Goal: Task Accomplishment & Management: Complete application form

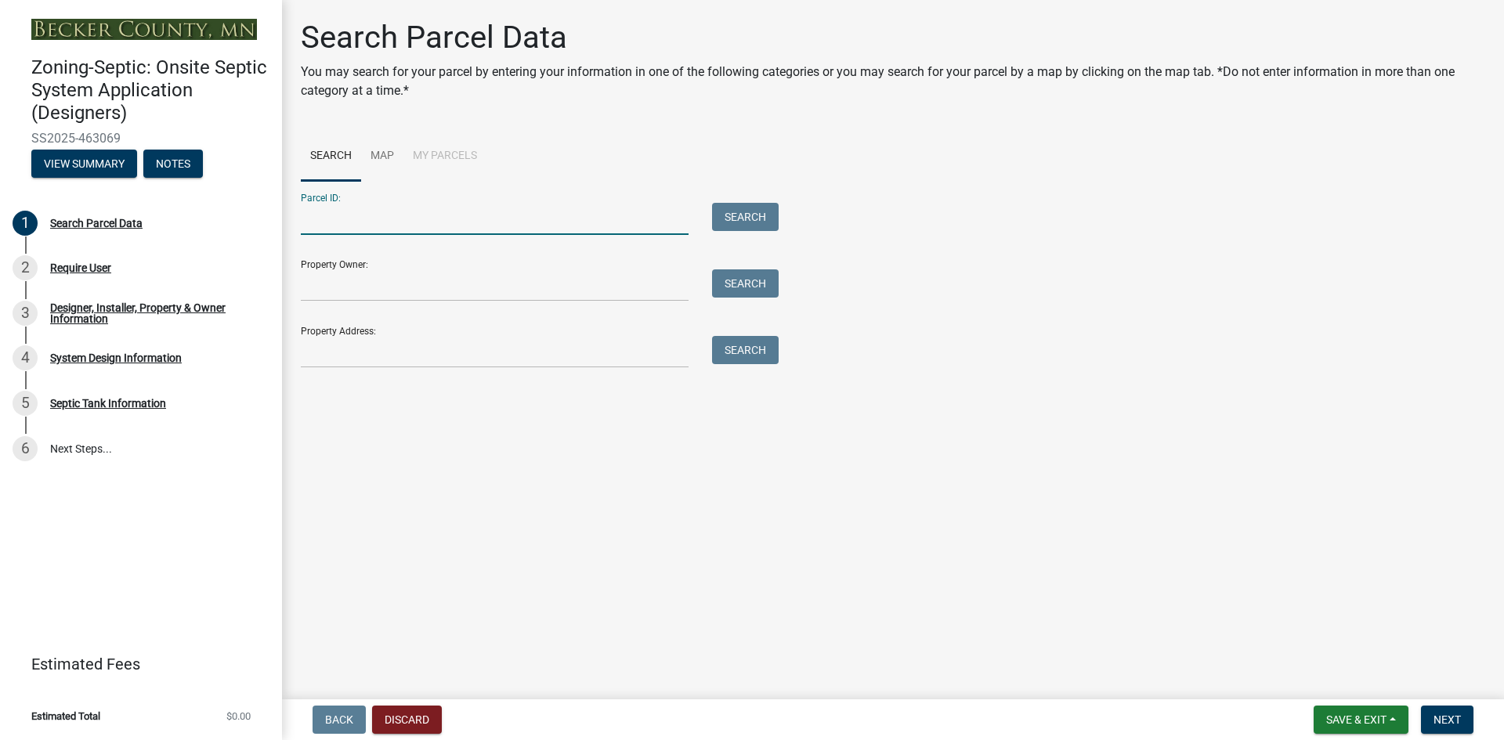
click at [372, 209] on input "Parcel ID:" at bounding box center [495, 219] width 388 height 32
click at [744, 214] on button "Search" at bounding box center [745, 217] width 67 height 28
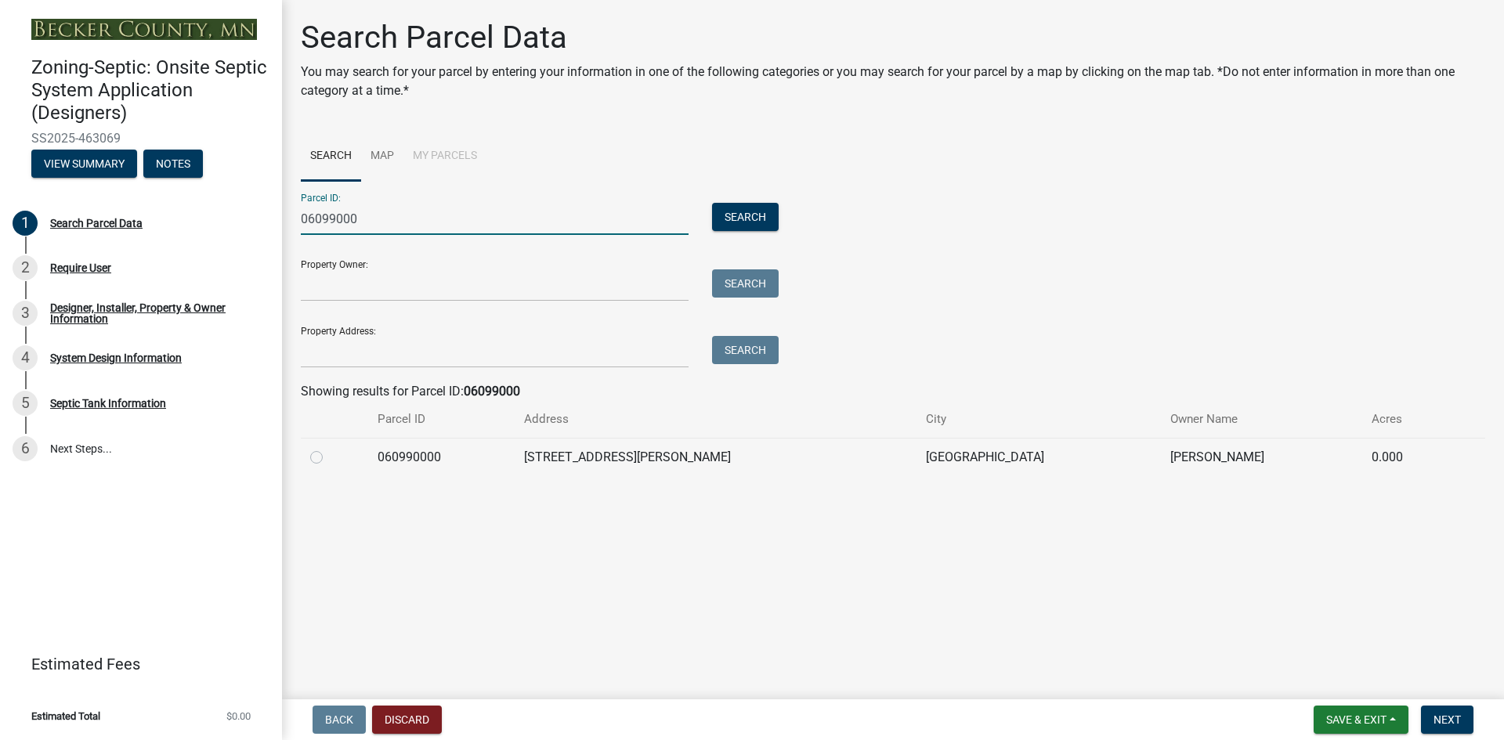
click at [363, 216] on input "06099000" at bounding box center [495, 219] width 388 height 32
type input "060999000"
click at [739, 219] on button "Search" at bounding box center [745, 217] width 67 height 28
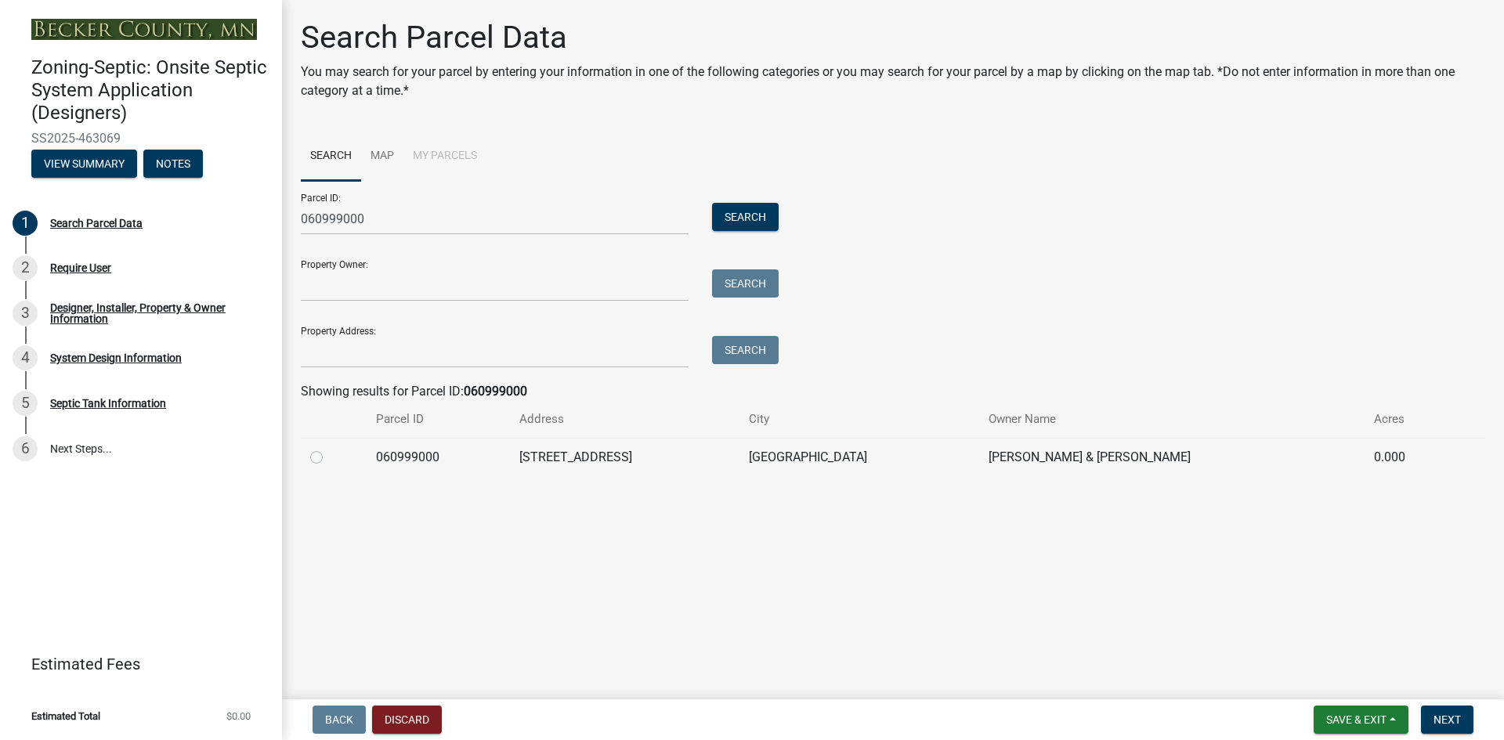
click at [329, 448] on label at bounding box center [329, 448] width 0 height 0
click at [329, 455] on input "radio" at bounding box center [334, 453] width 10 height 10
radio input "true"
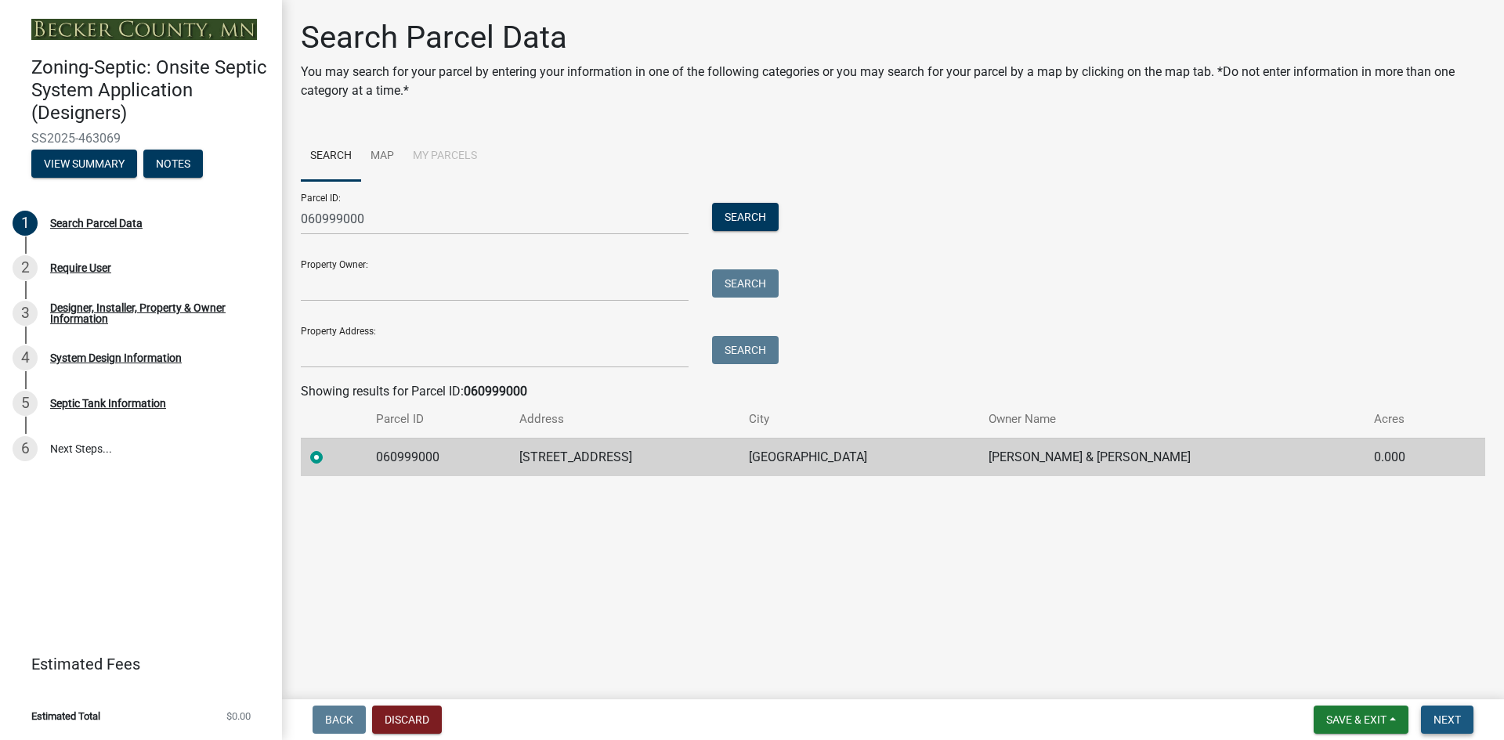
click at [1444, 716] on span "Next" at bounding box center [1447, 720] width 27 height 13
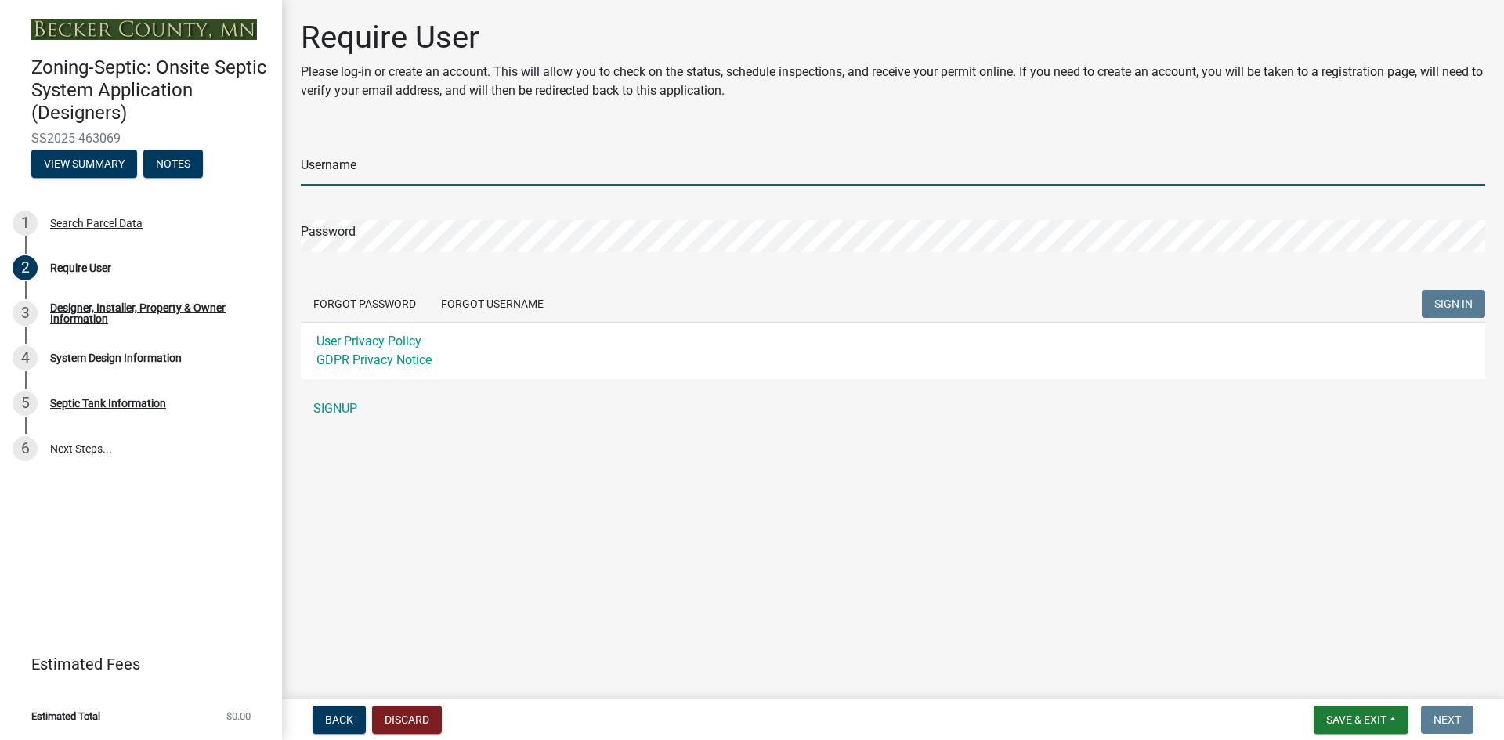
type input "DeweysSepticService"
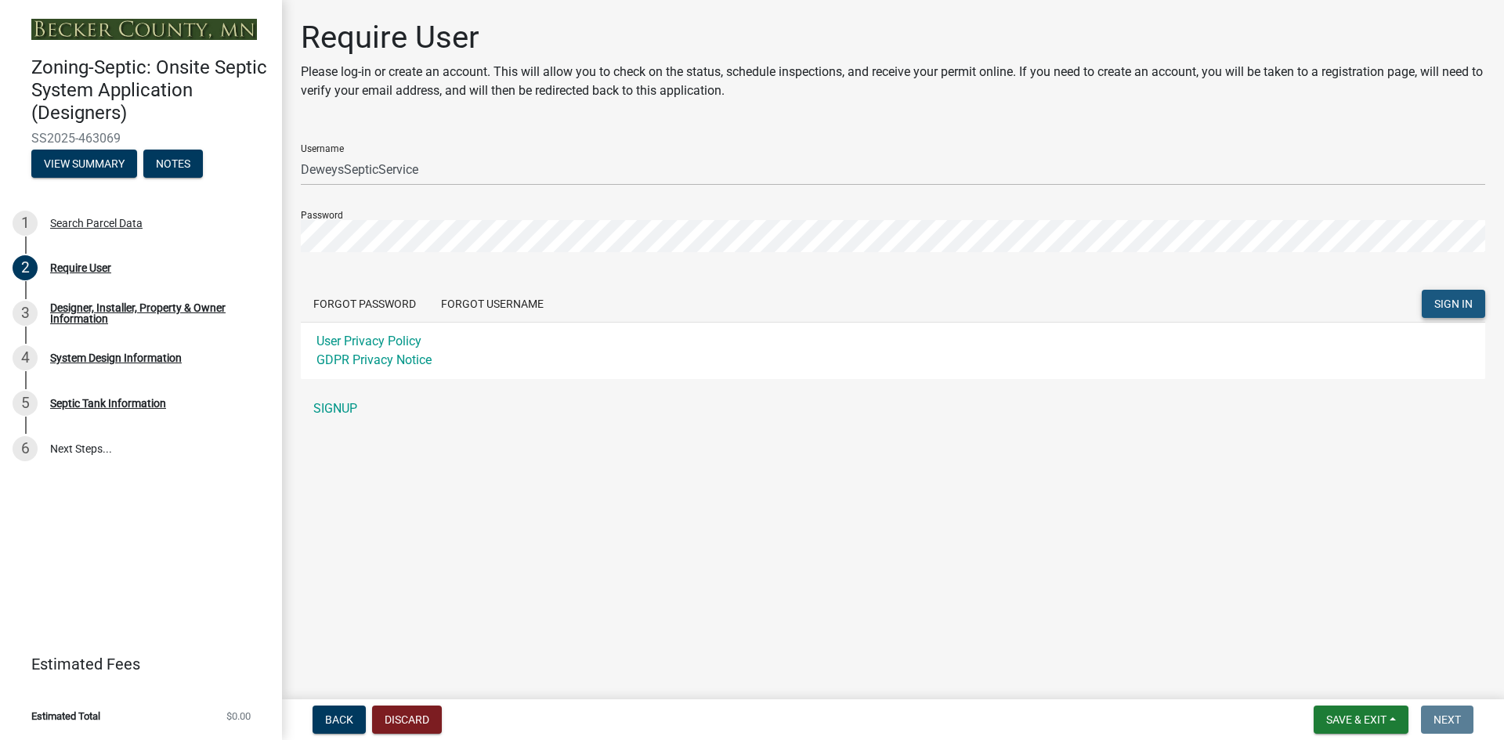
click at [1462, 300] on span "SIGN IN" at bounding box center [1454, 304] width 38 height 13
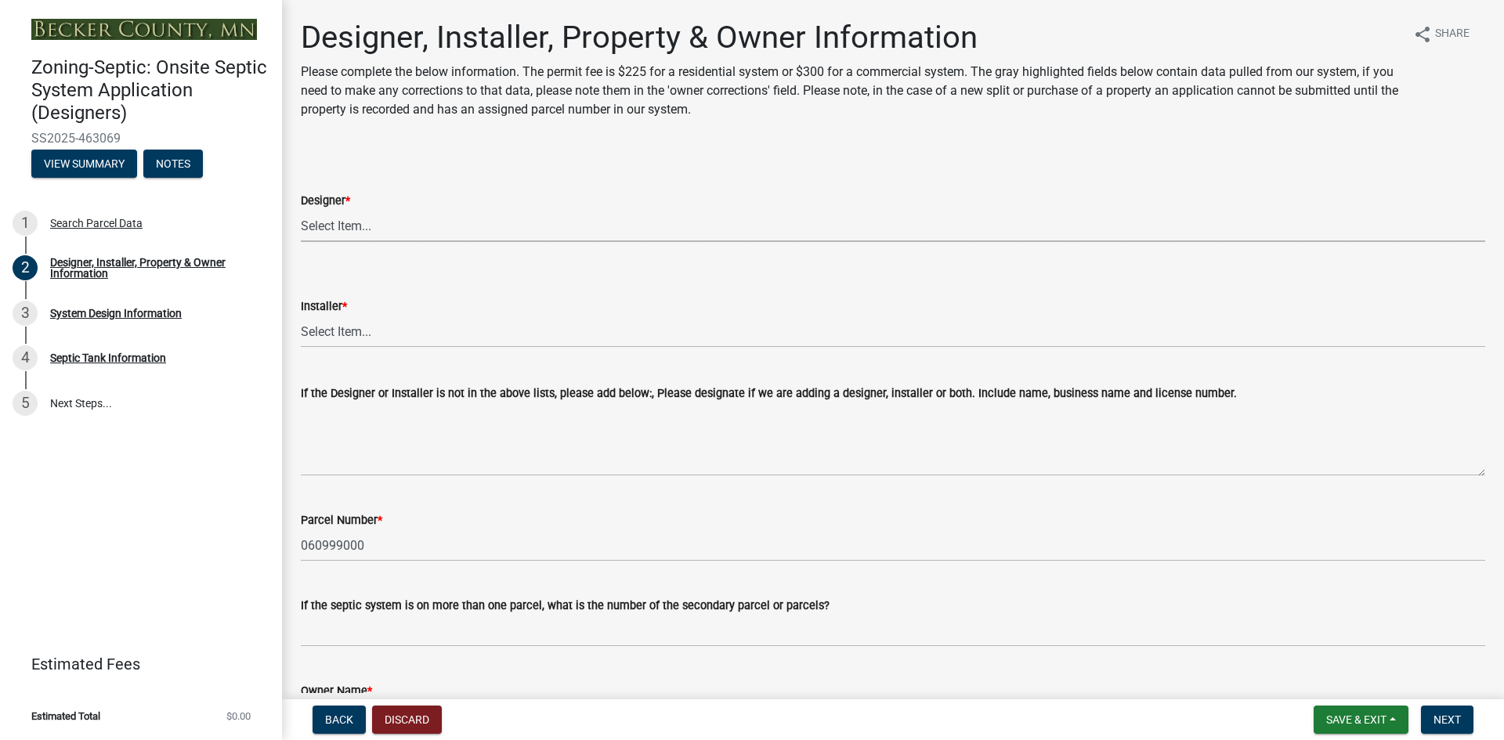
click at [342, 223] on select "Select Item... OTHER – Not listed (please add in next field and we will add to …" at bounding box center [893, 226] width 1185 height 32
click at [301, 210] on select "Select Item... OTHER – Not listed (please add in next field and we will add to …" at bounding box center [893, 226] width 1185 height 32
select select "d20f406a-04ce-403c-9b5c-eec541744772"
click at [353, 335] on select "Select Item... OTHER – Not listed (please add in next field and we will add to …" at bounding box center [893, 332] width 1185 height 32
click at [301, 316] on select "Select Item... OTHER – Not listed (please add in next field and we will add to …" at bounding box center [893, 332] width 1185 height 32
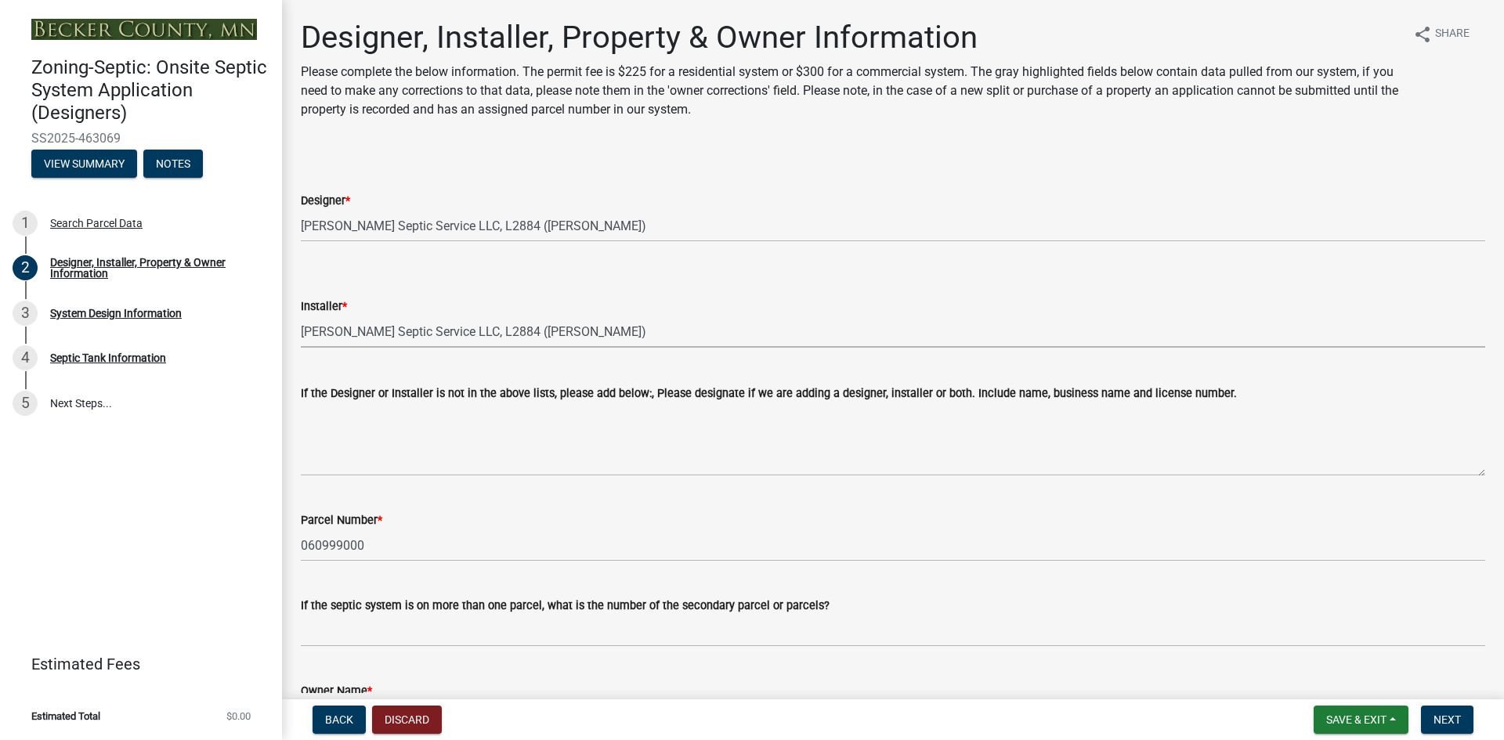
select select "9294db05-6c5b-4c2f-9460-1203ee41efa7"
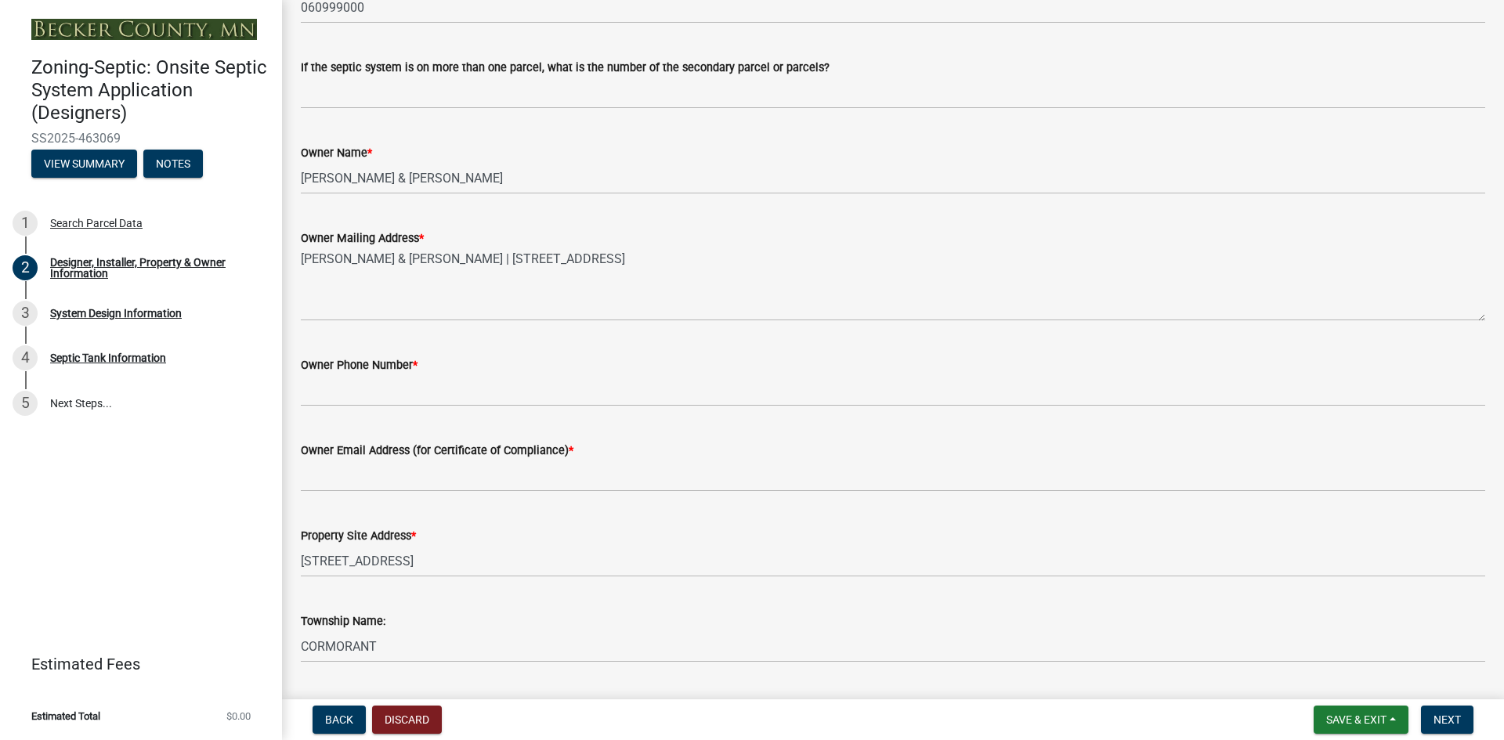
scroll to position [548, 0]
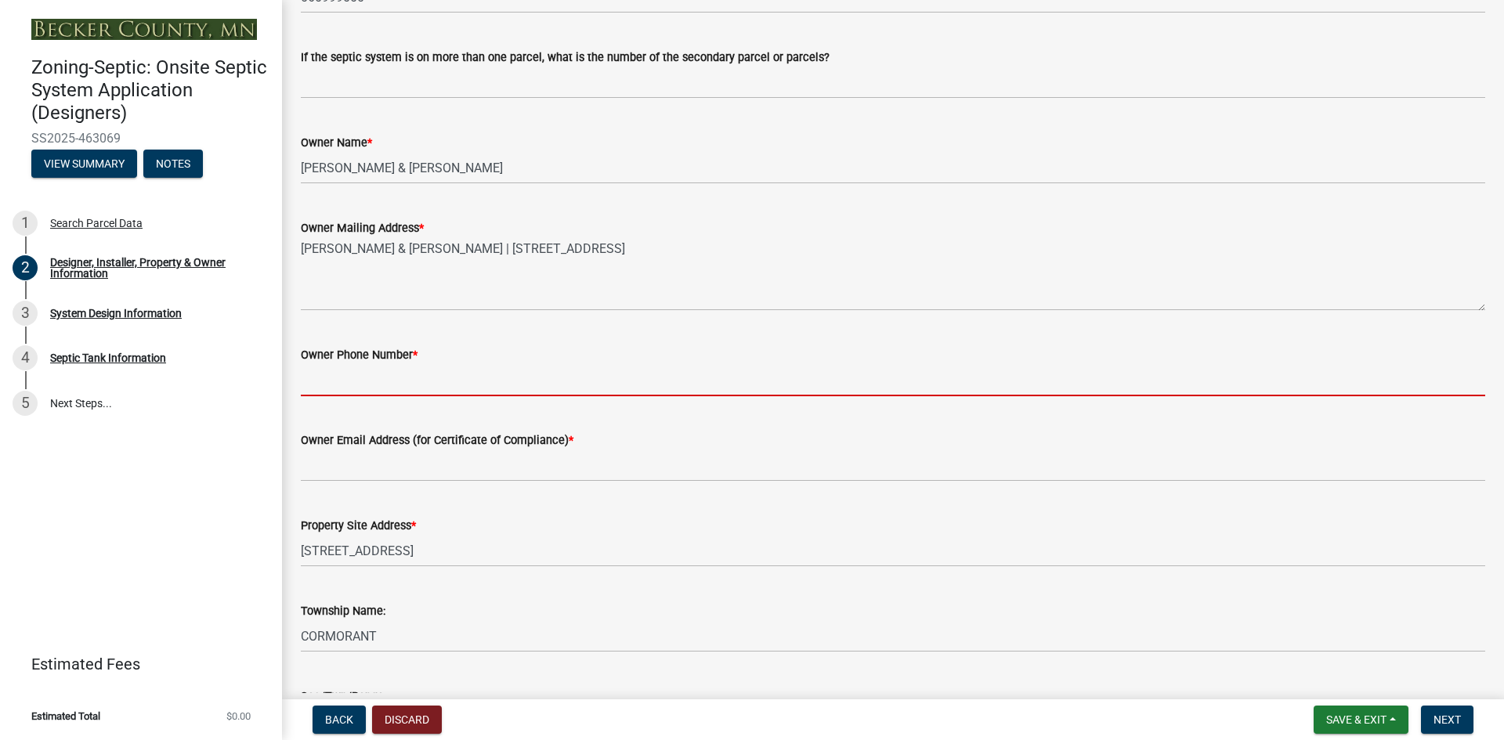
click at [356, 383] on input "Owner Phone Number *" at bounding box center [893, 380] width 1185 height 32
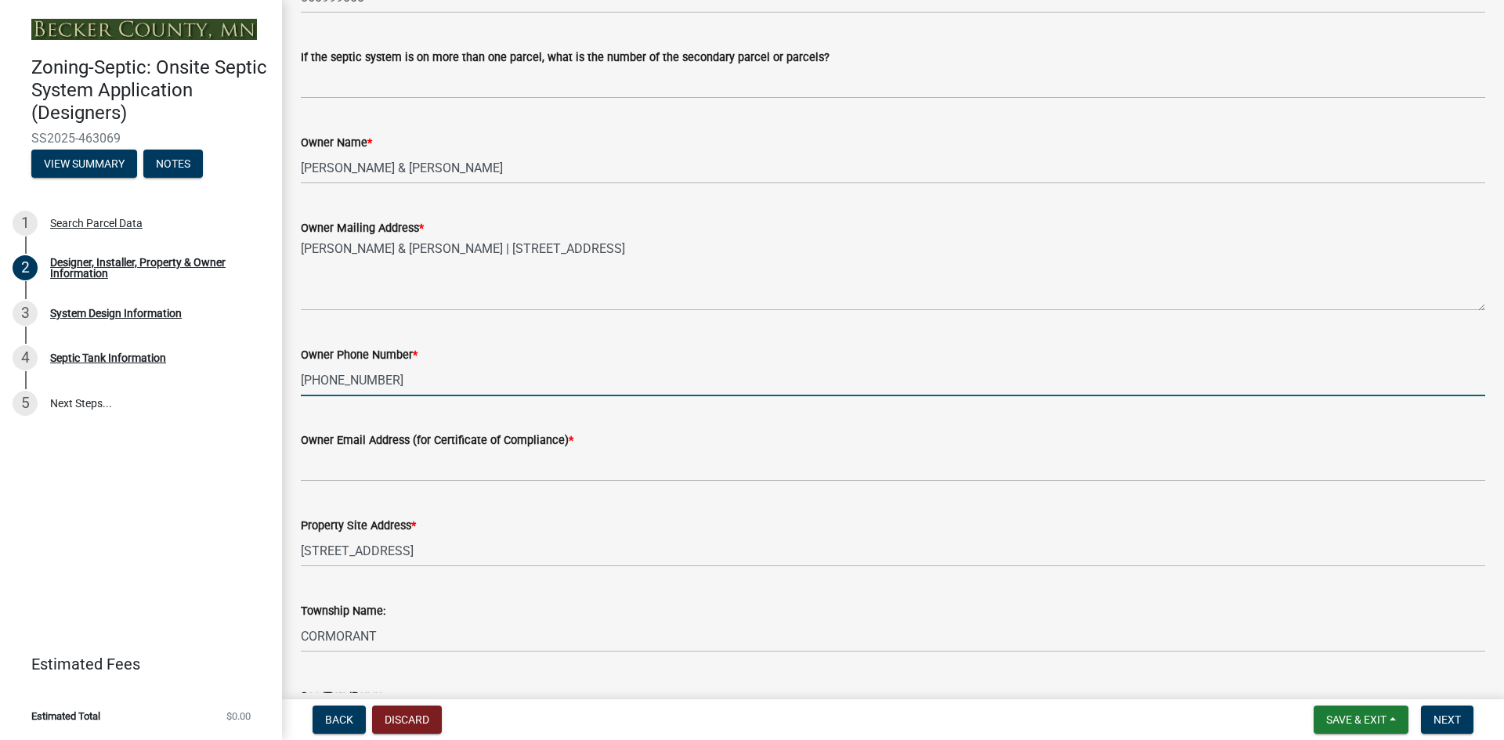
type input "[PHONE_NUMBER]"
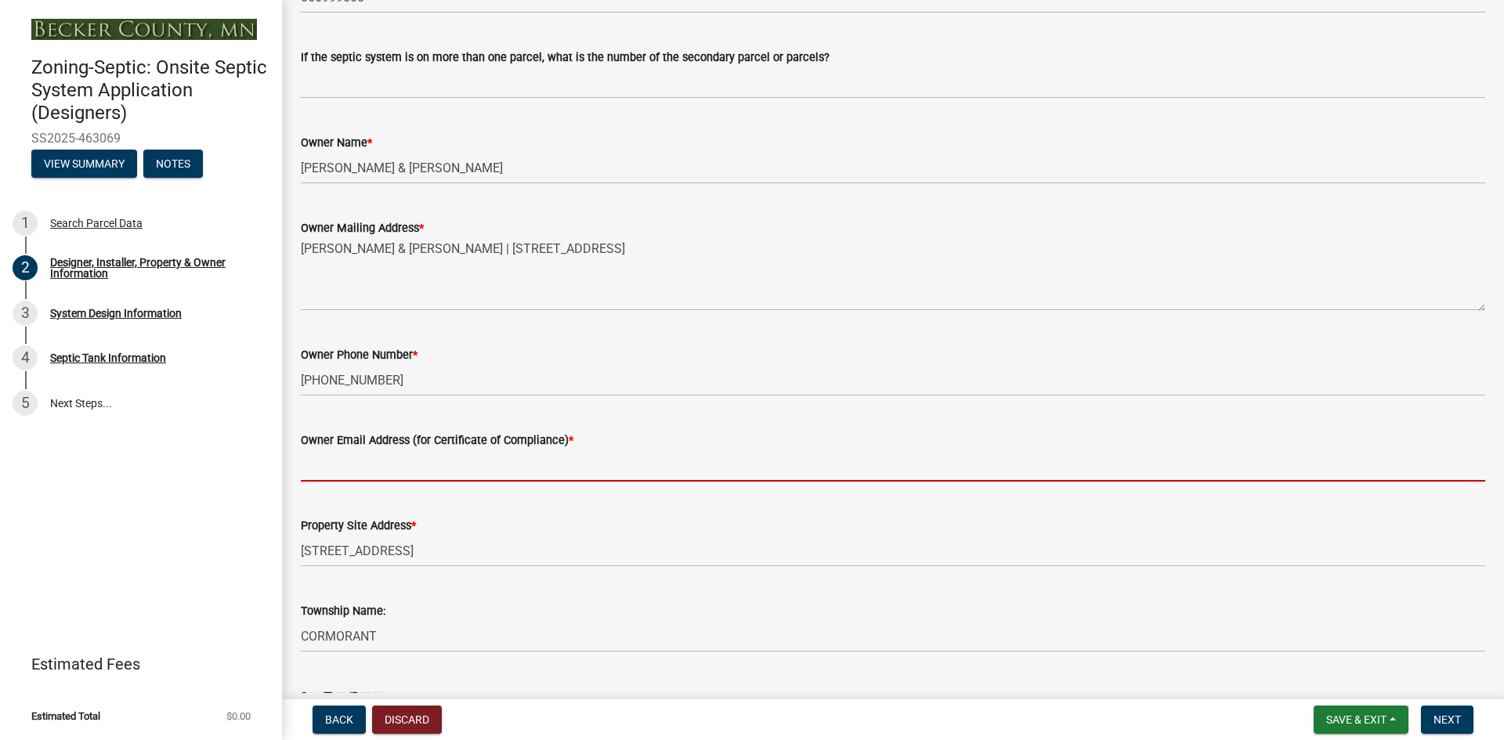
click at [337, 469] on input "Owner Email Address (for Certificate of Compliance) *" at bounding box center [893, 466] width 1185 height 32
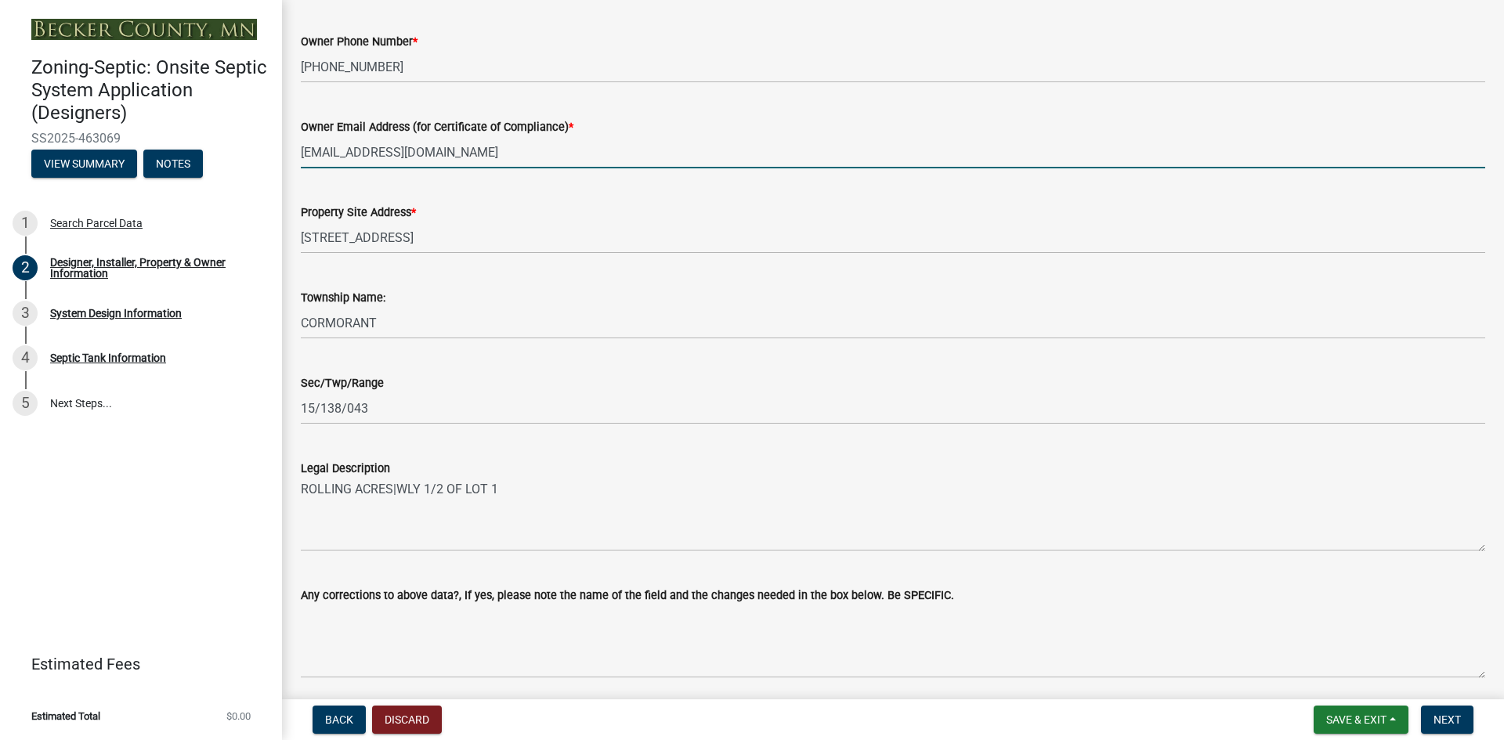
scroll to position [921, 0]
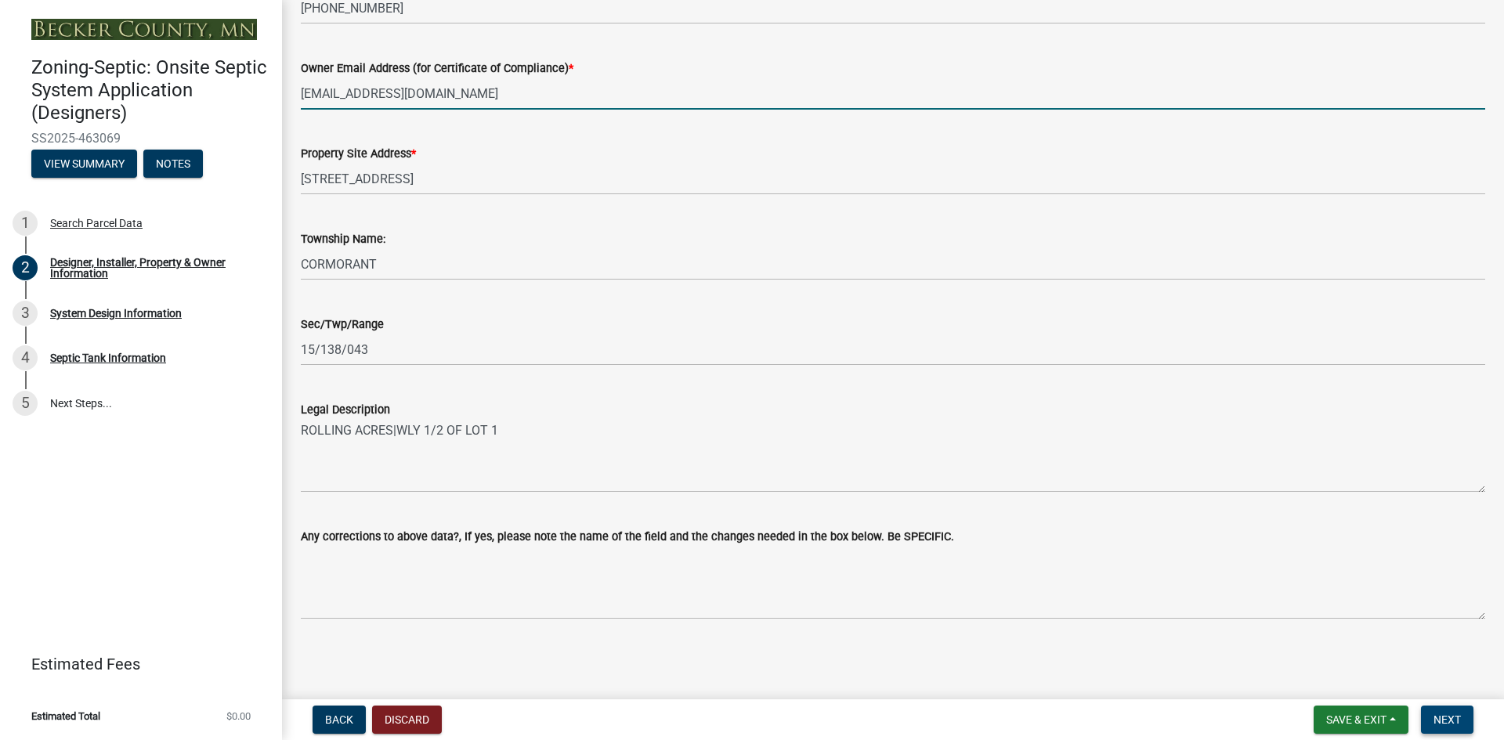
type input "[EMAIL_ADDRESS][DOMAIN_NAME]"
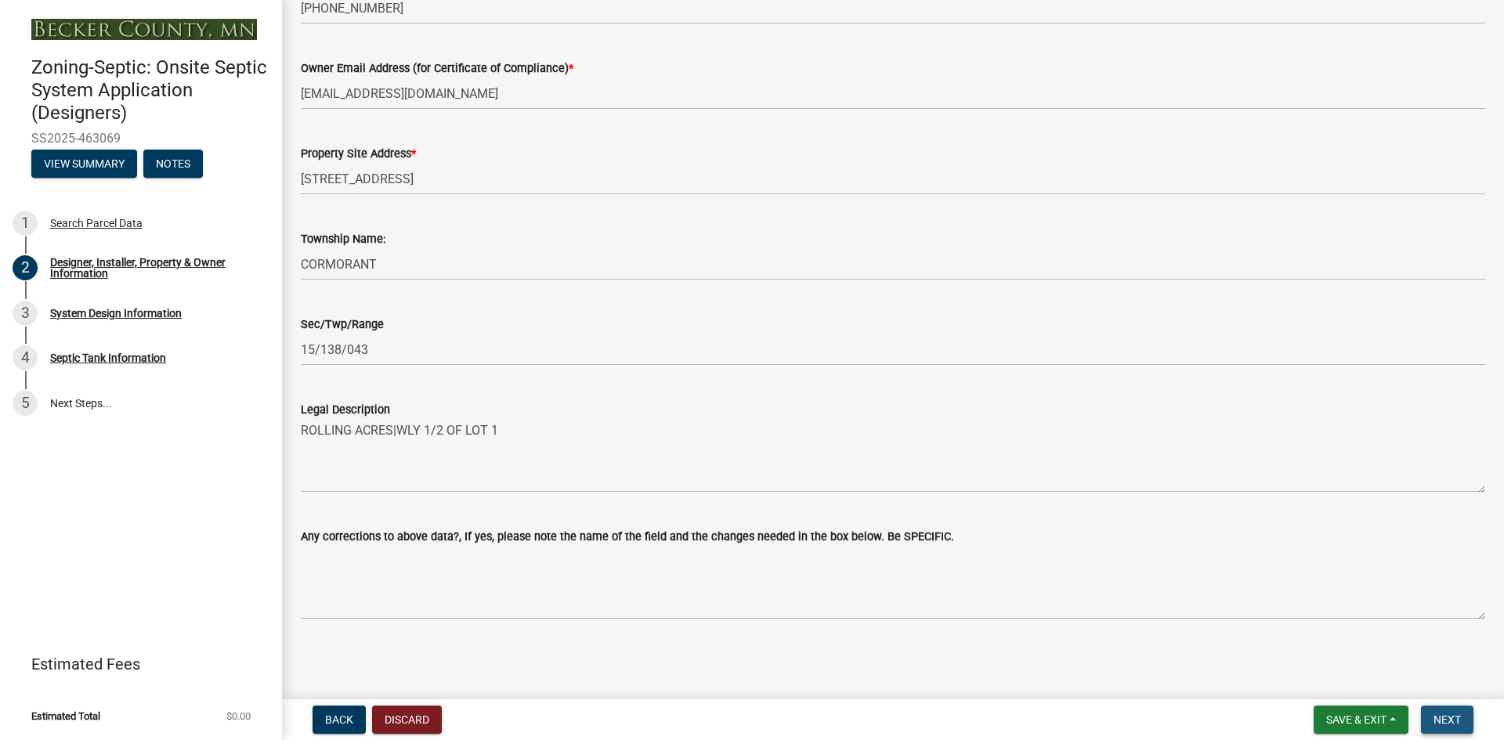
click at [1446, 715] on span "Next" at bounding box center [1447, 720] width 27 height 13
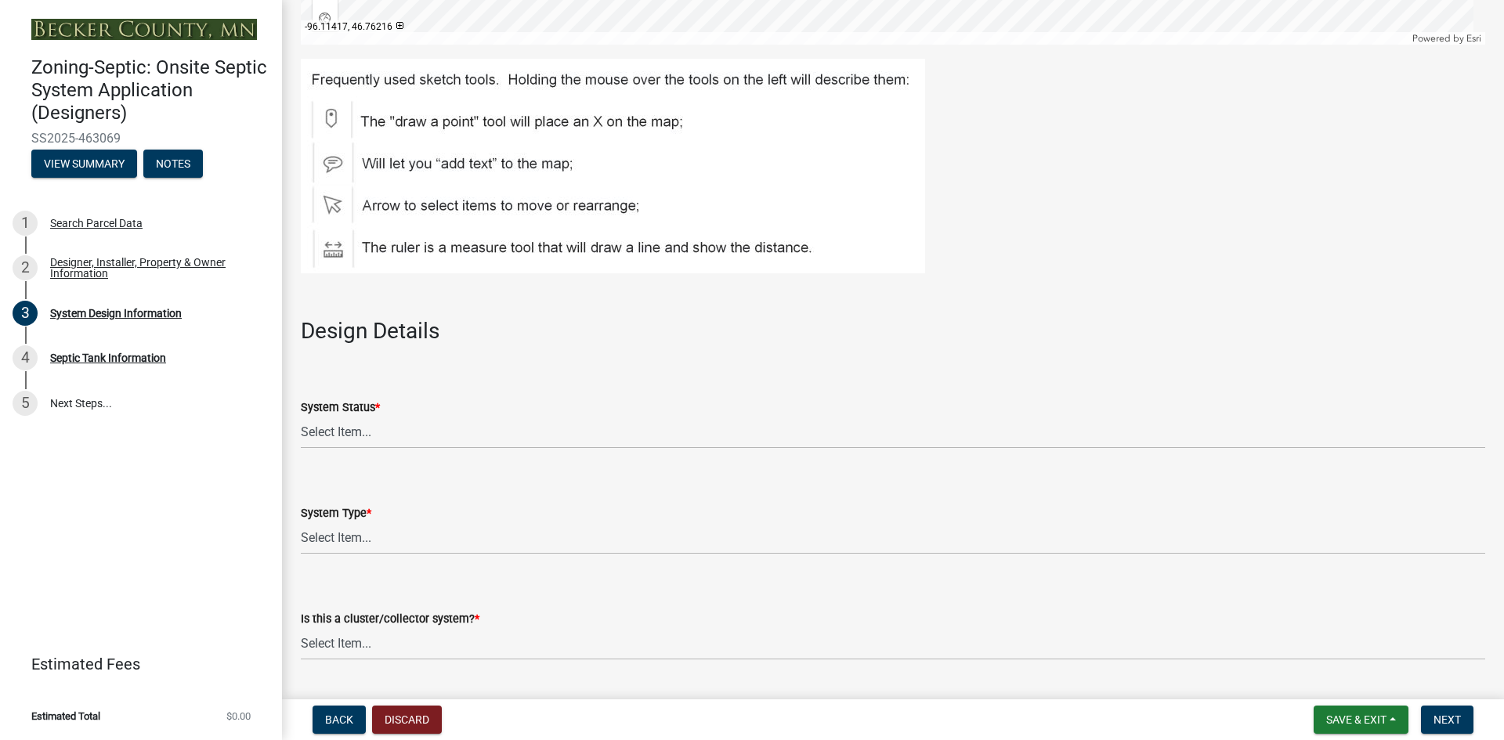
scroll to position [1567, 0]
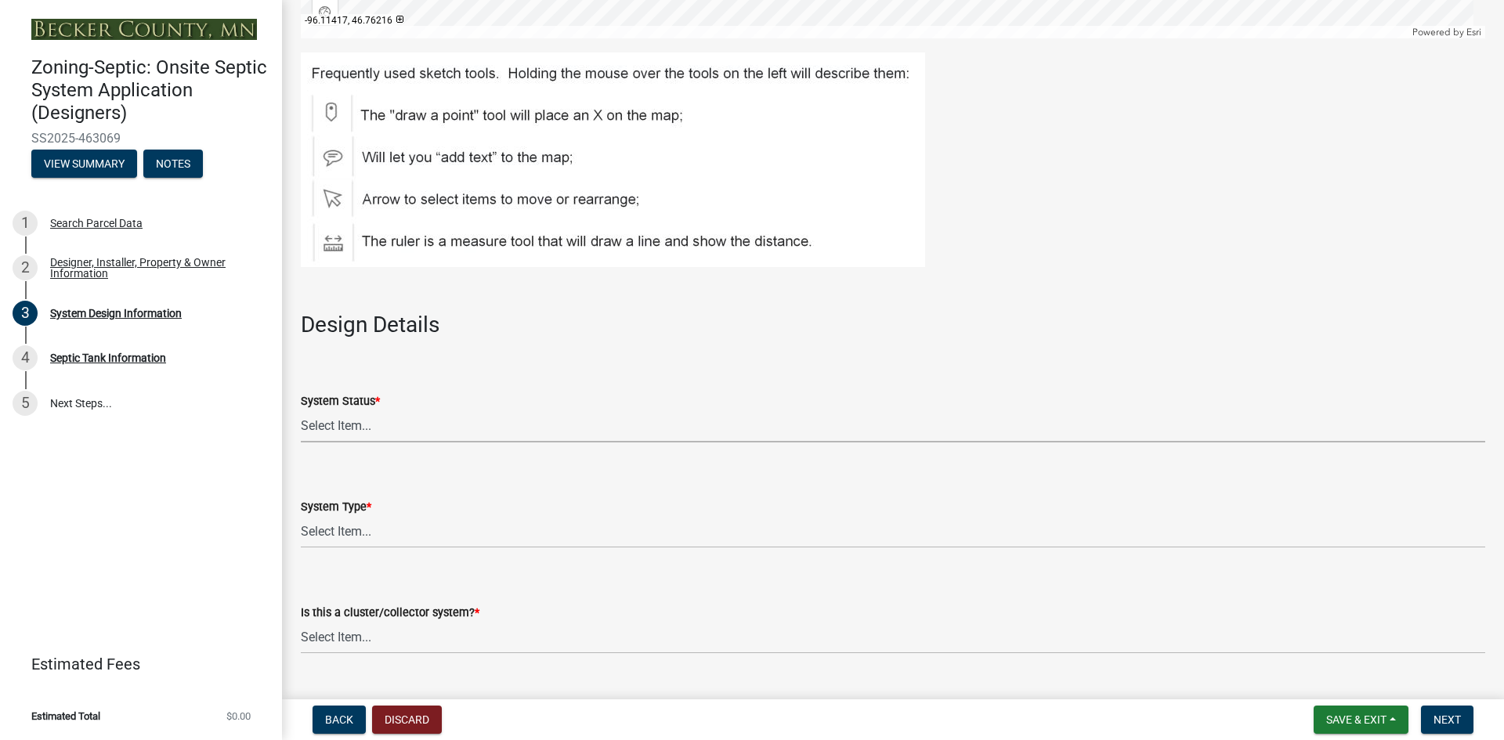
click at [342, 425] on select "Select Item... No Existing System Replacement System Failing System (Cesspool, …" at bounding box center [893, 427] width 1185 height 32
click at [301, 411] on select "Select Item... No Existing System Replacement System Failing System (Cesspool, …" at bounding box center [893, 427] width 1185 height 32
select select "8ba21533-2acf-4cc6-95e5-280e4aabd5a3"
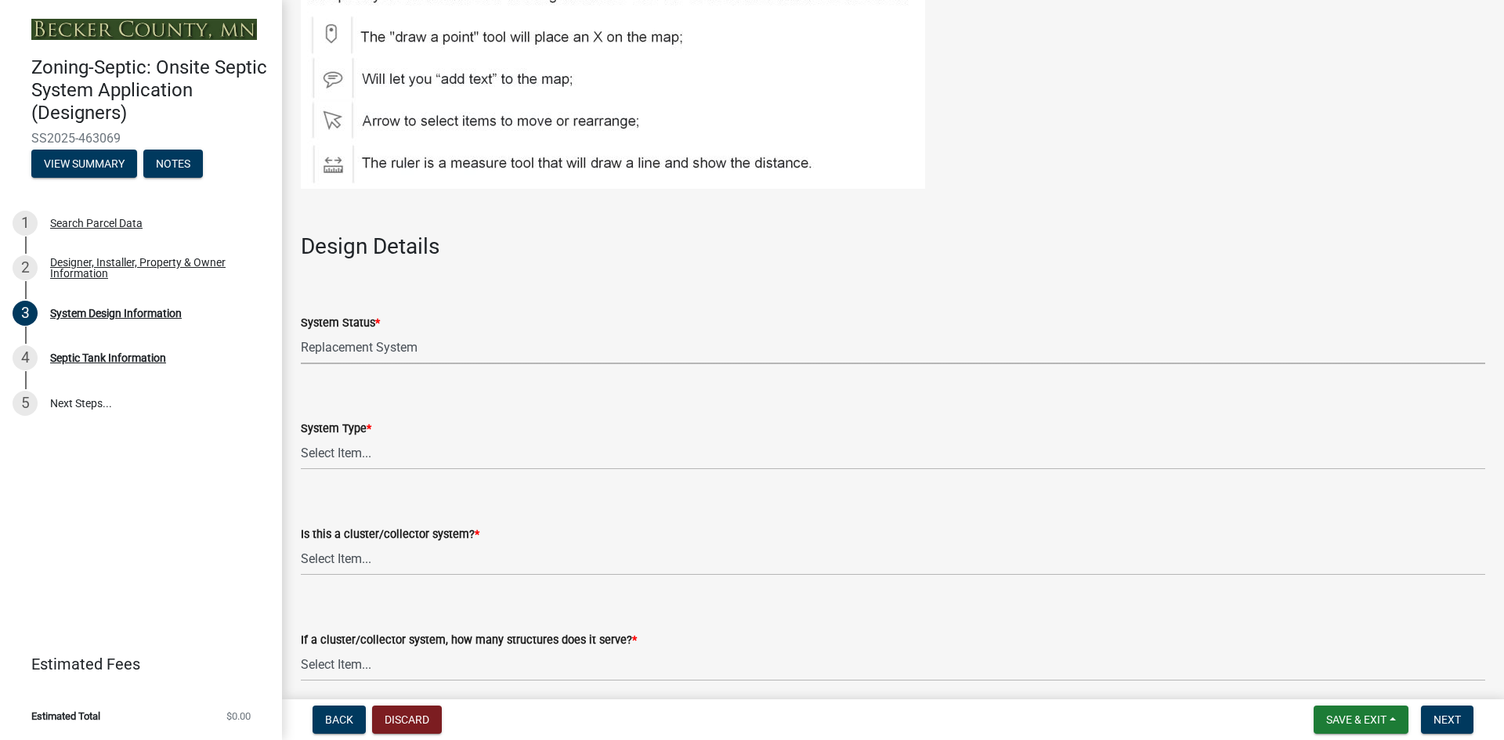
click at [371, 352] on select "Select Item... No Existing System Replacement System Failing System (Cesspool, …" at bounding box center [893, 348] width 1185 height 32
click at [301, 332] on select "Select Item... No Existing System Replacement System Failing System (Cesspool, …" at bounding box center [893, 348] width 1185 height 32
click at [353, 445] on select "Select Item... Type I Type II Type III Type IV Type V" at bounding box center [893, 454] width 1185 height 32
click at [301, 438] on select "Select Item... Type I Type II Type III Type IV Type V" at bounding box center [893, 454] width 1185 height 32
select select "841e6e1b-3a1e-4ec6-be41-af079aae60a3"
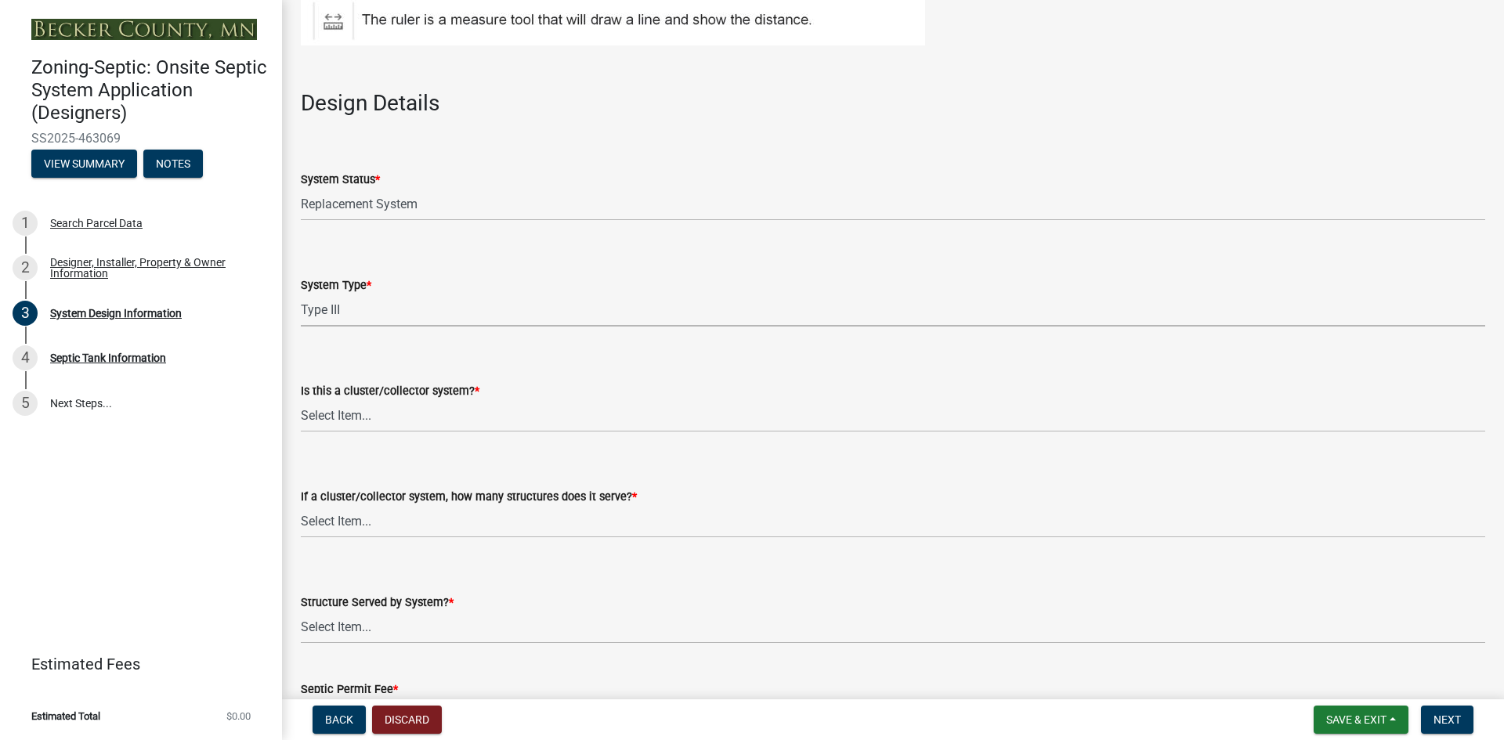
scroll to position [1802, 0]
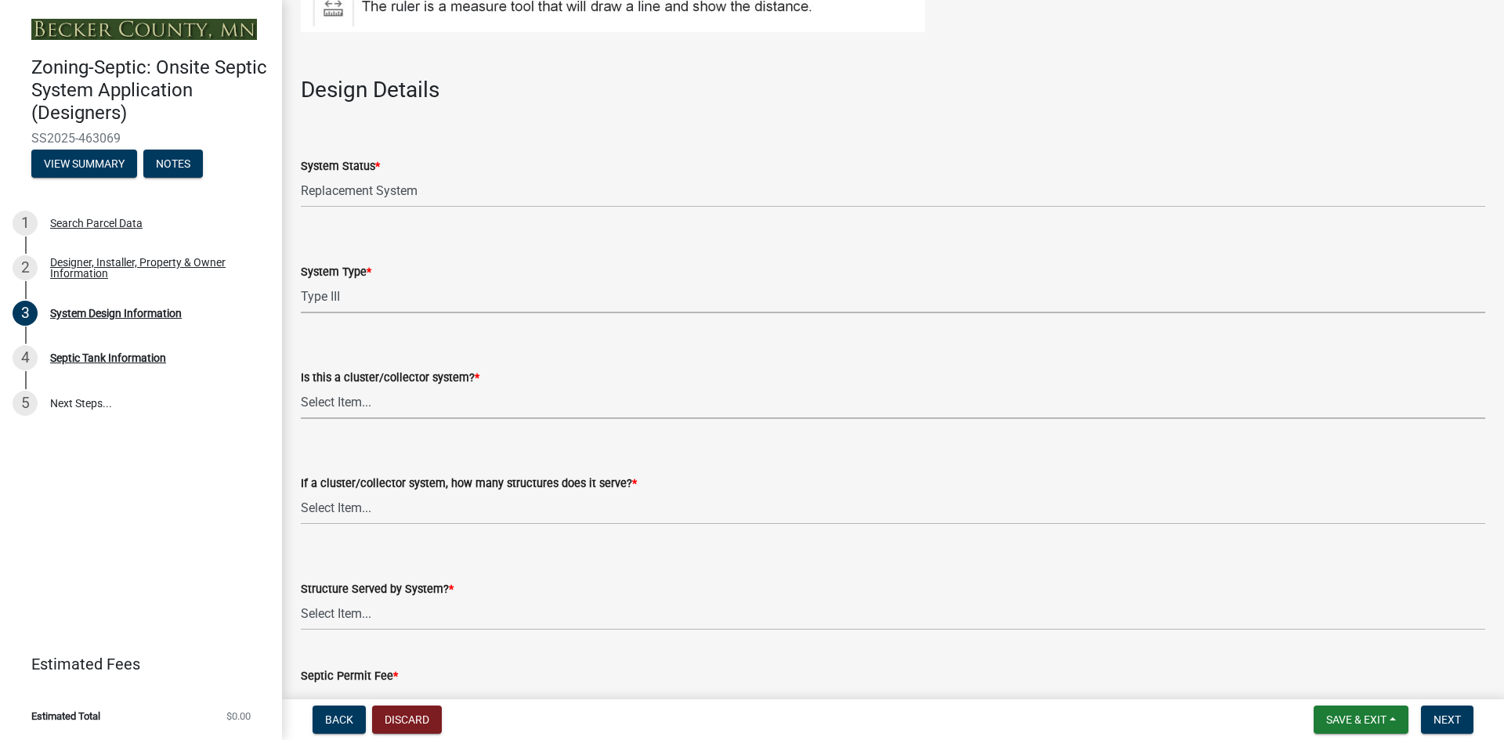
click at [353, 406] on select "Select Item... Yes No" at bounding box center [893, 403] width 1185 height 32
click at [301, 387] on select "Select Item... Yes No" at bounding box center [893, 403] width 1185 height 32
select select "011fbff4-a41d-4a75-9bd8-71c7e6c69e0d"
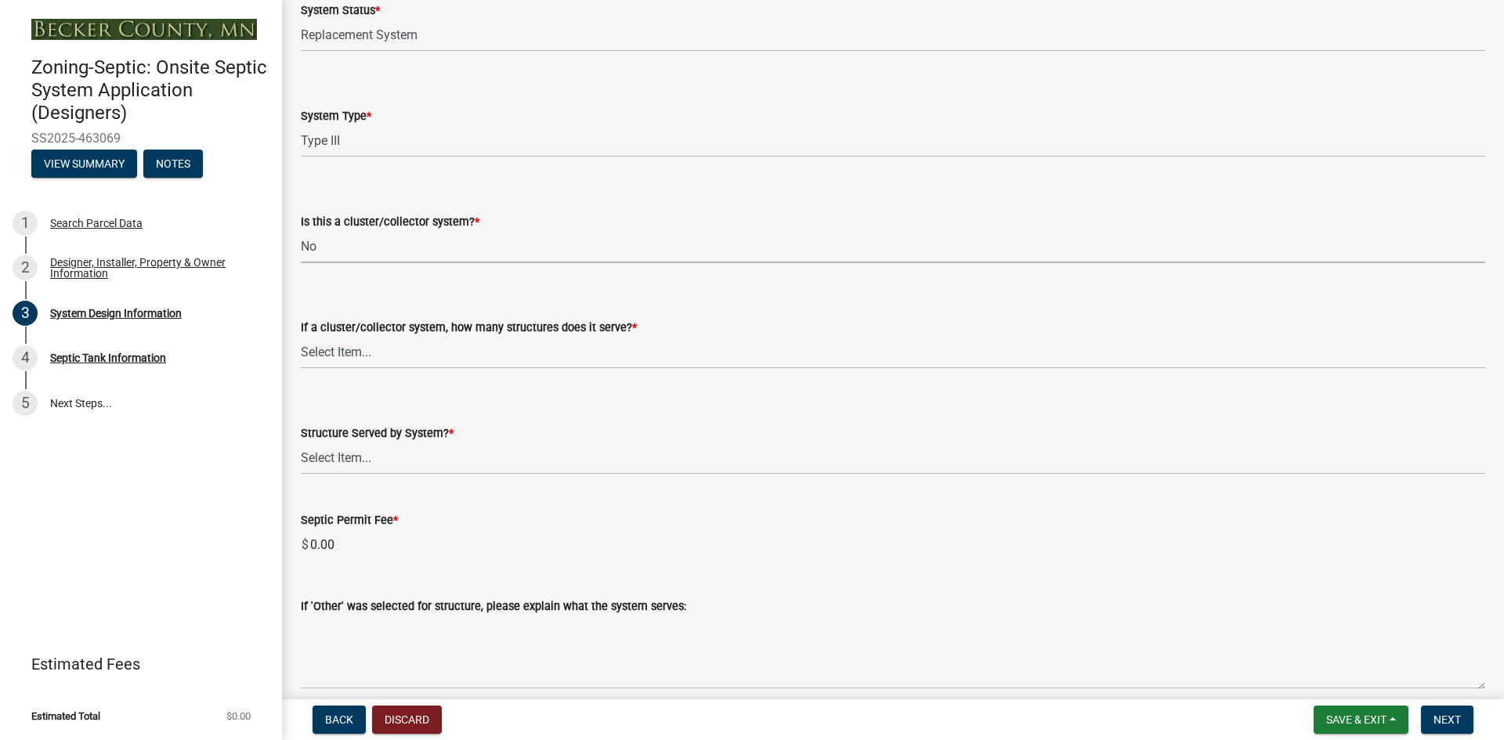
scroll to position [1959, 0]
click at [352, 349] on select "Select Item... Not a cluster/collector system 1 2 3 4 5 6 7 8 9 10" at bounding box center [893, 352] width 1185 height 32
click at [301, 336] on select "Select Item... Not a cluster/collector system 1 2 3 4 5 6 7 8 9 10" at bounding box center [893, 352] width 1185 height 32
select select "85fdfef2-2683-4311-b5d5-5505f6411127"
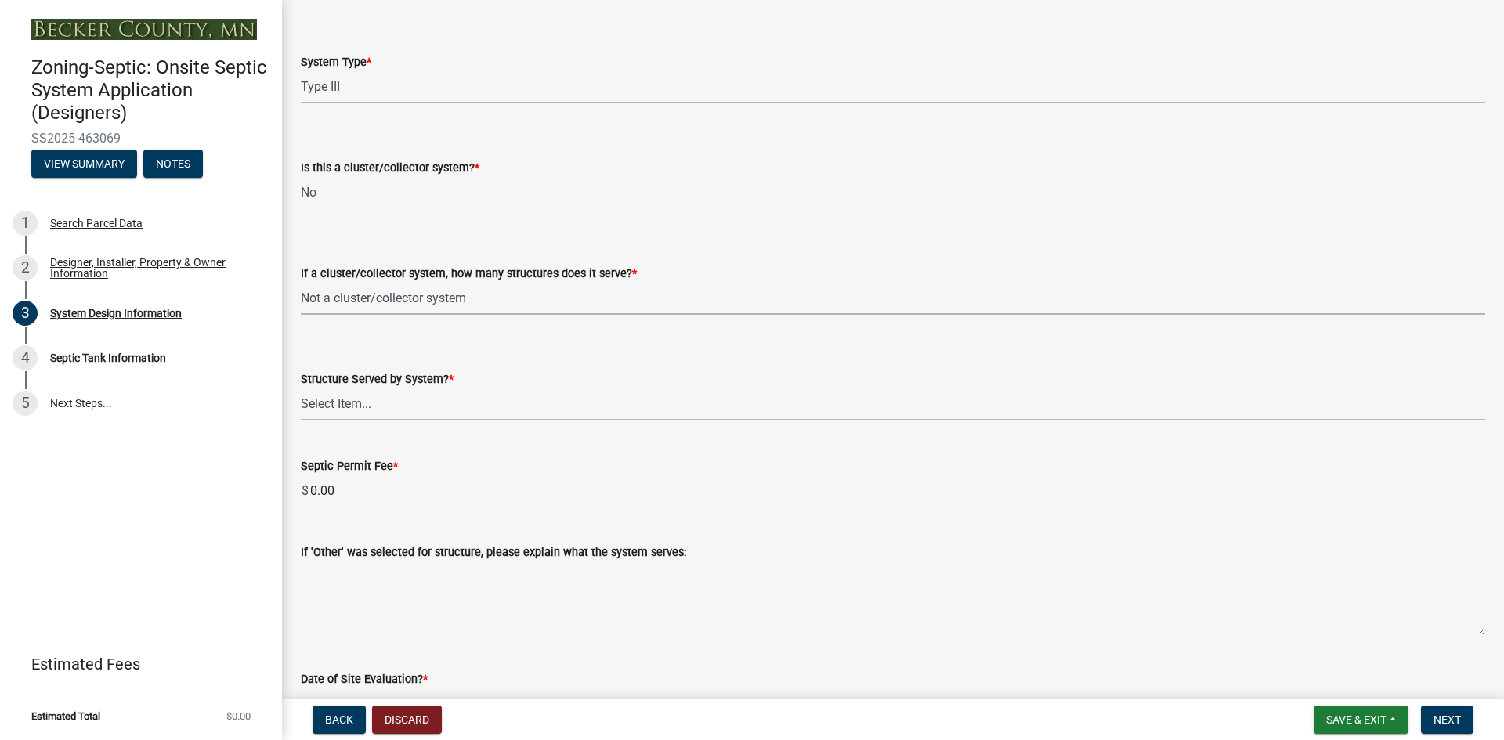
scroll to position [2037, 0]
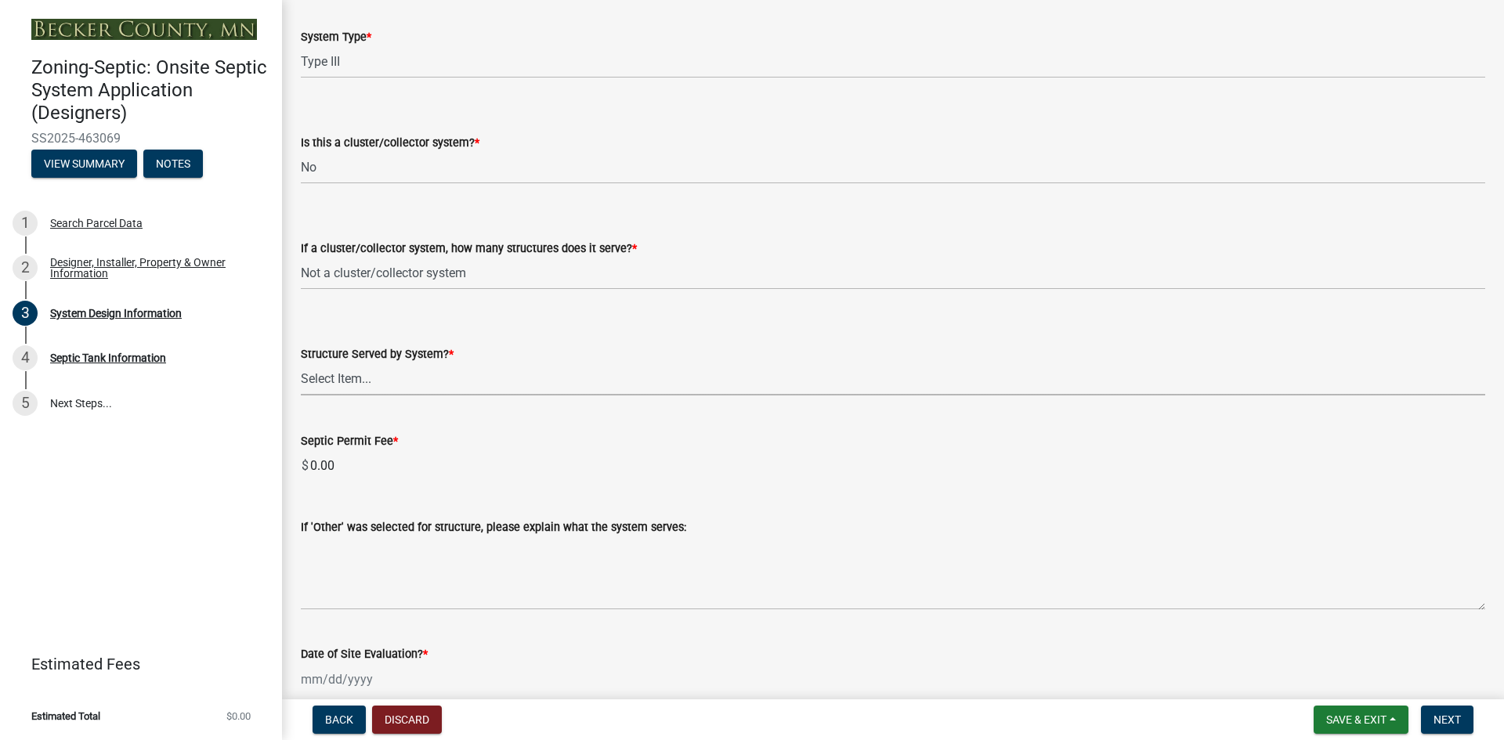
click at [342, 373] on select "Select Item... Commercial Resort Commercial - Non Resort Other Full-Time Dwelli…" at bounding box center [893, 380] width 1185 height 32
click at [301, 364] on select "Select Item... Commercial Resort Commercial - Non Resort Other Full-Time Dwelli…" at bounding box center [893, 380] width 1185 height 32
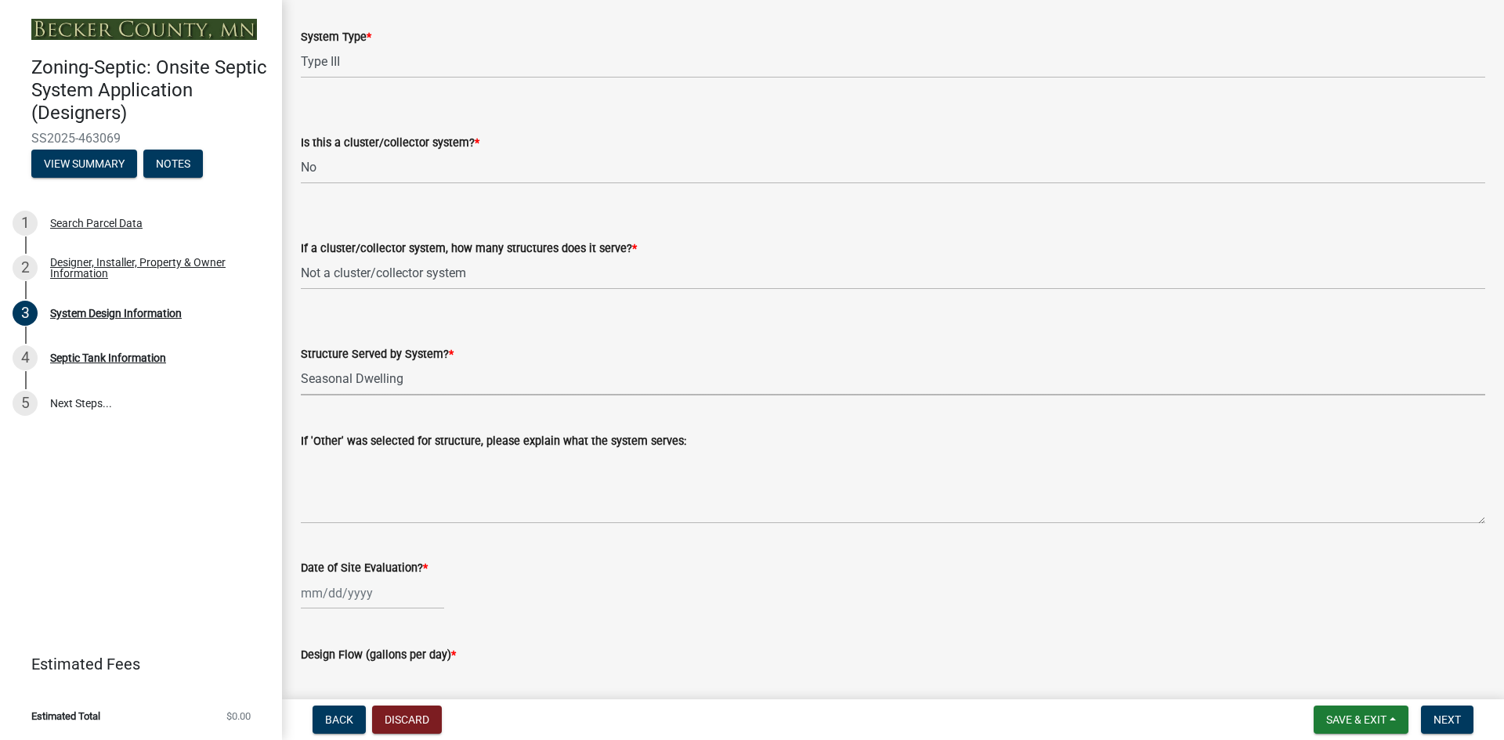
select select "bbba294c-e7e6-4483-b1a0-88fbc7e04017"
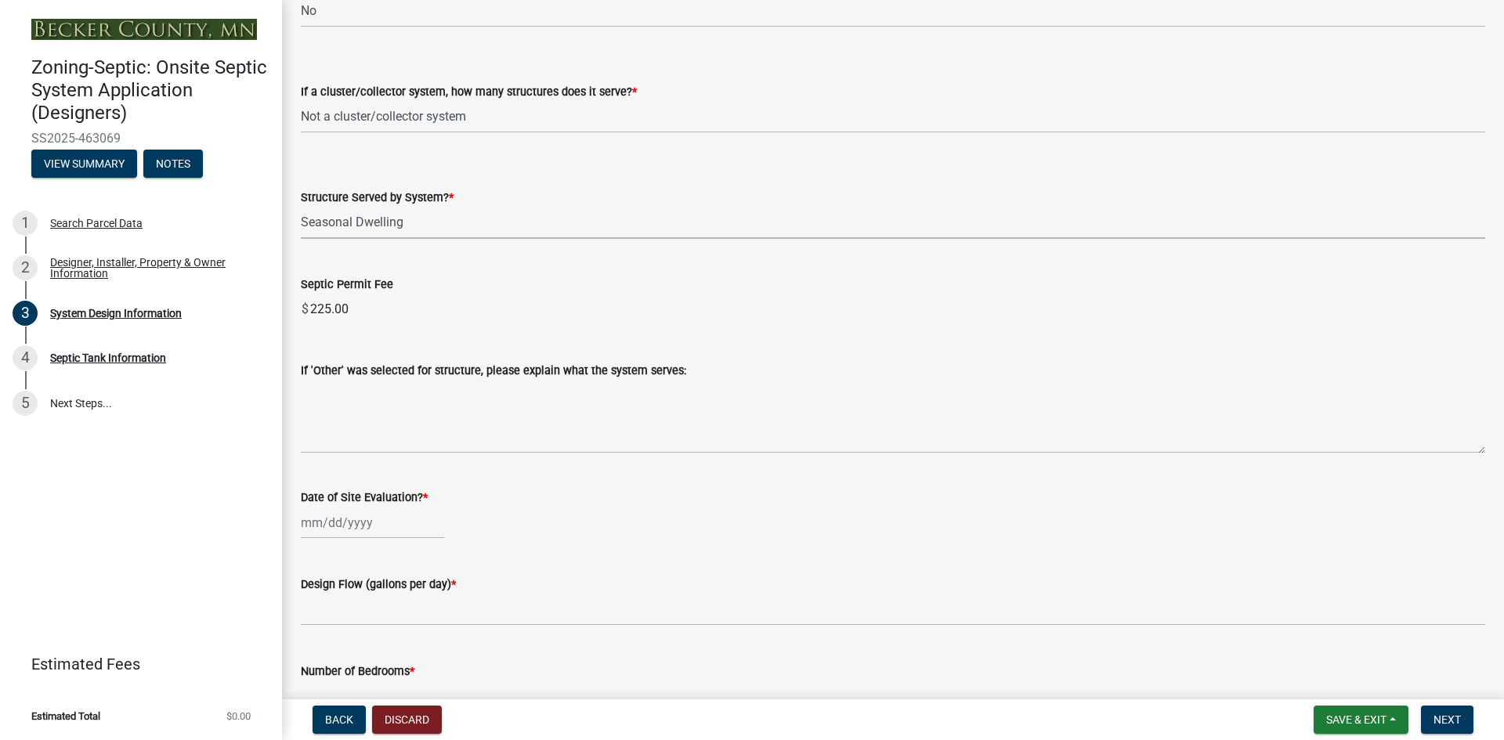
scroll to position [2272, 0]
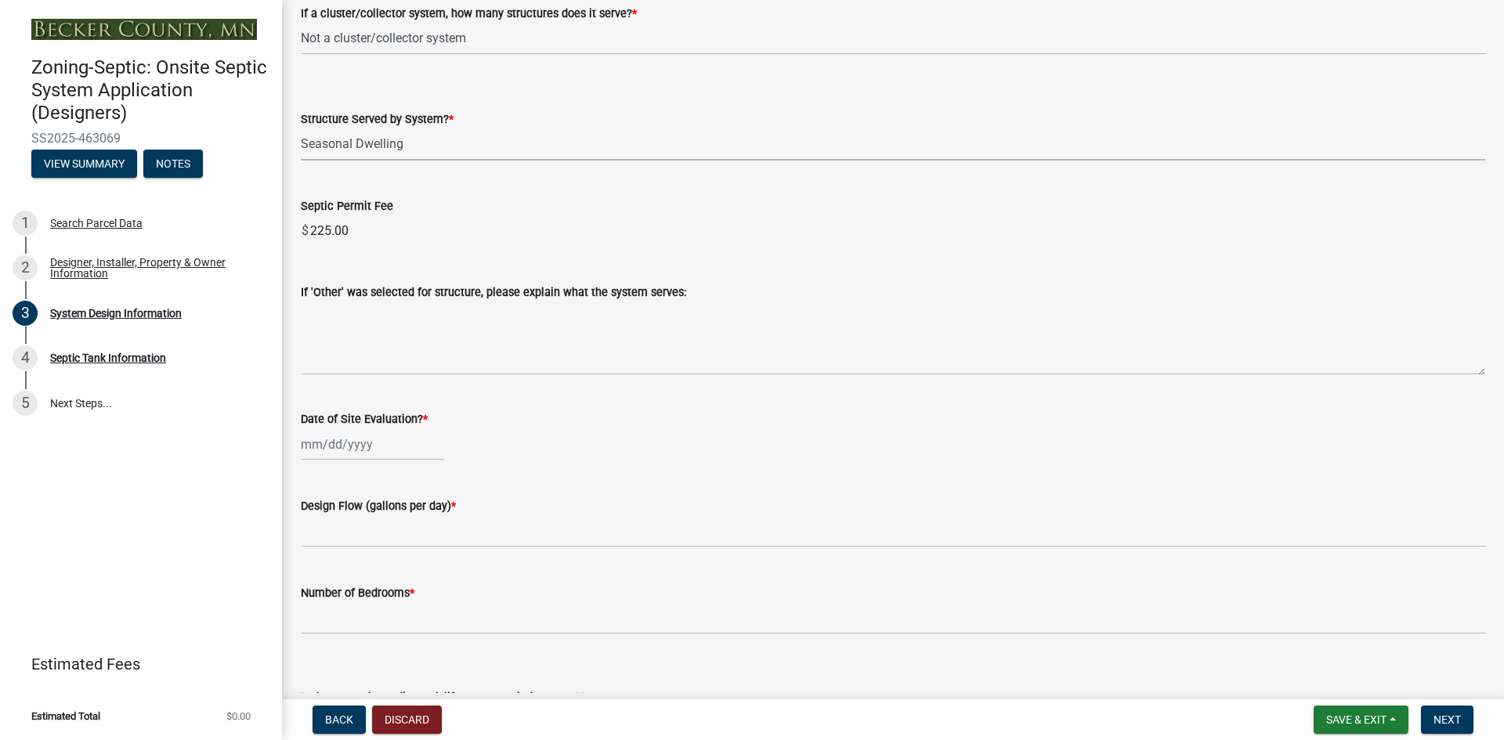
select select "8"
select select "2025"
click at [338, 447] on div "[PERSON_NAME] Feb Mar Apr [PERSON_NAME][DATE] Oct Nov [DATE] 1526 1527 1528 152…" at bounding box center [372, 445] width 143 height 32
click at [312, 472] on button "Previous month" at bounding box center [316, 477] width 19 height 25
click at [463, 479] on span "Next month" at bounding box center [467, 478] width 12 height 12
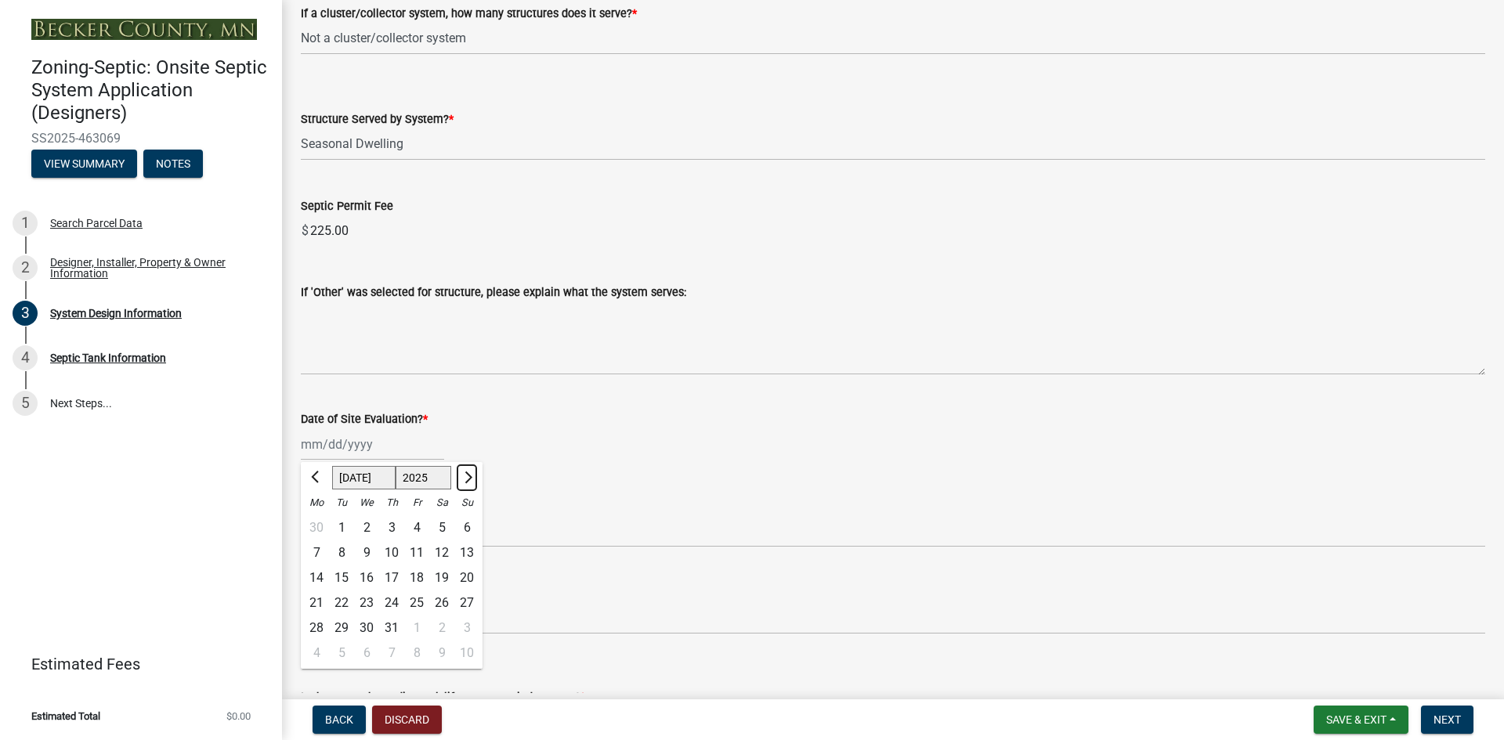
select select "8"
click at [417, 523] on div "1" at bounding box center [416, 528] width 25 height 25
type input "[DATE]"
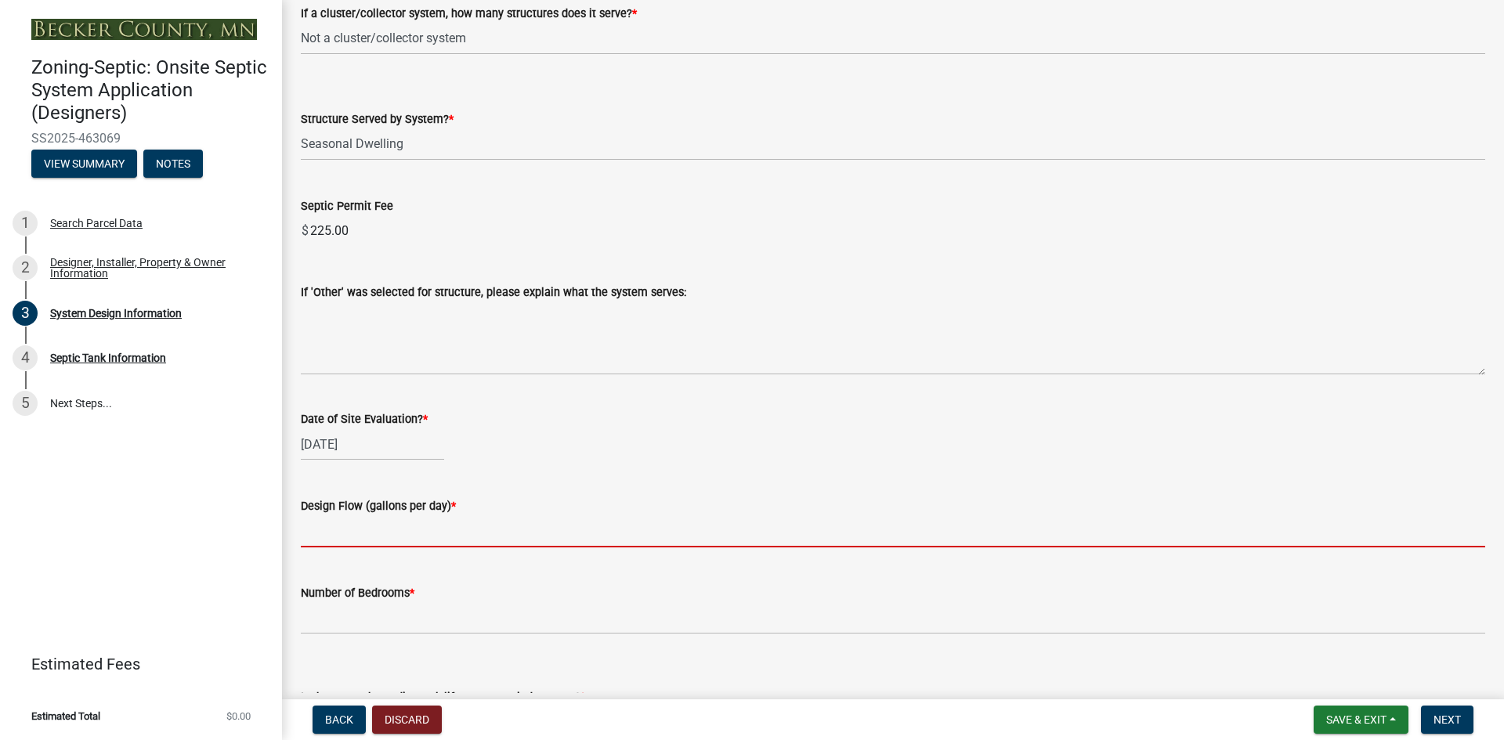
click at [337, 540] on input "text" at bounding box center [893, 532] width 1185 height 32
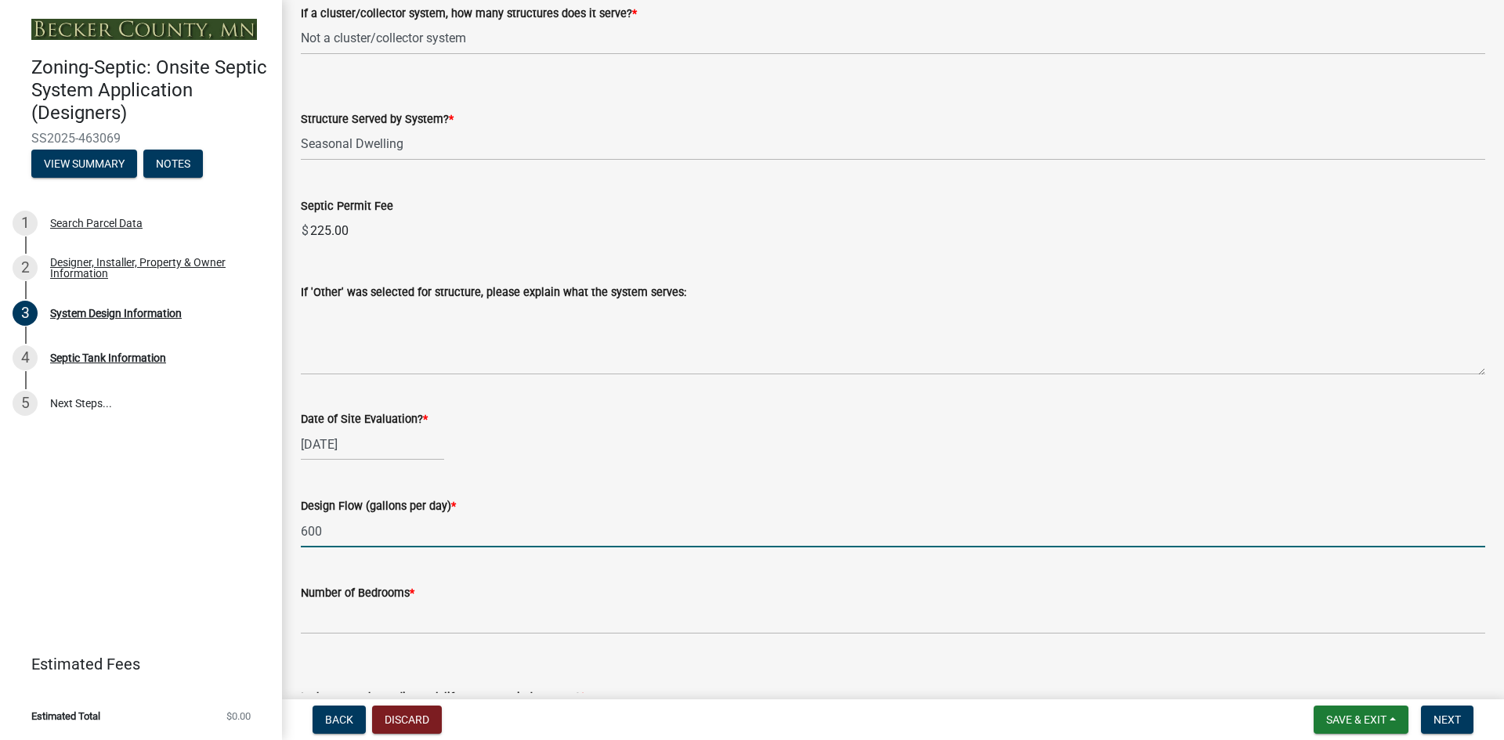
type input "600"
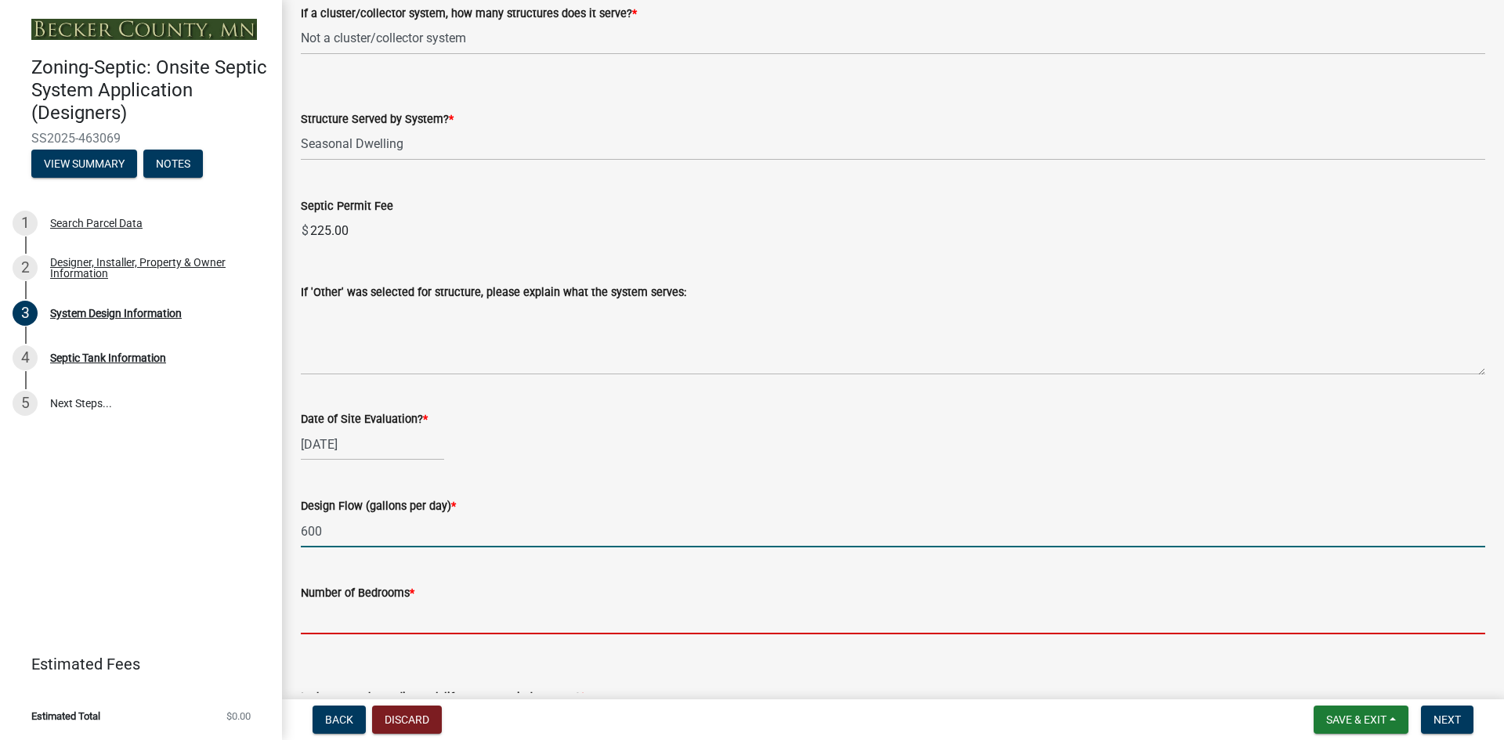
click at [332, 606] on input "Number of Bedrooms *" at bounding box center [893, 619] width 1185 height 32
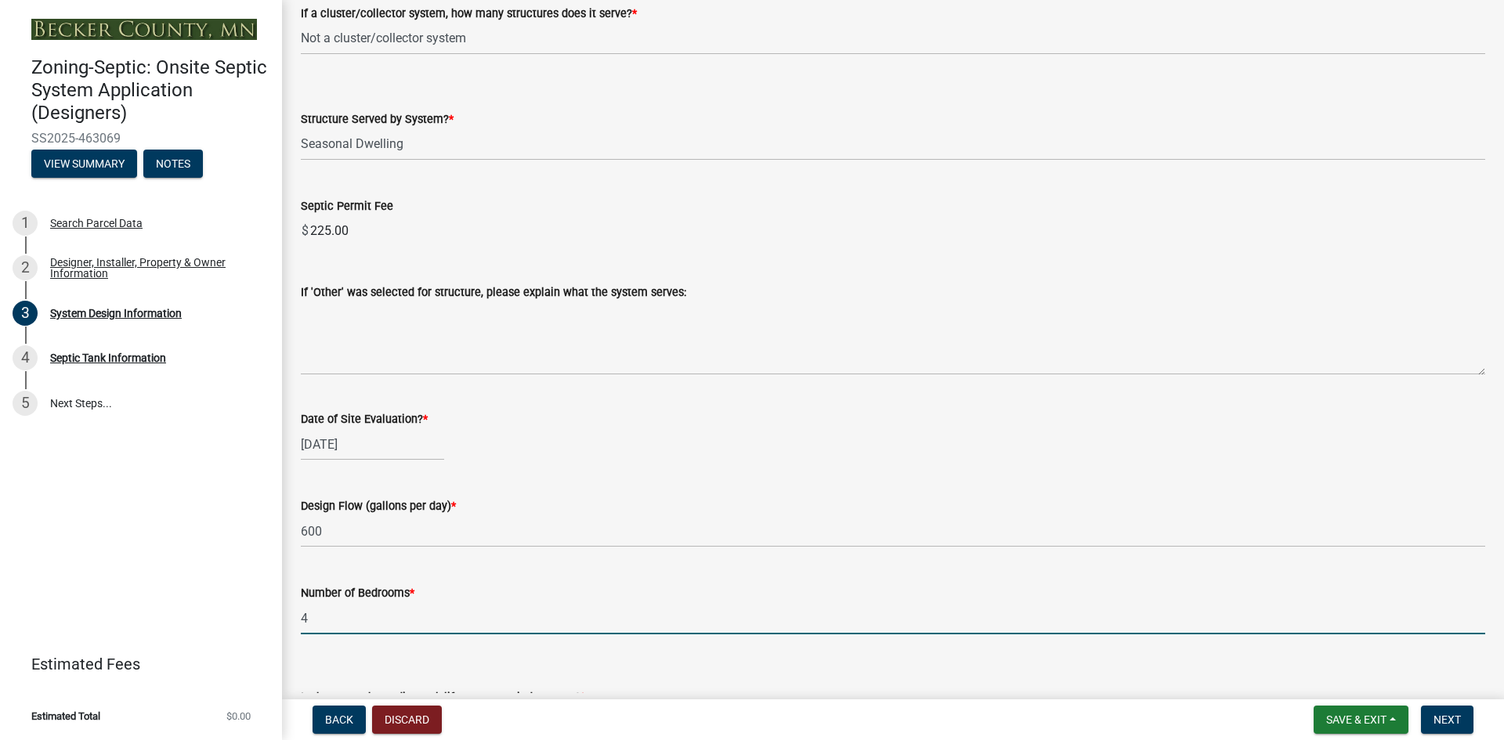
type input "4"
click at [380, 676] on form "Is there a garbage disposal, lift pump or grinder pump? * Select Item... Yes No" at bounding box center [893, 704] width 1185 height 70
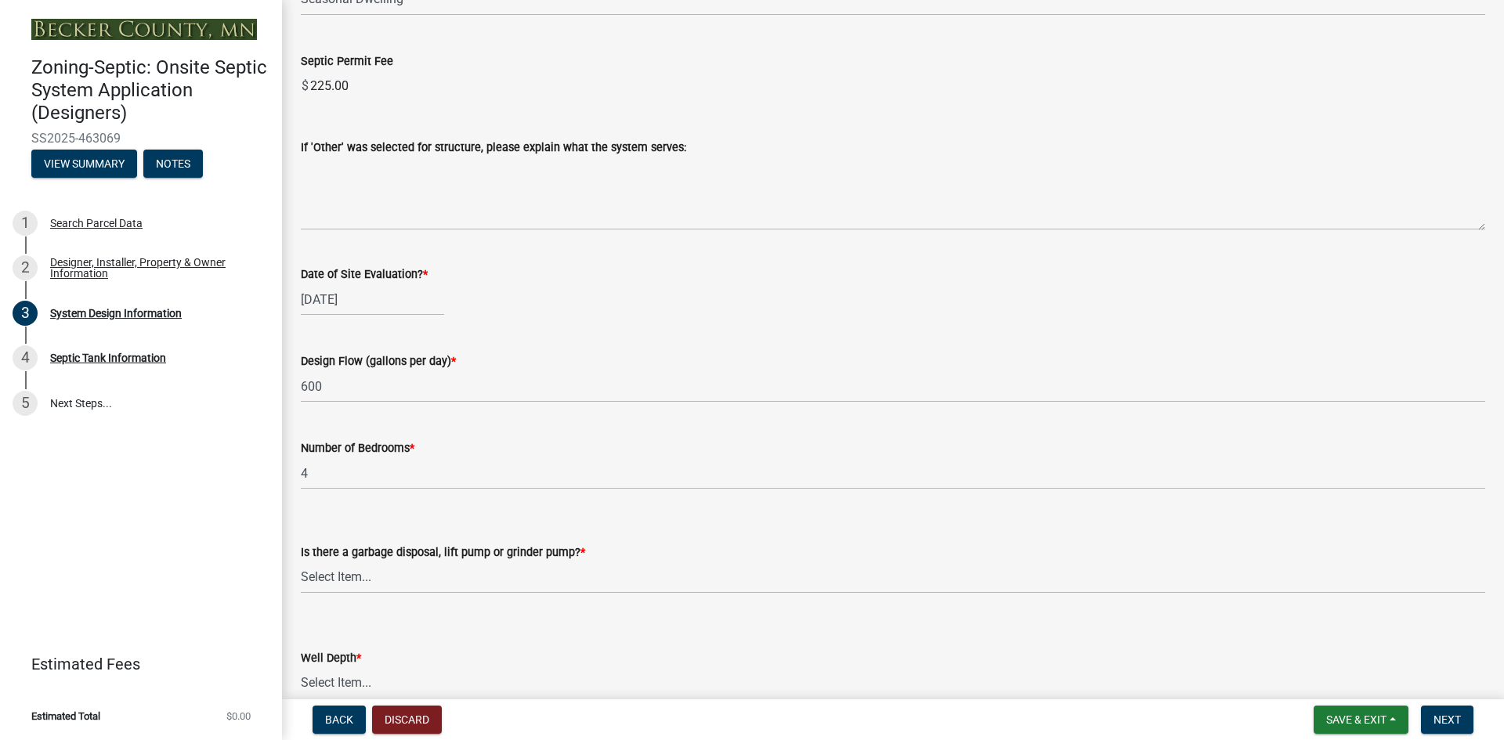
scroll to position [2586, 0]
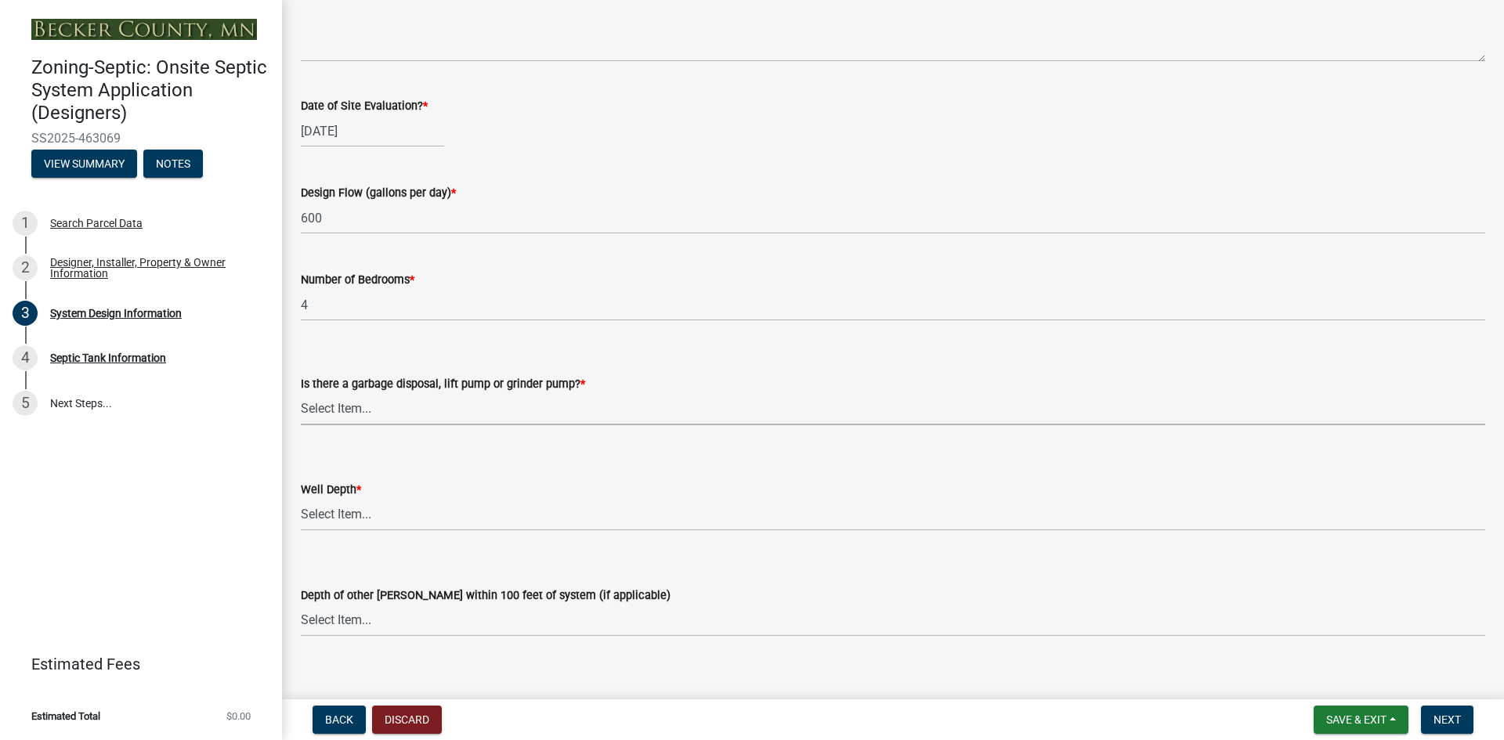
click at [375, 414] on select "Select Item... Yes No" at bounding box center [893, 409] width 1185 height 32
click at [301, 393] on select "Select Item... Yes No" at bounding box center [893, 409] width 1185 height 32
select select "1002d2f5-04ee-41f0-9277-2fadb170a736"
click at [348, 511] on select "Select Item... Deep Well Shallow Well Well not yet installed - To be drilled No…" at bounding box center [893, 515] width 1185 height 32
click at [301, 499] on select "Select Item... Deep Well Shallow Well Well not yet installed - To be drilled No…" at bounding box center [893, 515] width 1185 height 32
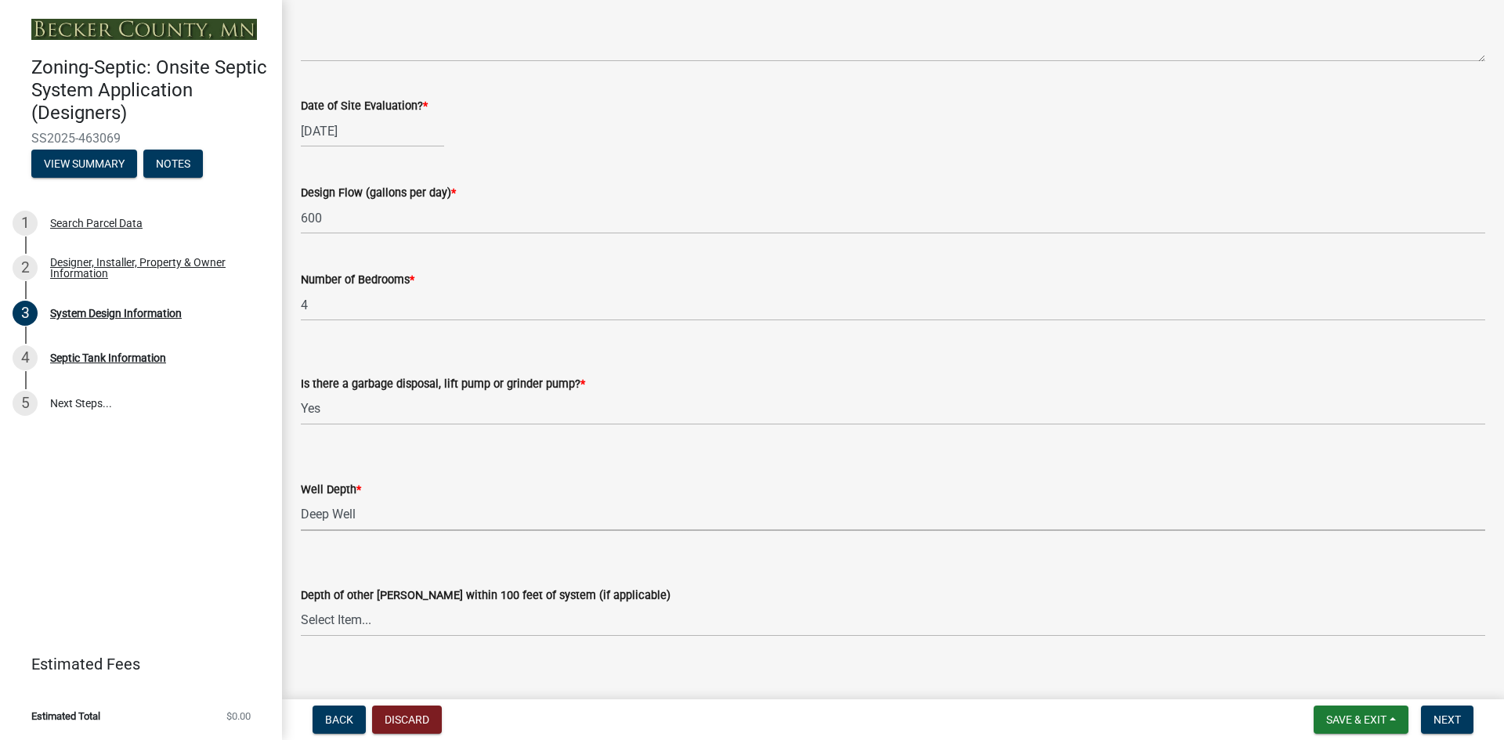
select select "ef698bf5-6172-44c1-9ffb-522c07469aed"
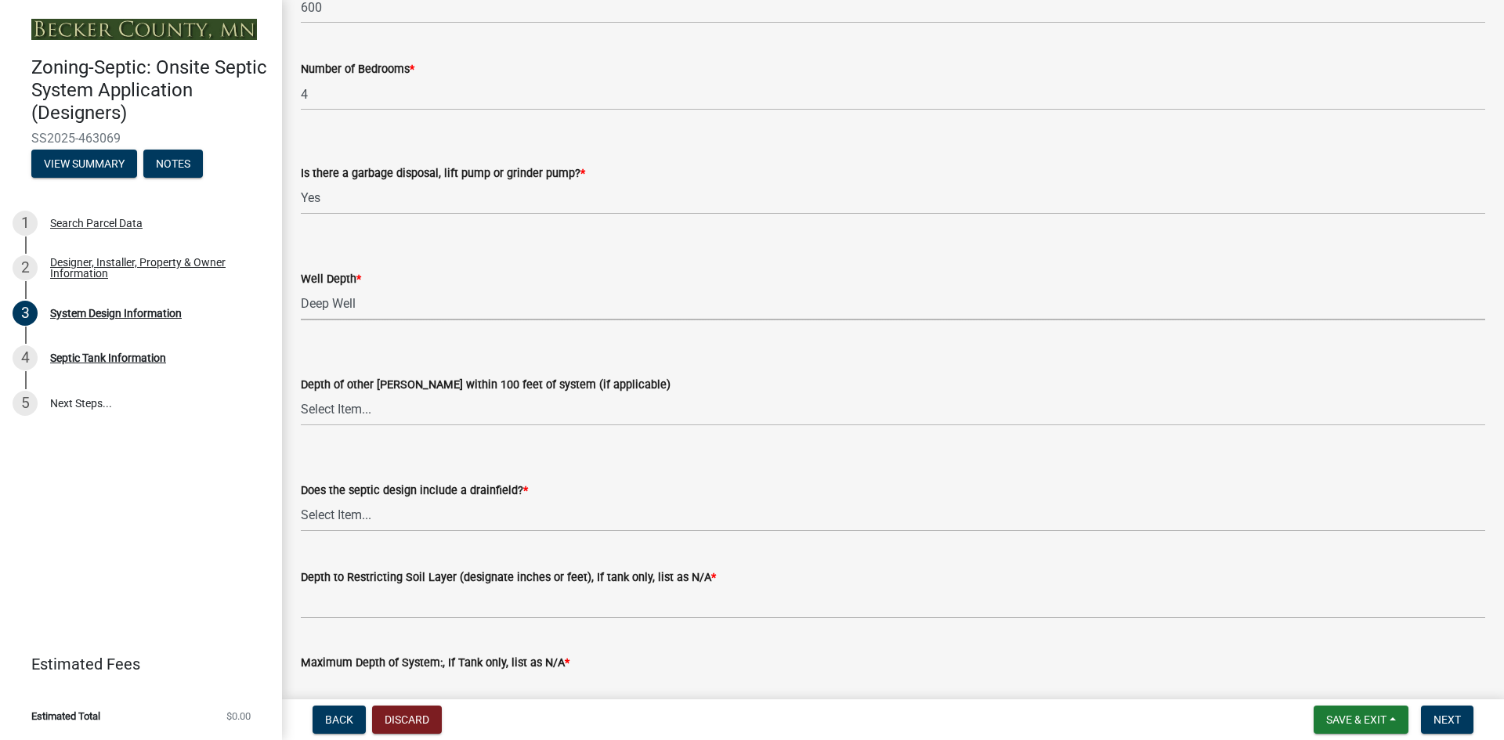
scroll to position [2821, 0]
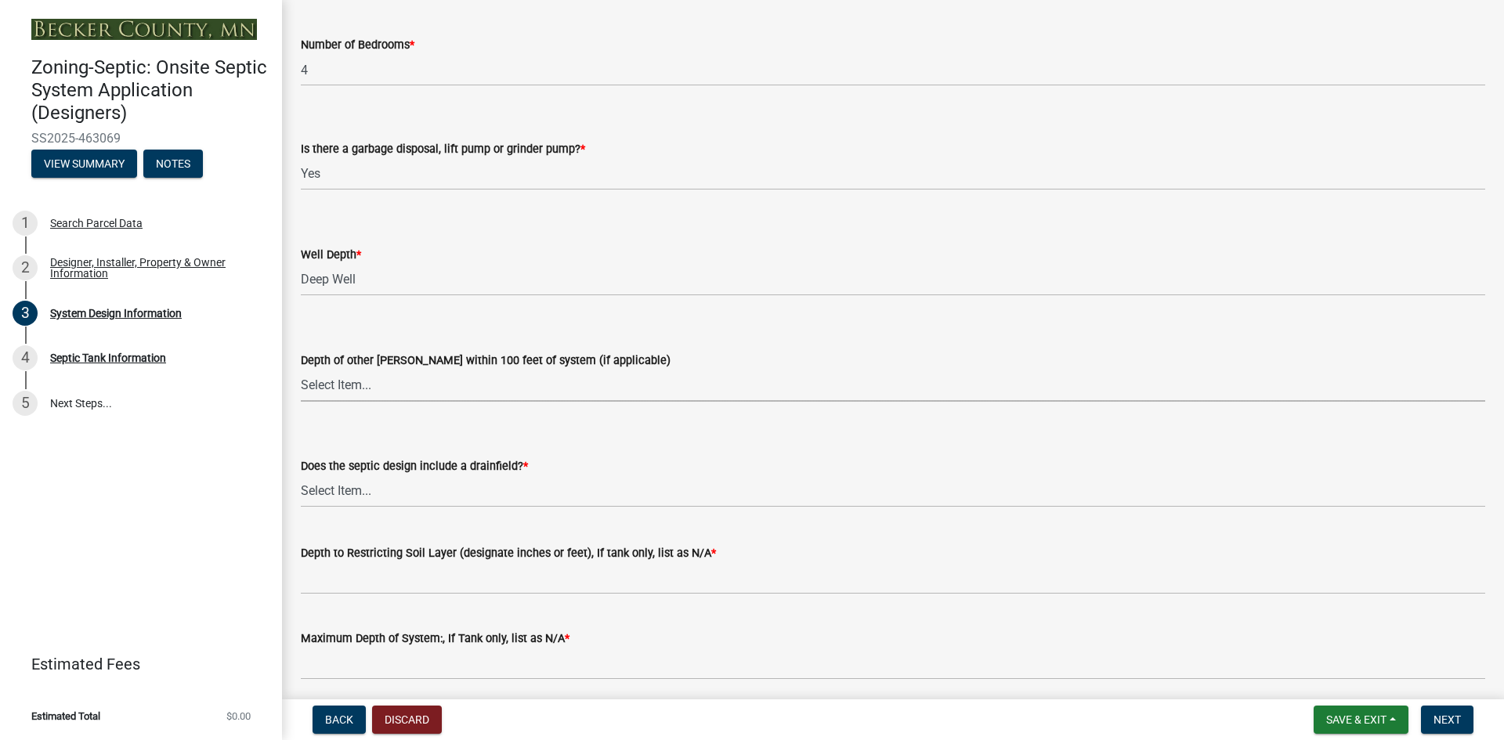
click at [342, 377] on select "Select Item... Deep Well Shallow Well No other [PERSON_NAME]" at bounding box center [893, 386] width 1185 height 32
click at [301, 370] on select "Select Item... Deep Well Shallow Well No other [PERSON_NAME]" at bounding box center [893, 386] width 1185 height 32
select select "384fc250-a67e-4e5e-a6e0-19116deb63e7"
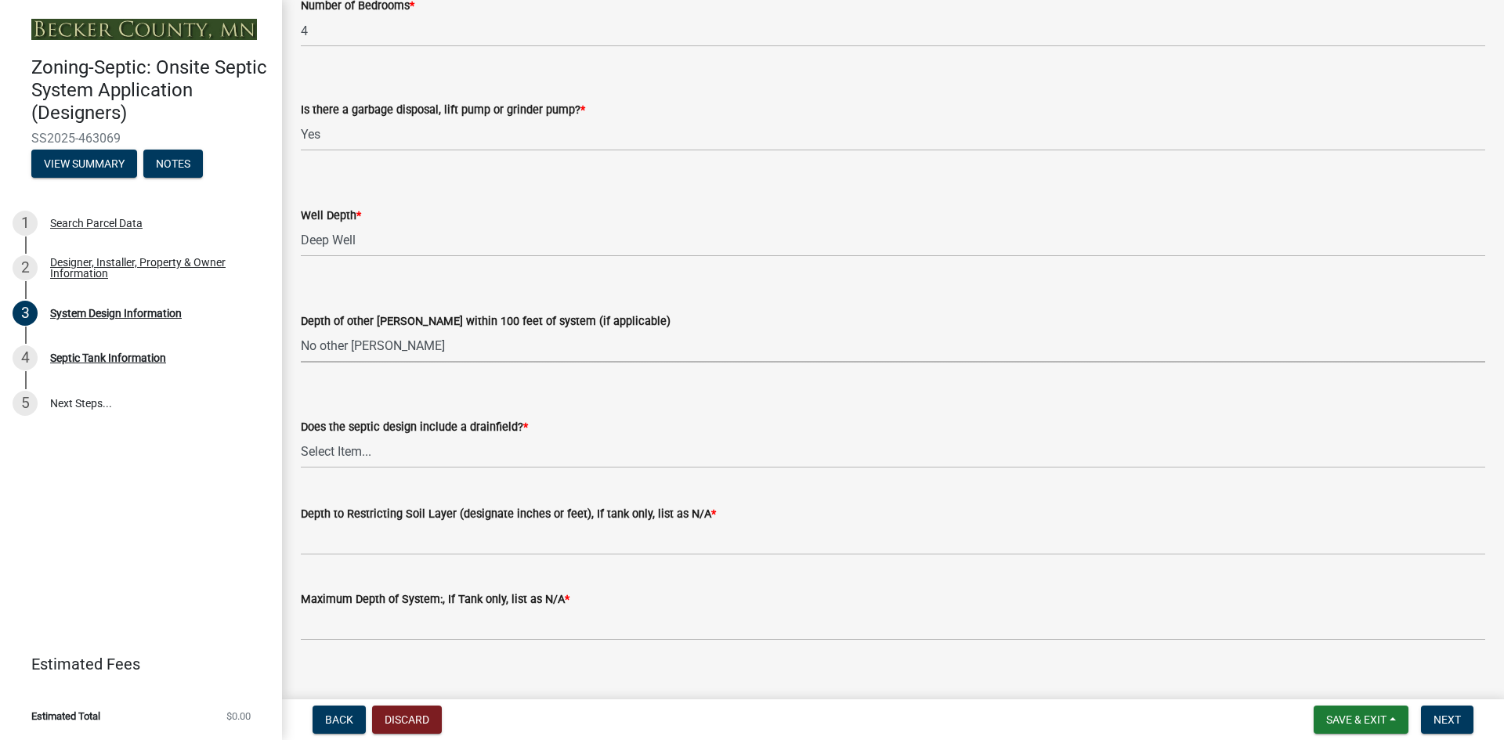
scroll to position [2881, 0]
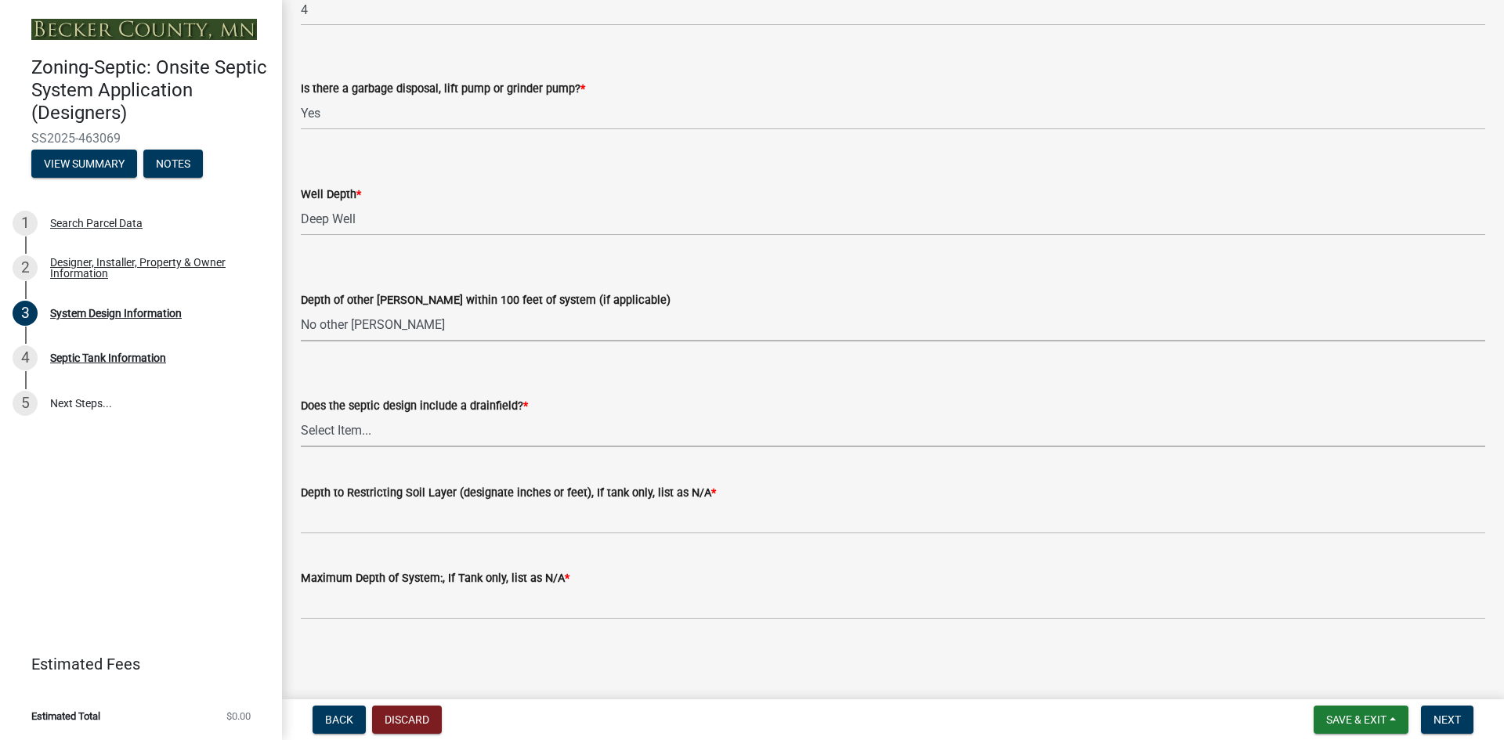
click at [351, 422] on select "Select Item... Yes No Existing - COC must by submitted" at bounding box center [893, 431] width 1185 height 32
click at [301, 415] on select "Select Item... Yes No Existing - COC must by submitted" at bounding box center [893, 431] width 1185 height 32
select select "a0c59fcd-b61c-4c3a-90a8-e70849750c47"
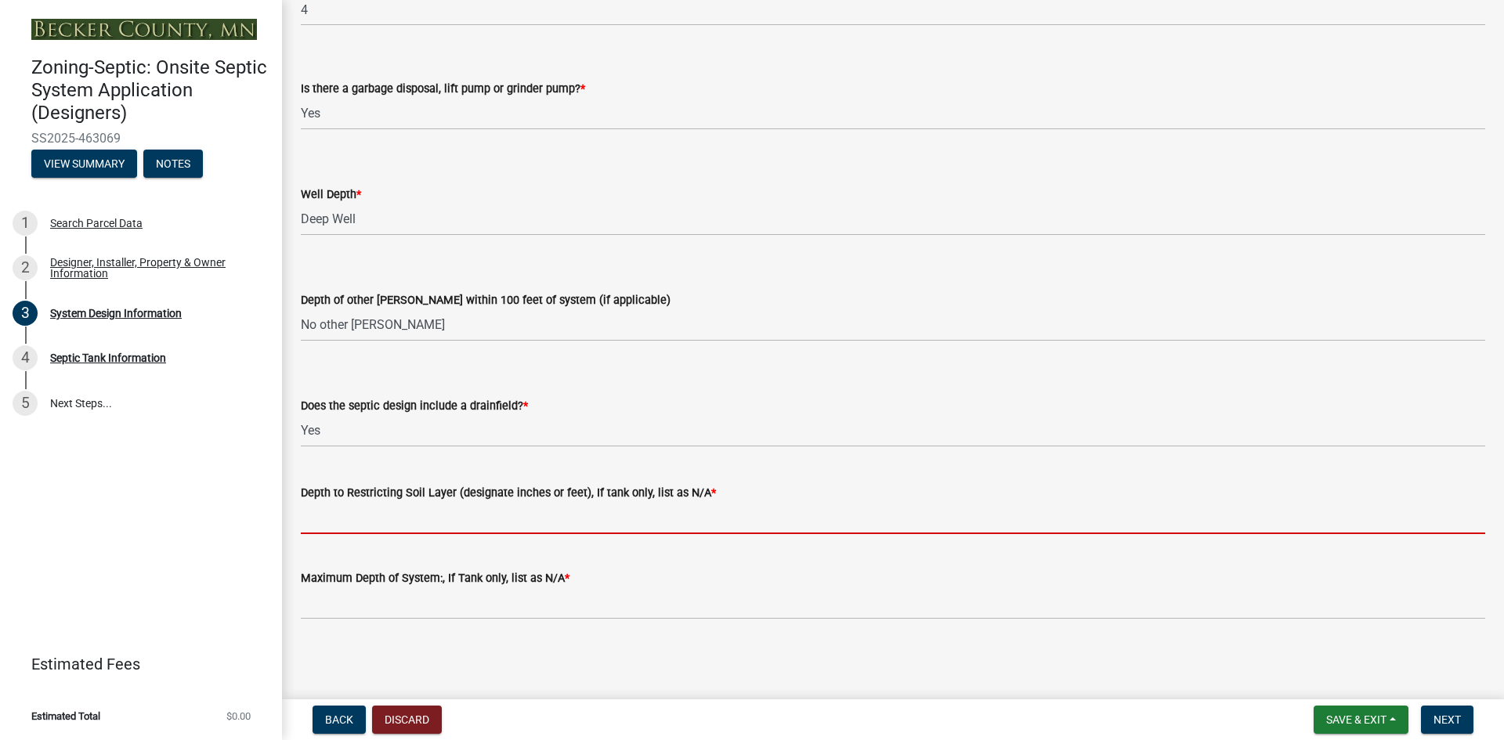
click at [355, 519] on input "Depth to Restricting Soil Layer (designate inches or feet), If tank only, list …" at bounding box center [893, 518] width 1185 height 32
type input "2"
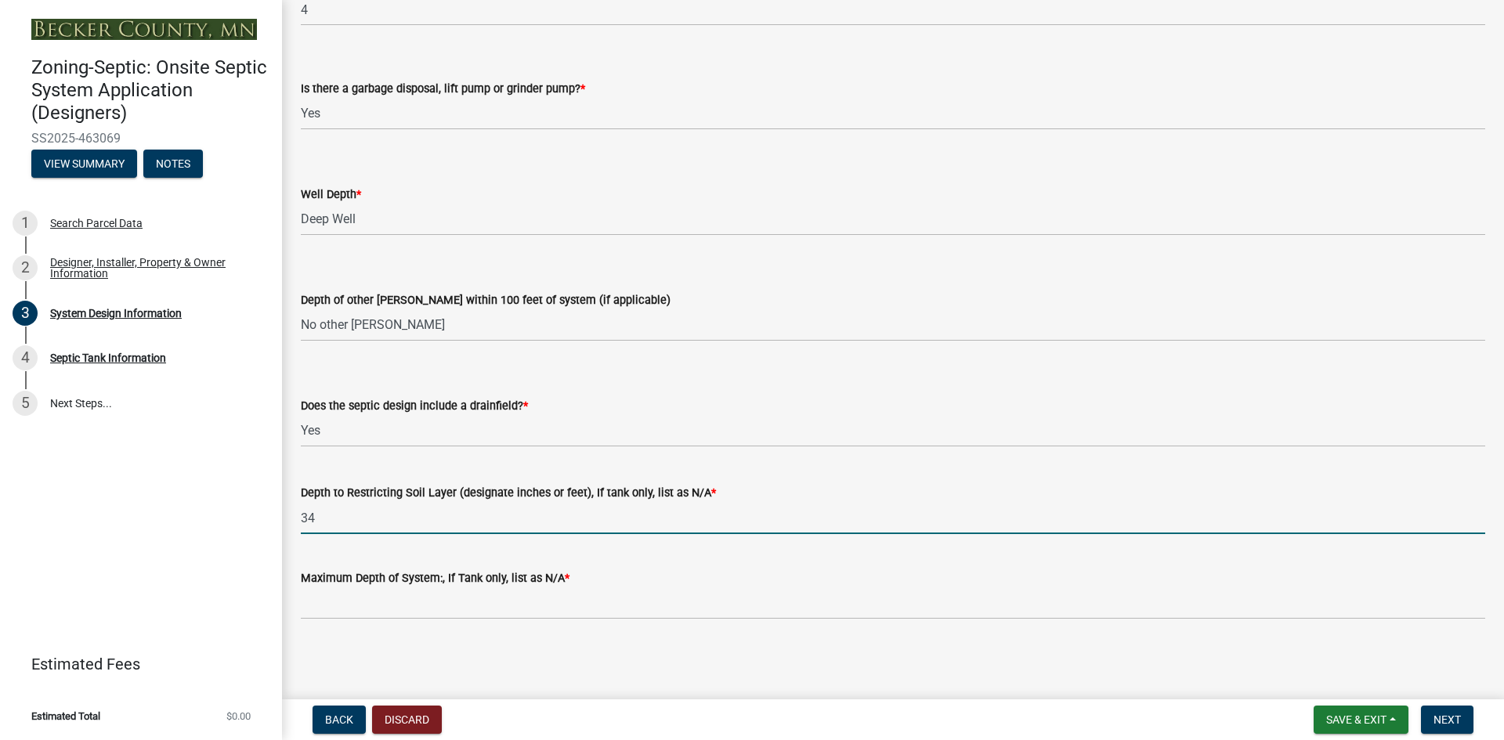
type input "34"
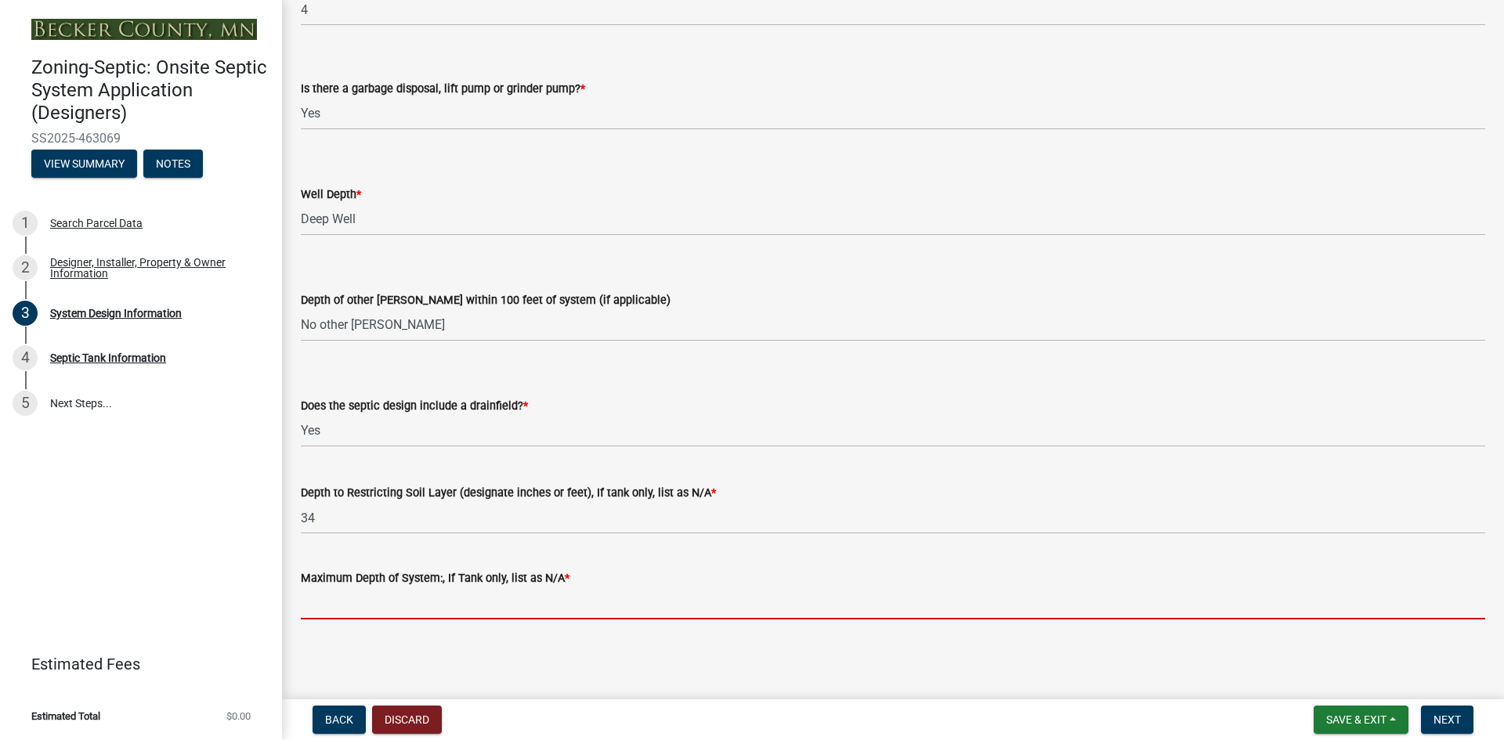
click at [422, 595] on input "Maximum Depth of System:, If Tank only, list as N/A *" at bounding box center [893, 604] width 1185 height 32
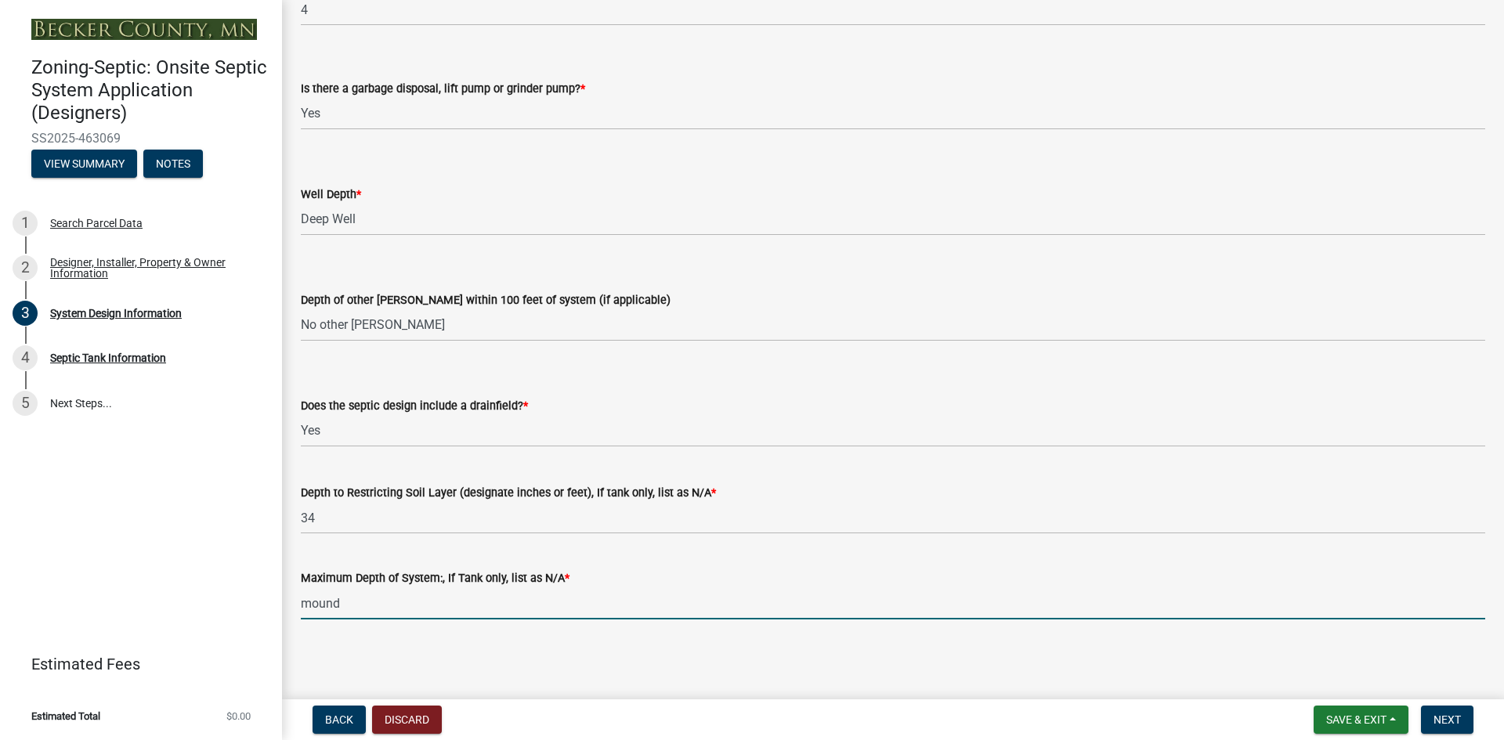
type input "mound"
click at [917, 657] on main "System Design Information share Share Document Submissions Design & Soil Log an…" at bounding box center [893, 346] width 1222 height 693
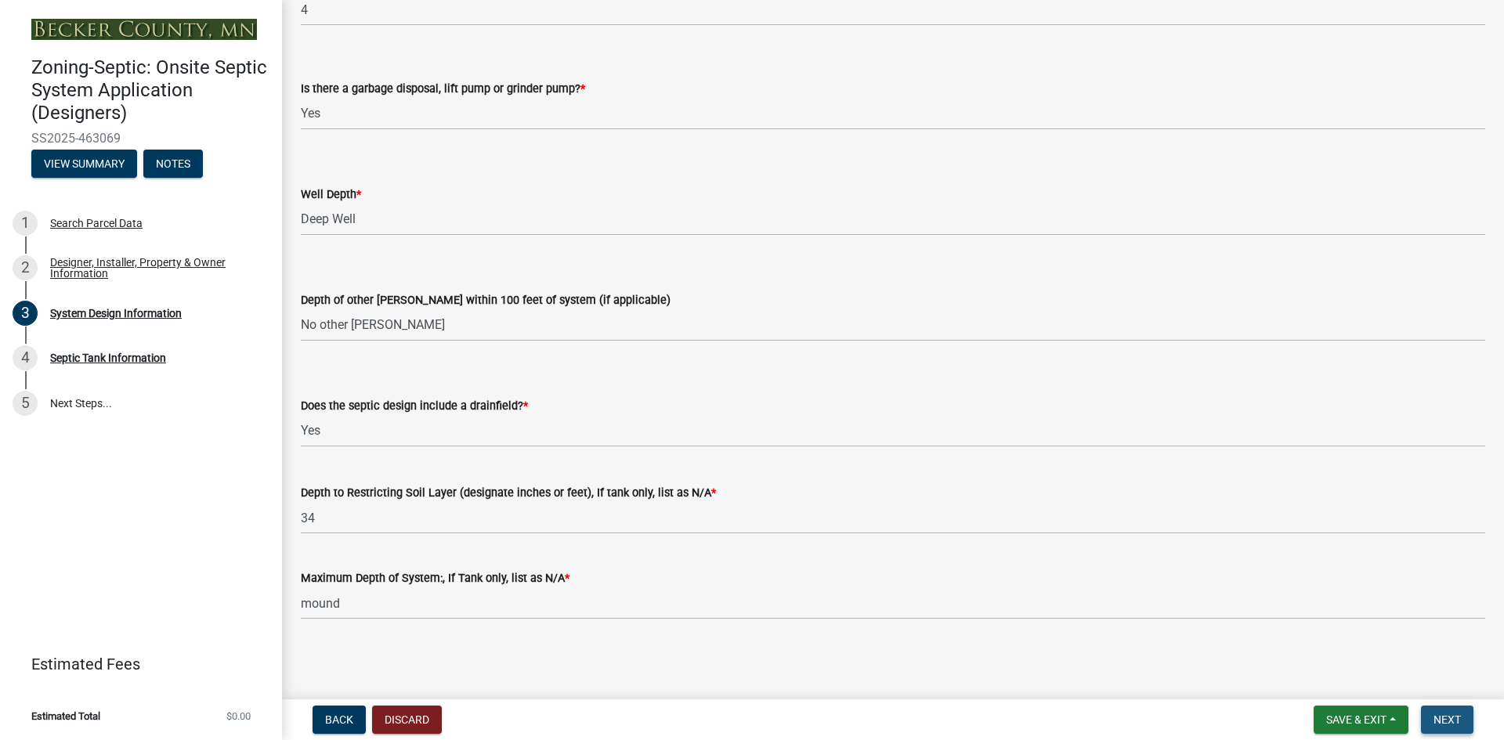
click at [1446, 715] on span "Next" at bounding box center [1447, 720] width 27 height 13
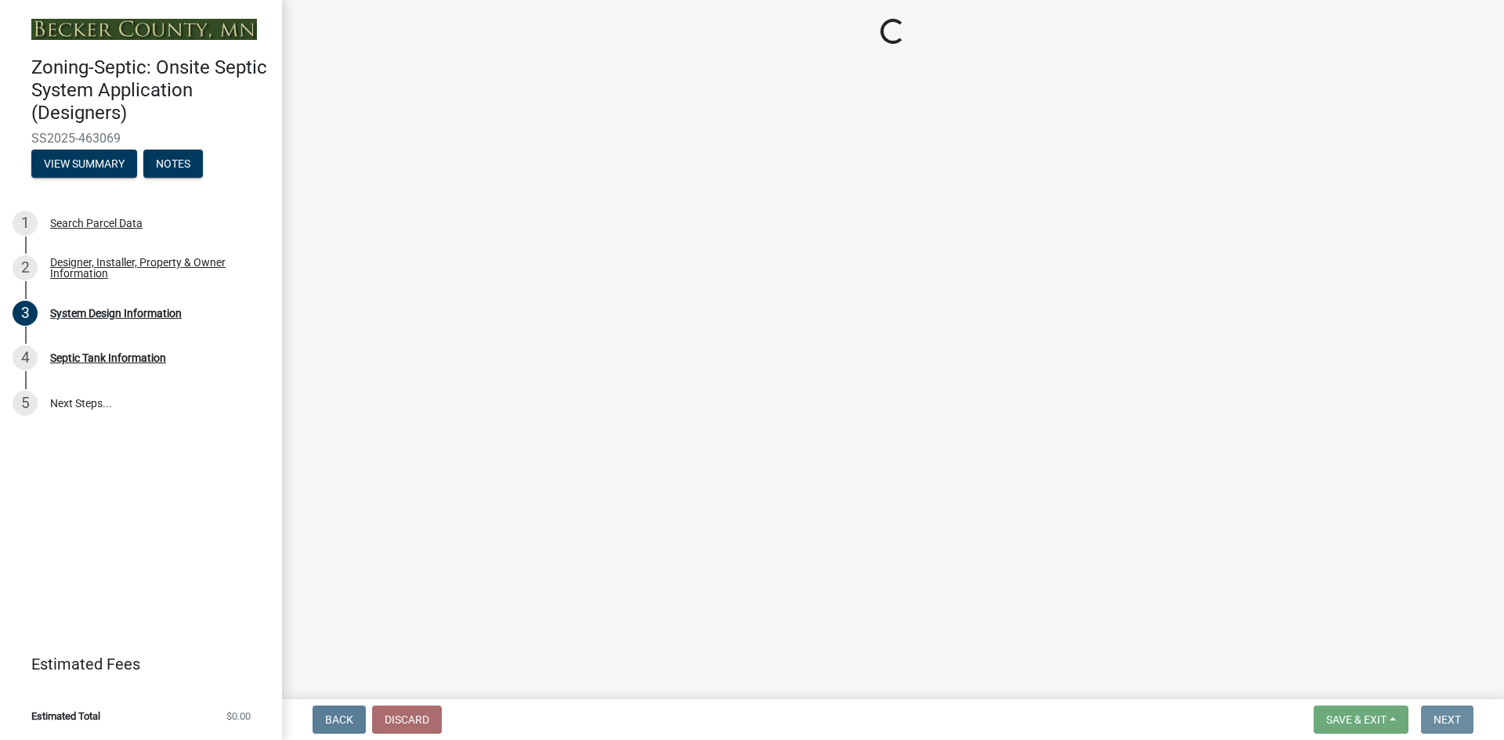
scroll to position [0, 0]
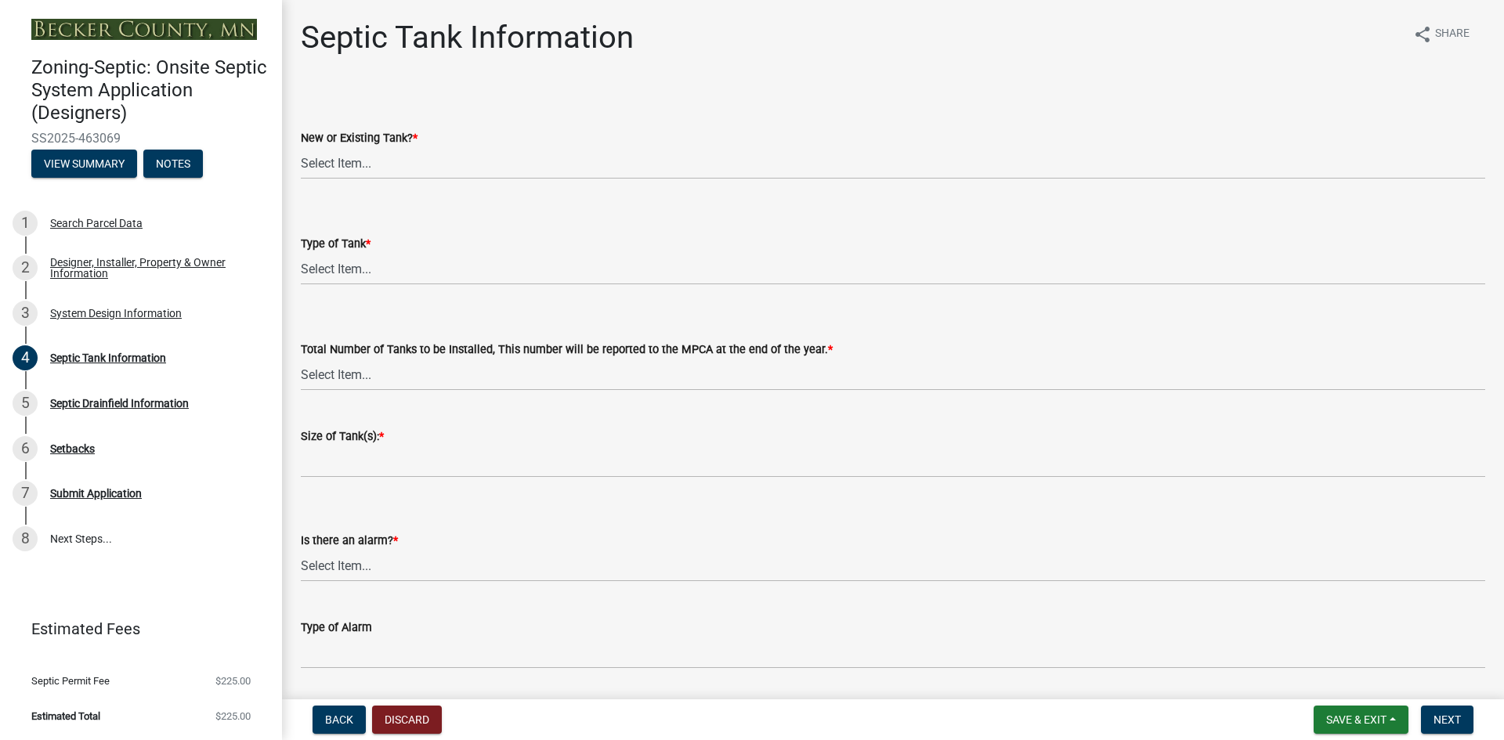
click at [338, 147] on div "New or Existing Tank? *" at bounding box center [893, 137] width 1185 height 19
click at [353, 159] on select "Select Item... New Existing Both -New and Existing Tank" at bounding box center [893, 163] width 1185 height 32
click at [301, 147] on select "Select Item... New Existing Both -New and Existing Tank" at bounding box center [893, 163] width 1185 height 32
select select "f9fbe67c-c1cf-4a63-8ad4-799ce56b7f21"
click at [346, 265] on select "Select Item... Single Septic Tank Compartmented Tank Single Tank plus Compartme…" at bounding box center [893, 269] width 1185 height 32
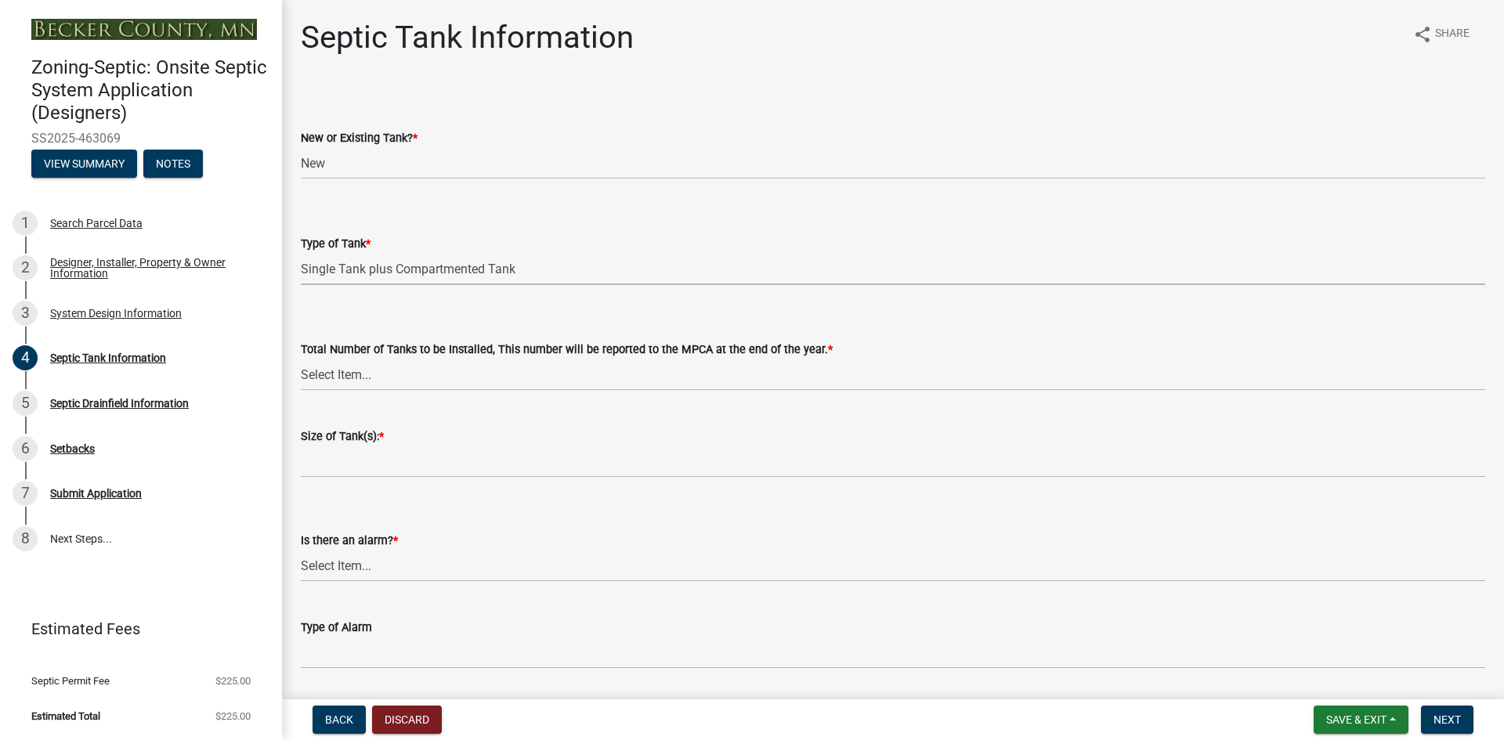
click at [301, 253] on select "Select Item... Single Septic Tank Compartmented Tank Single Tank plus Compartme…" at bounding box center [893, 269] width 1185 height 32
select select "c79cdd98-55ab-4f3a-b3b0-b7514a1cd747"
click at [366, 378] on select "Select Item... 0 1 2 3 4" at bounding box center [893, 375] width 1185 height 32
click at [301, 359] on select "Select Item... 0 1 2 3 4" at bounding box center [893, 375] width 1185 height 32
select select "e0ee17af-48b7-4b92-9885-812dbb1428e7"
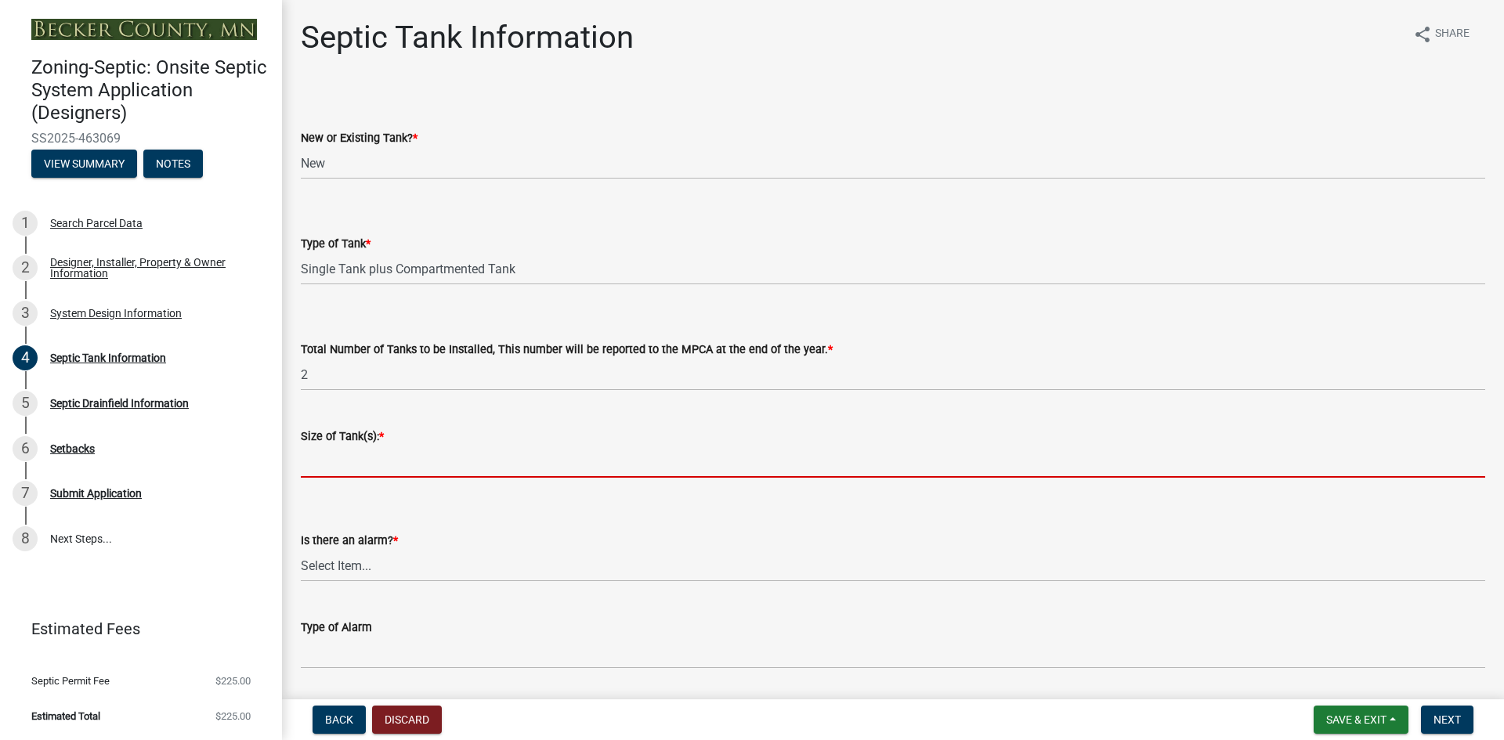
click at [341, 465] on input "Size of Tank(s): *" at bounding box center [893, 462] width 1185 height 32
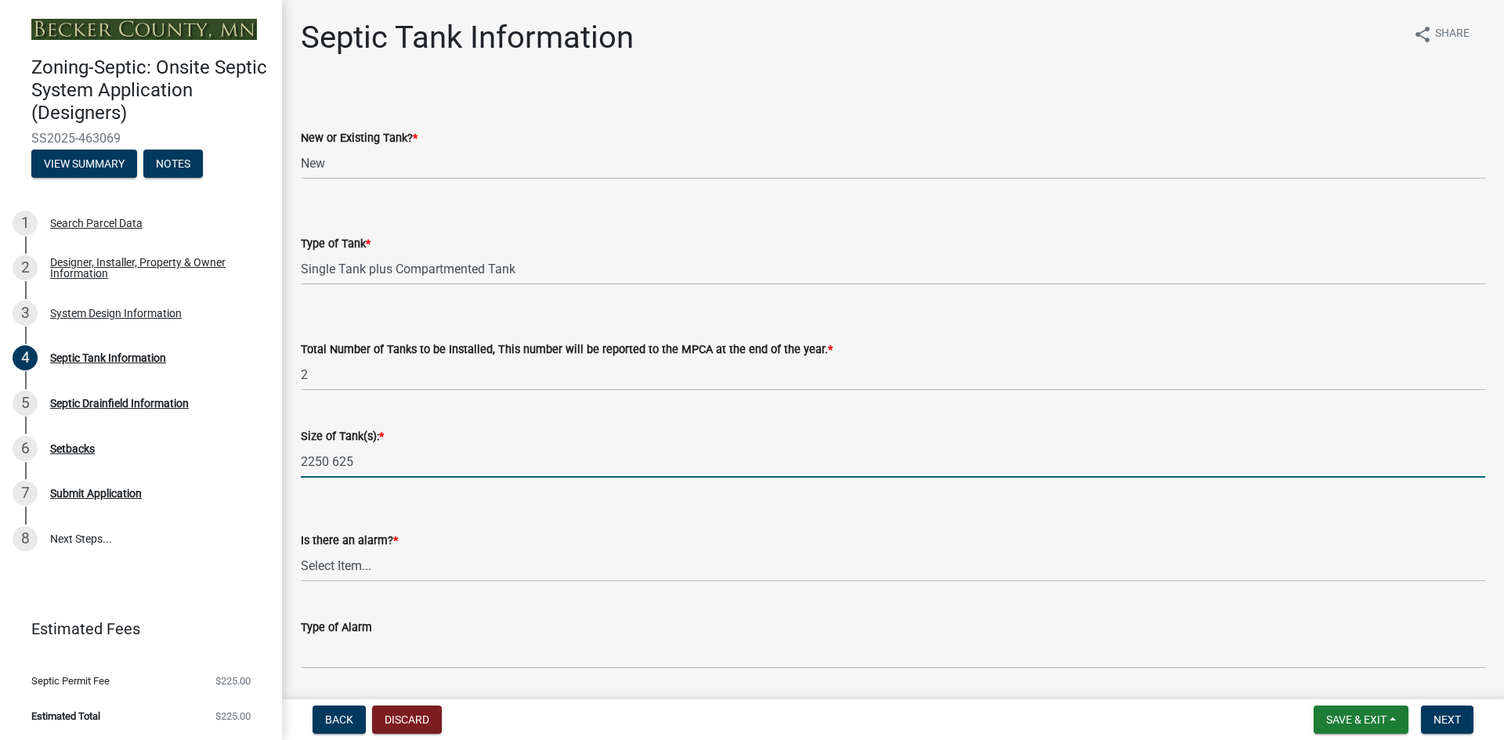
type input "2250 625"
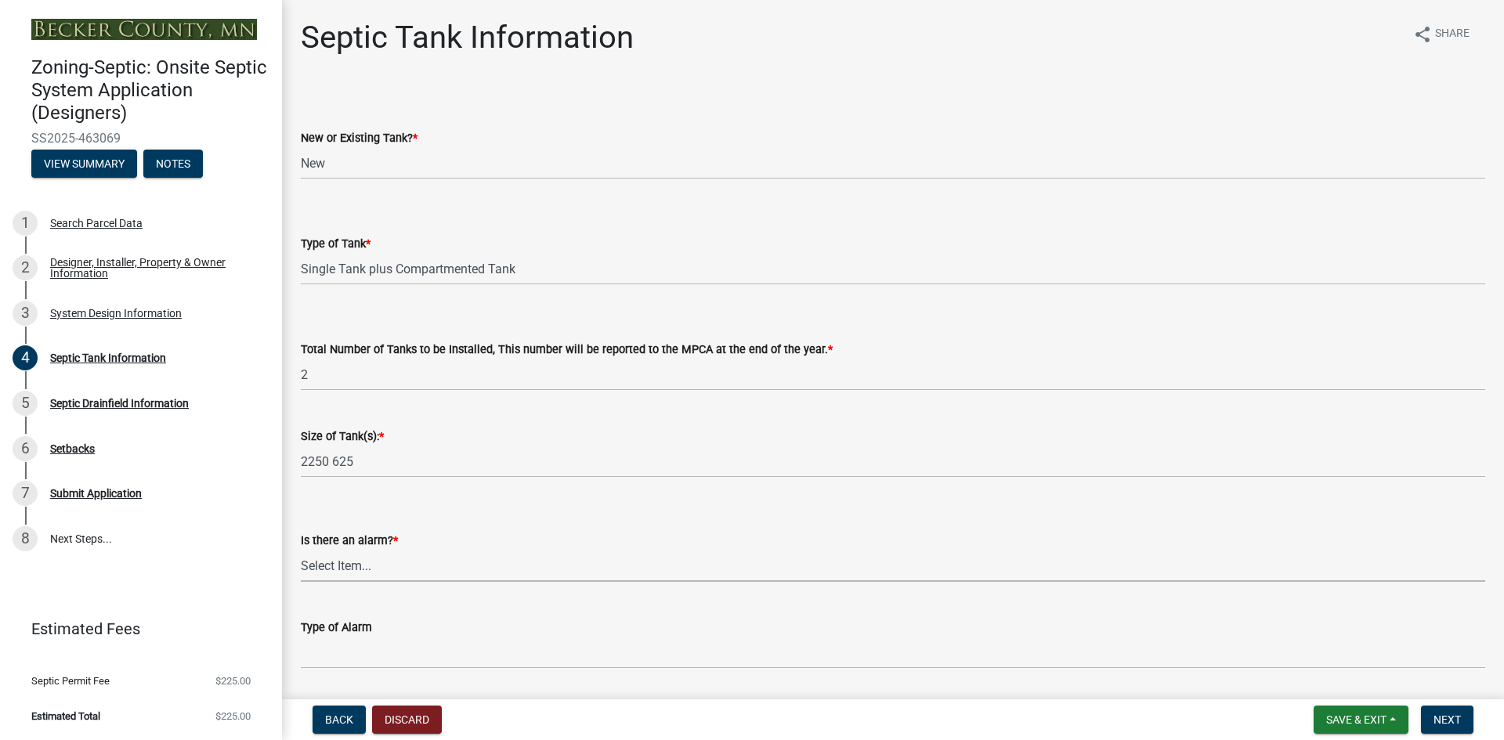
click at [351, 566] on select "Select Item... Yes No" at bounding box center [893, 566] width 1185 height 32
click at [301, 550] on select "Select Item... Yes No" at bounding box center [893, 566] width 1185 height 32
select select "c84d9e4c-2287-4d2e-9ef7-9874a7456ee3"
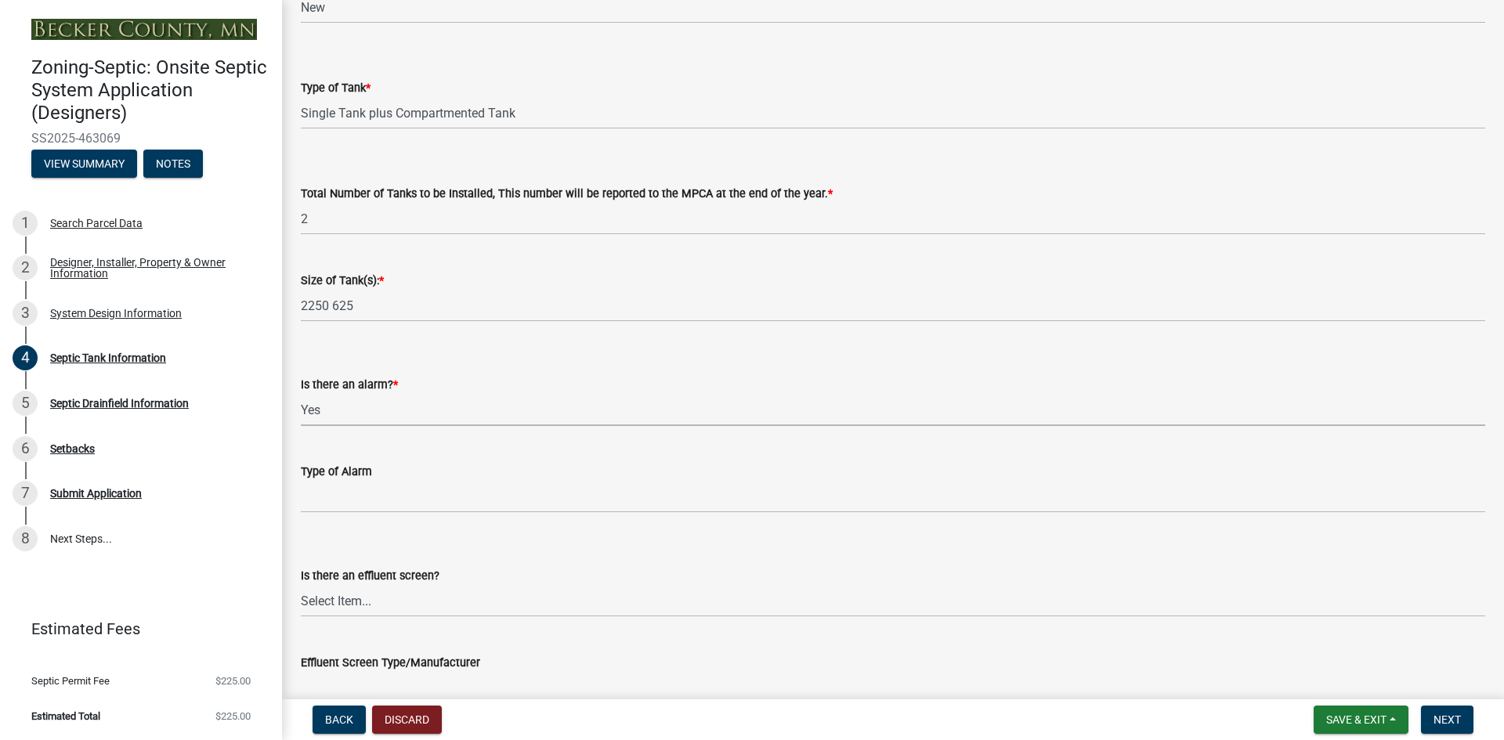
scroll to position [157, 0]
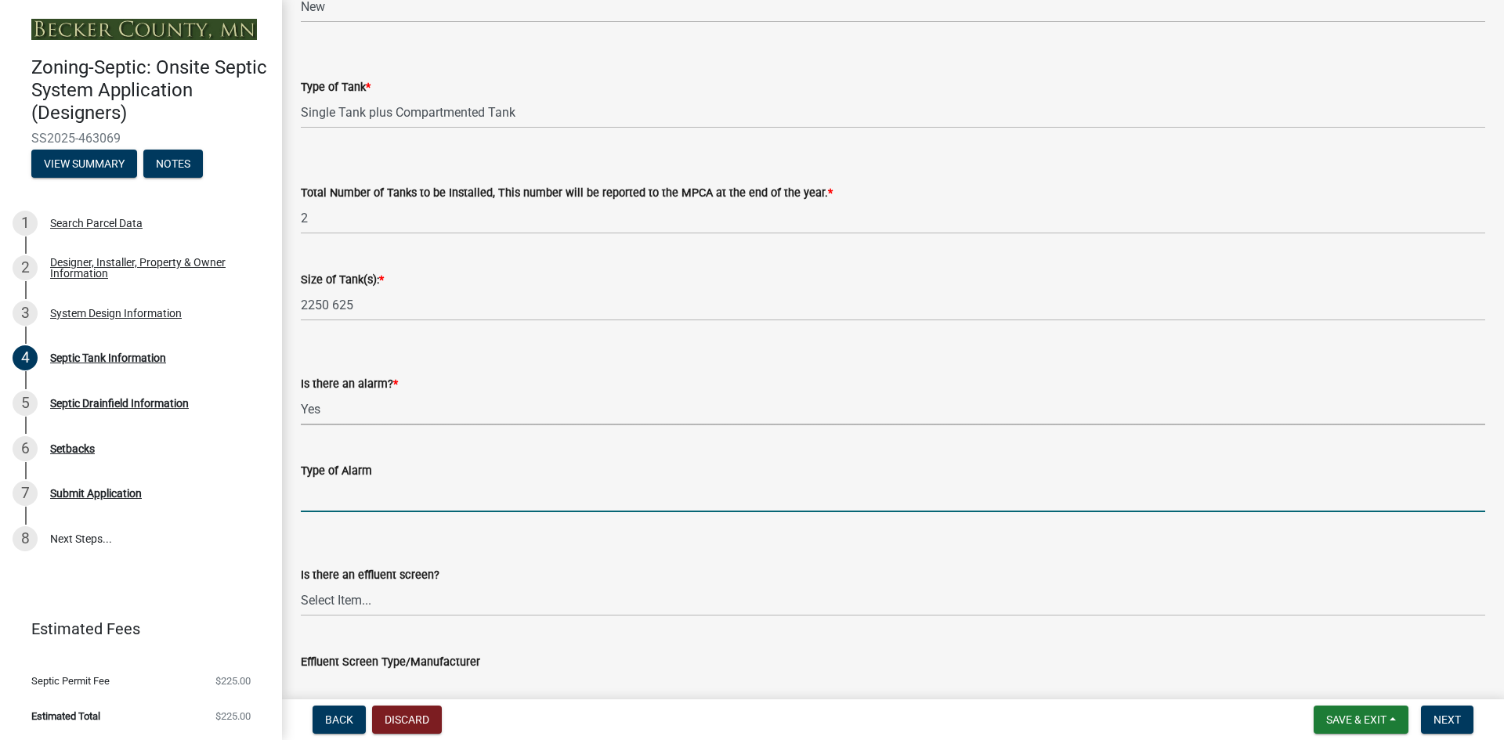
click at [317, 501] on input "Type of Alarm" at bounding box center [893, 496] width 1185 height 32
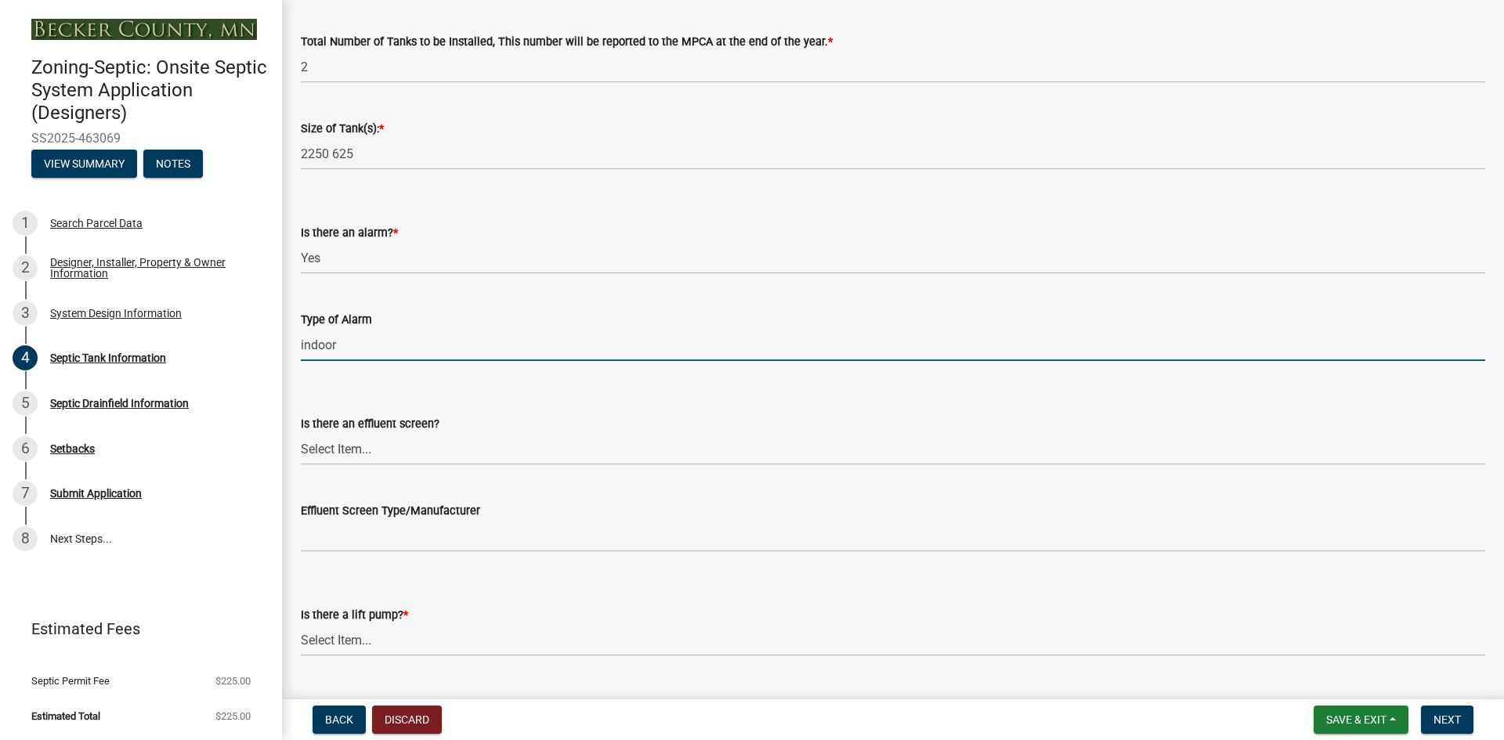
scroll to position [392, 0]
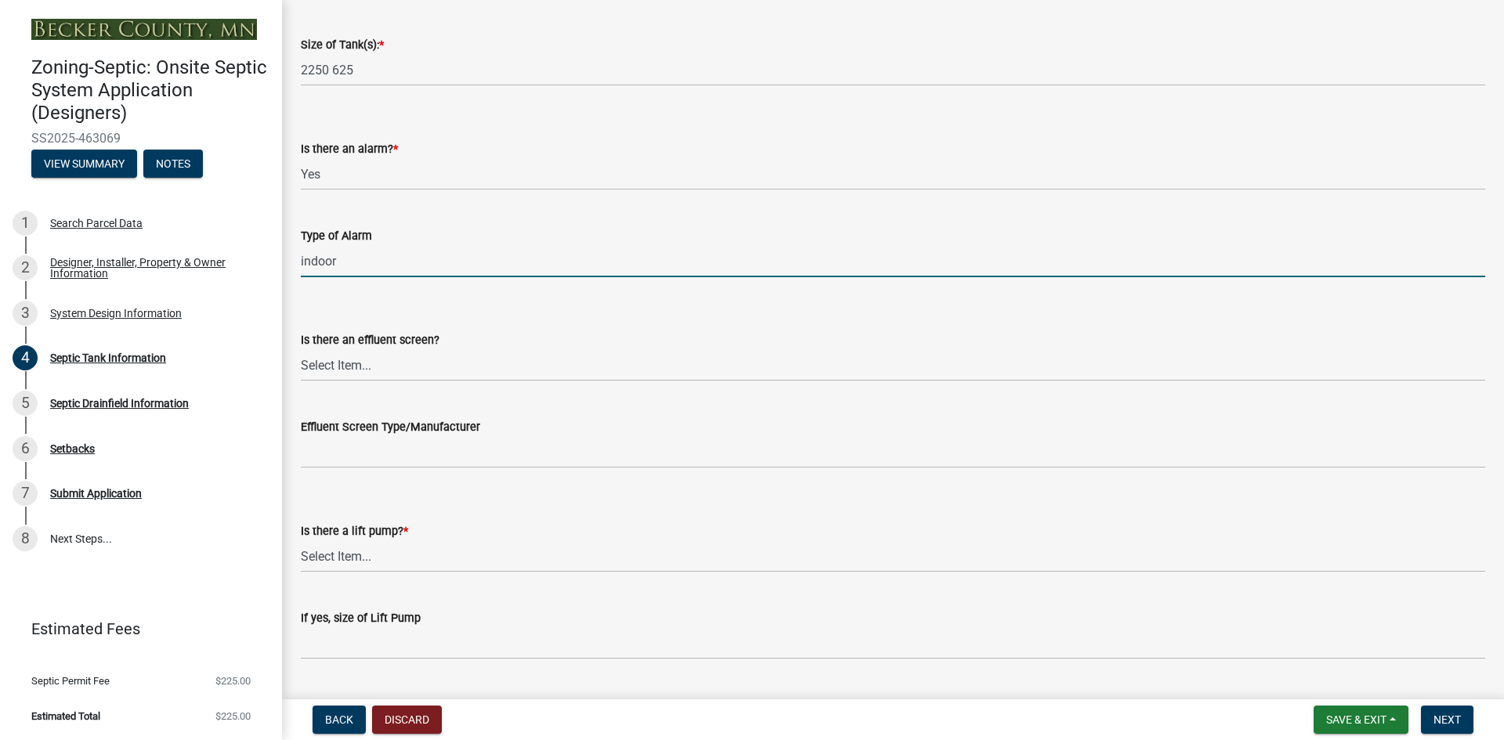
type input "indoor"
click at [344, 364] on select "Select Item... Yes No" at bounding box center [893, 365] width 1185 height 32
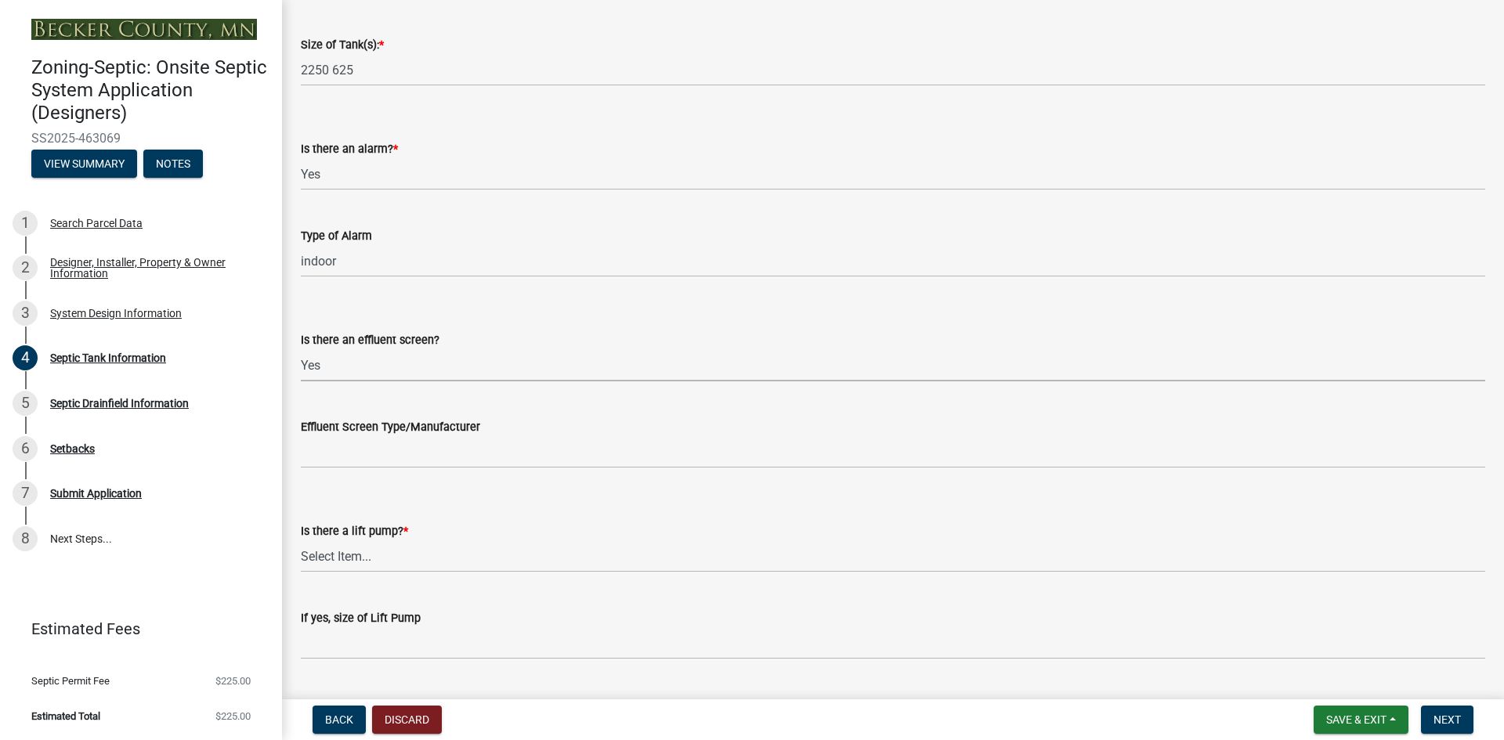
click at [301, 349] on select "Select Item... Yes No" at bounding box center [893, 365] width 1185 height 32
select select "1aae01aa-140b-4eb5-b041-885c26cb6aa8"
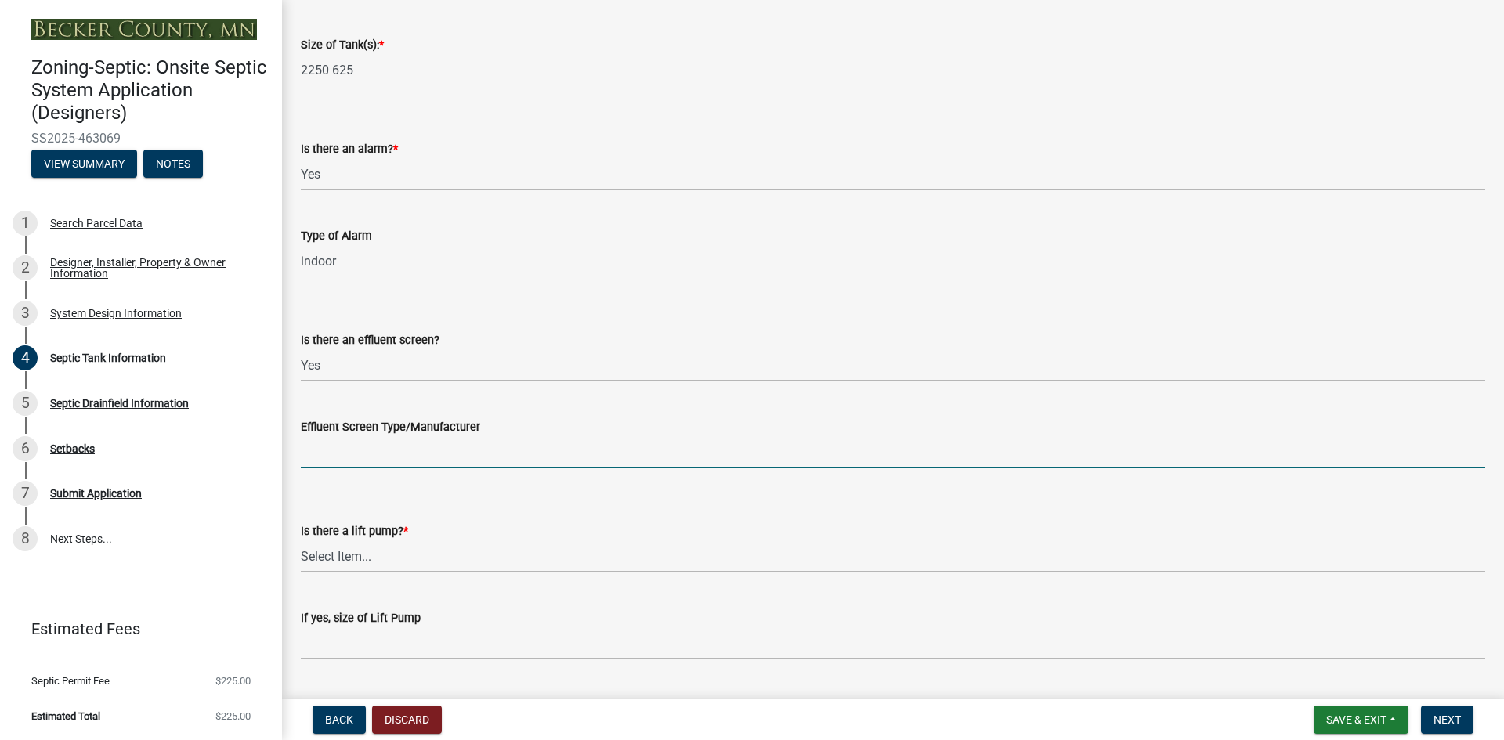
click at [349, 458] on input "Effluent Screen Type/Manufacturer" at bounding box center [893, 452] width 1185 height 32
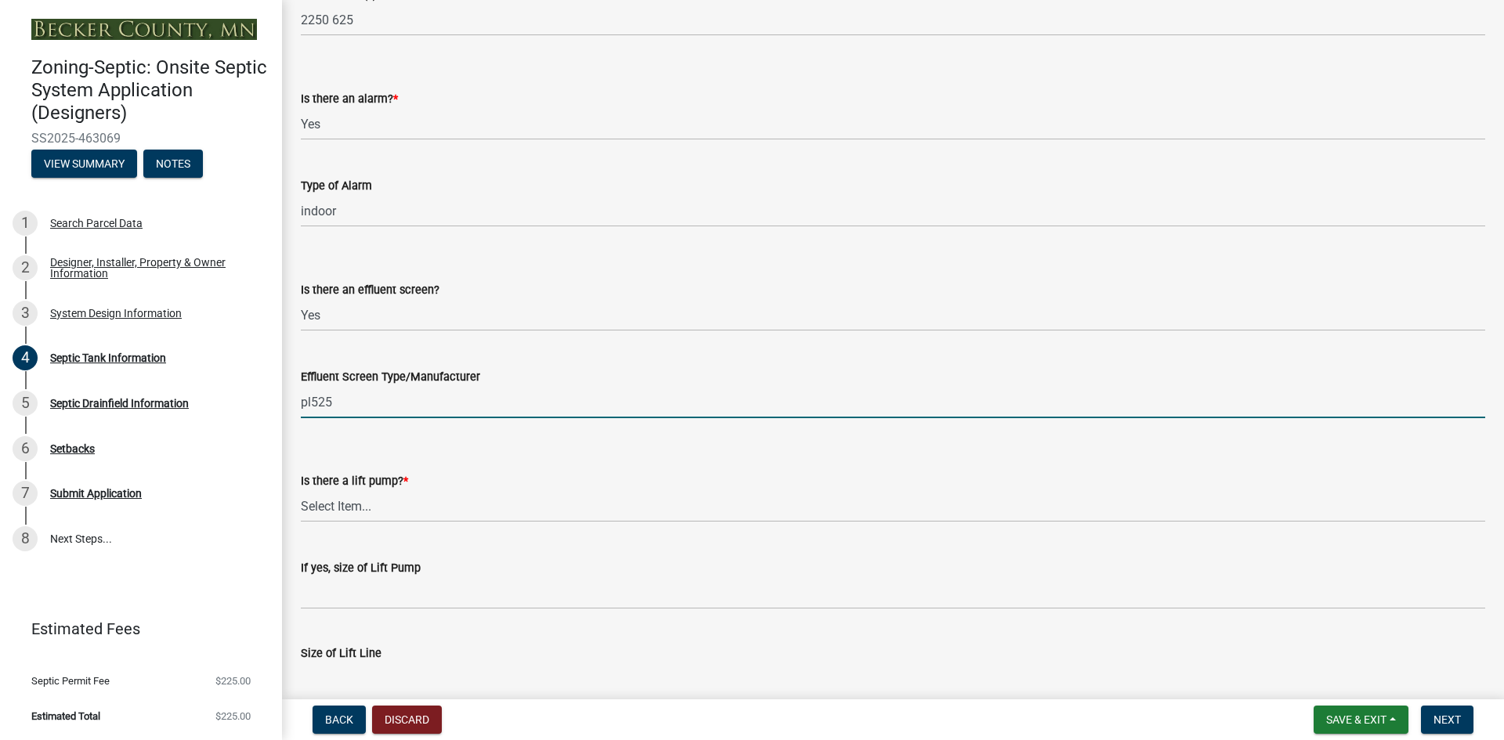
scroll to position [470, 0]
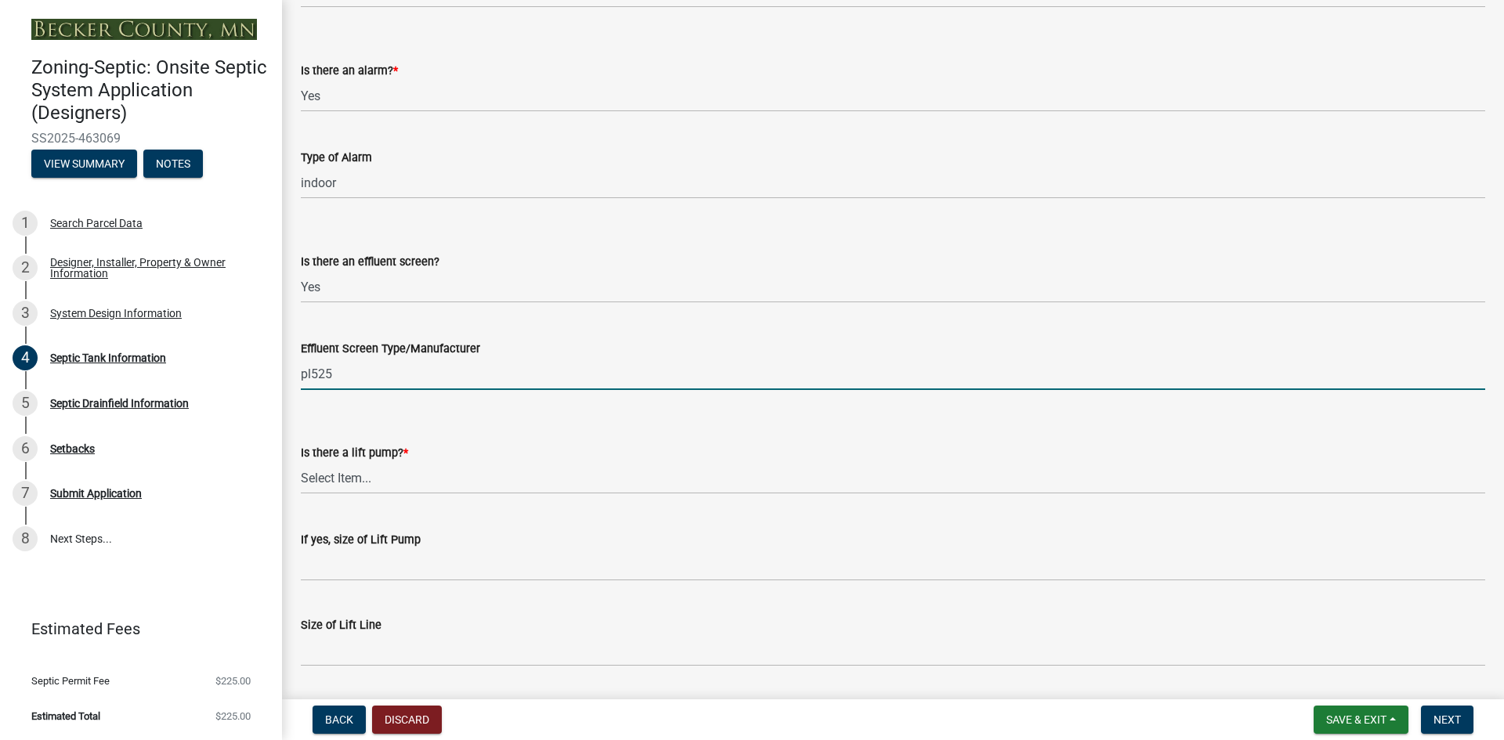
type input "pl525"
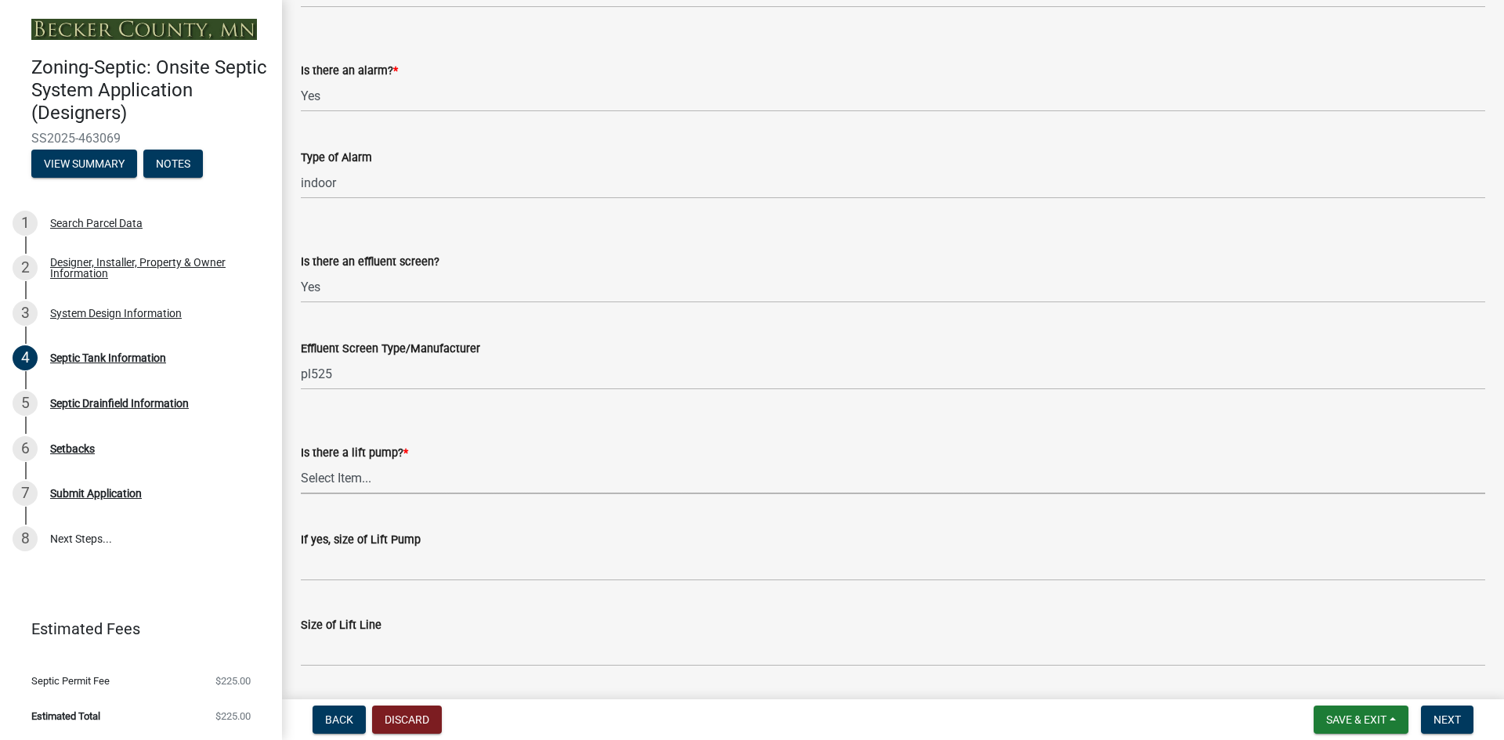
click at [352, 470] on select "Select Item... Yes No" at bounding box center [893, 478] width 1185 height 32
click at [301, 462] on select "Select Item... Yes No" at bounding box center [893, 478] width 1185 height 32
select select "7b57e397-6881-49c8-9b87-e40bdbeb8239"
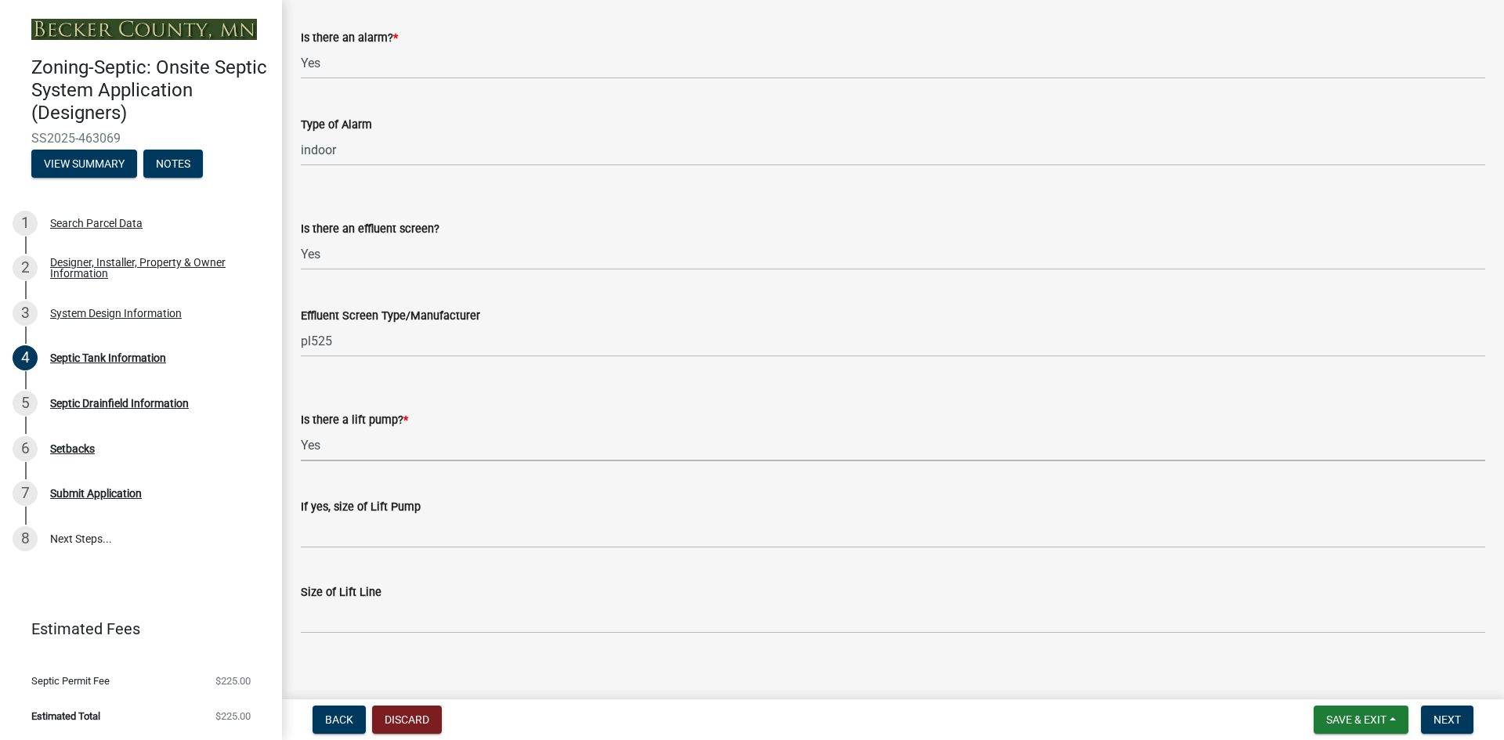
scroll to position [517, 0]
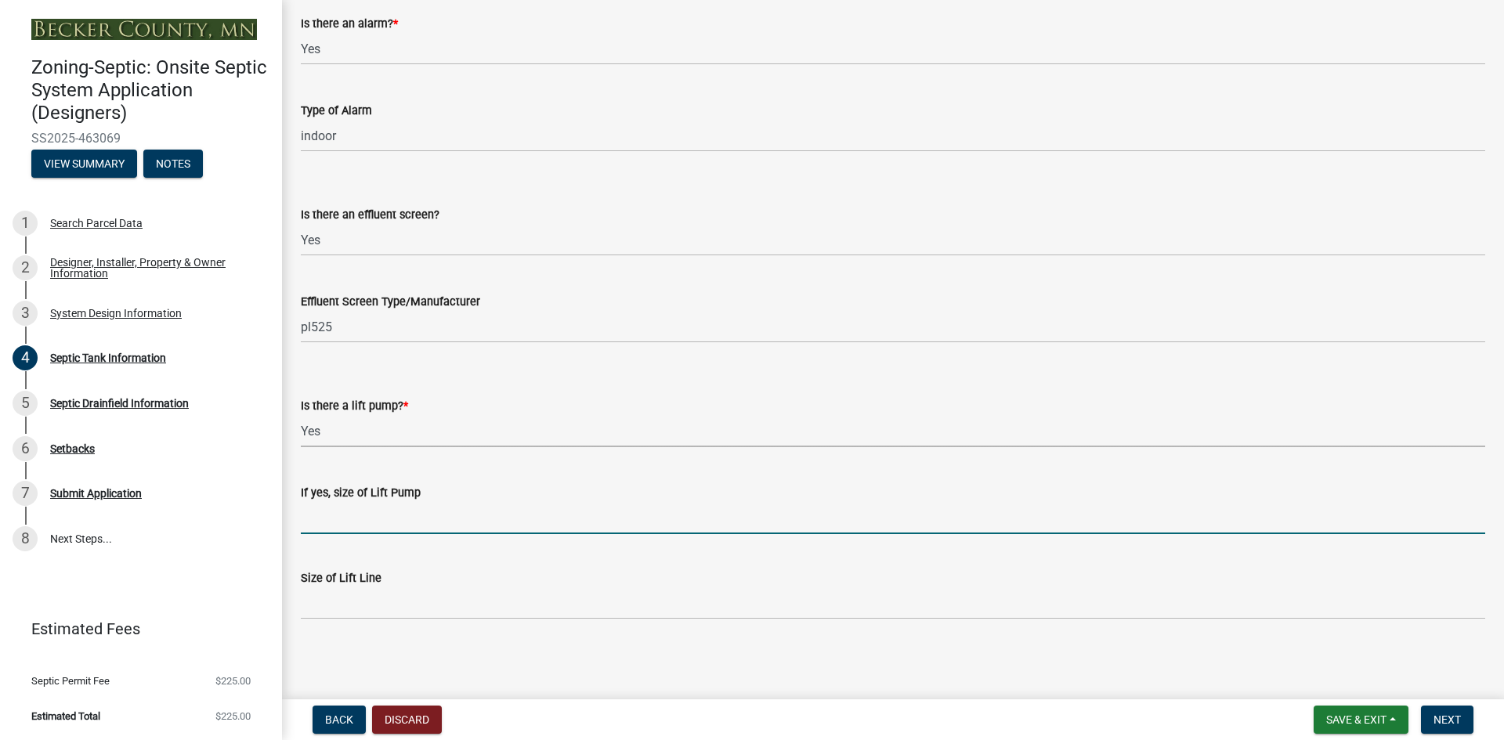
click at [363, 520] on input "If yes, size of Lift Pump" at bounding box center [893, 518] width 1185 height 32
type input "Goulds we03111m"
click at [342, 584] on label "Size of Lift Line" at bounding box center [341, 579] width 81 height 11
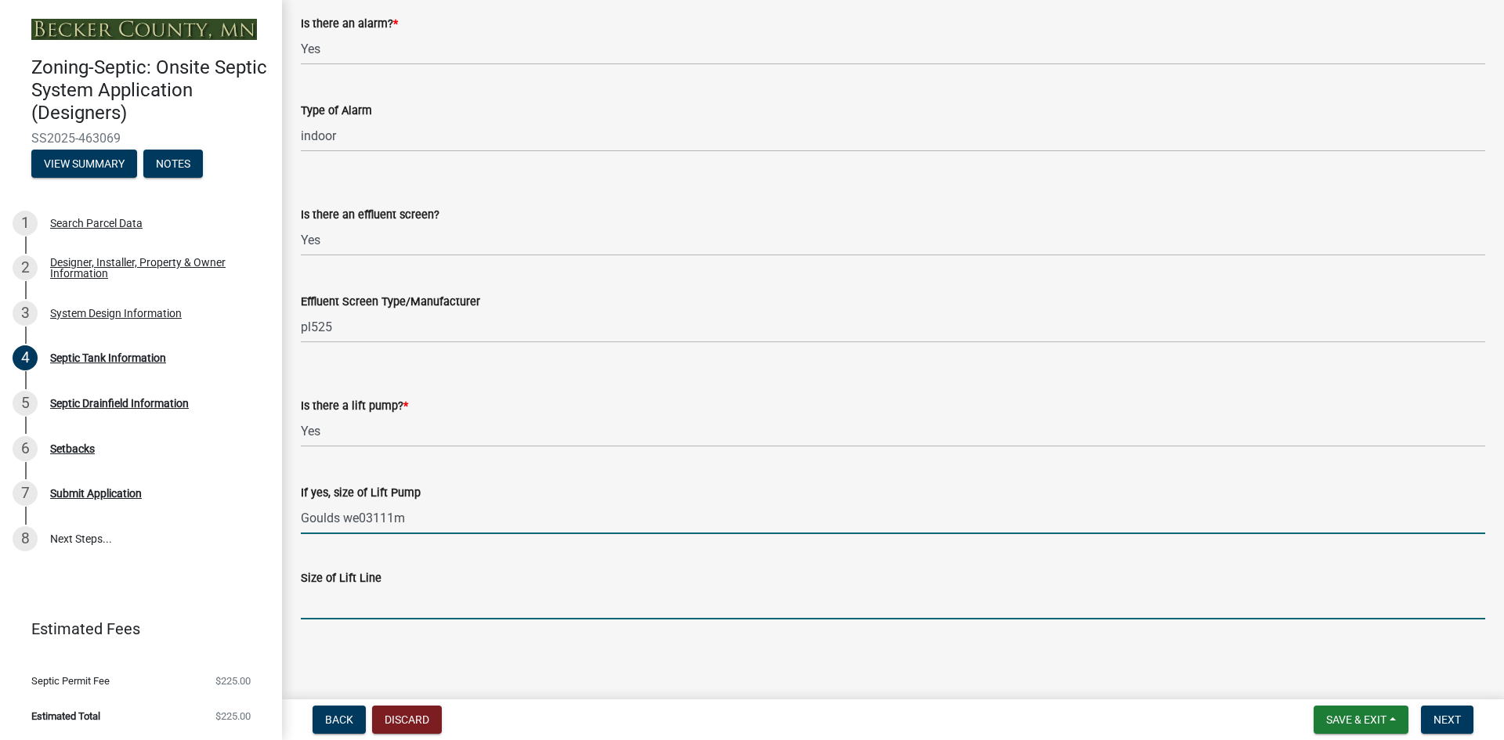
click at [342, 588] on input "Size of Lift Line" at bounding box center [893, 604] width 1185 height 32
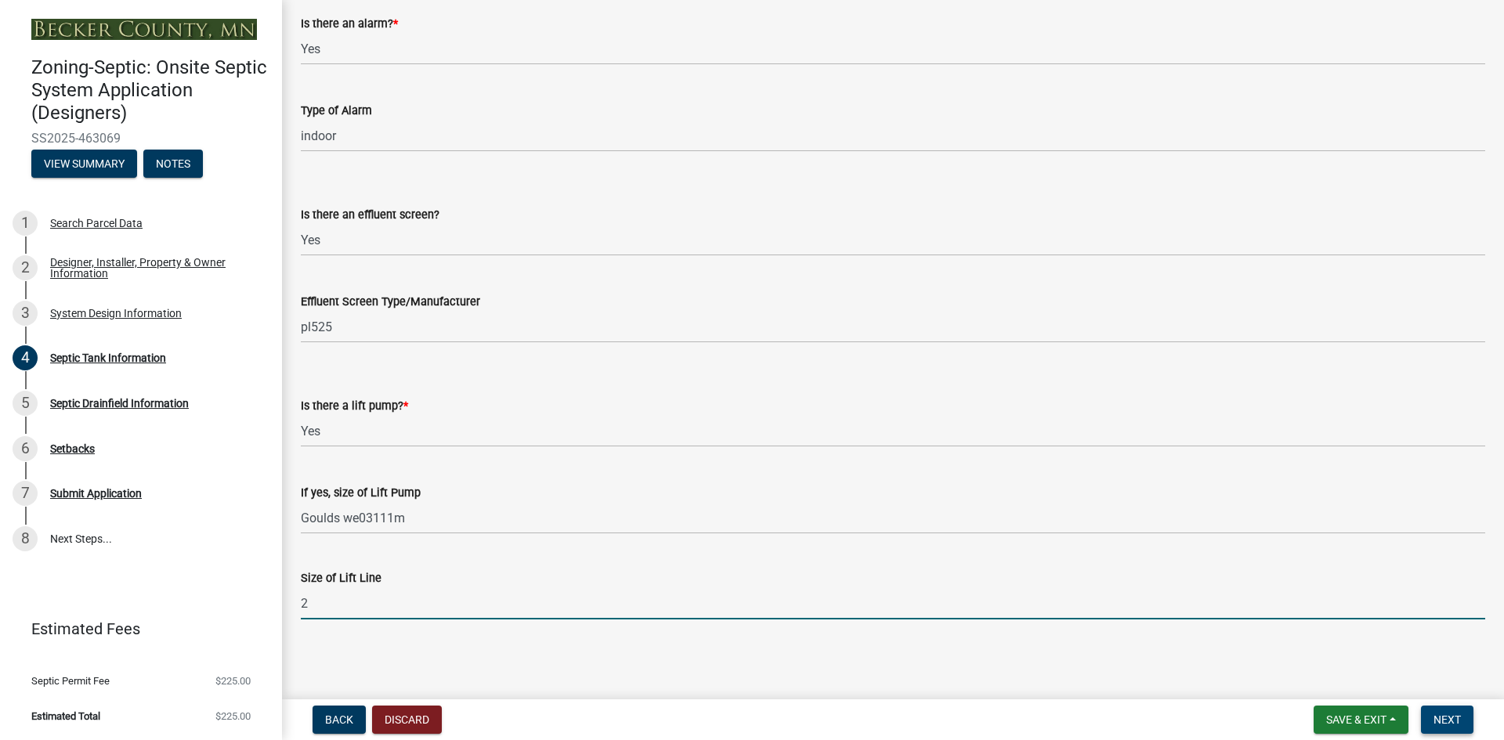
type input "2"
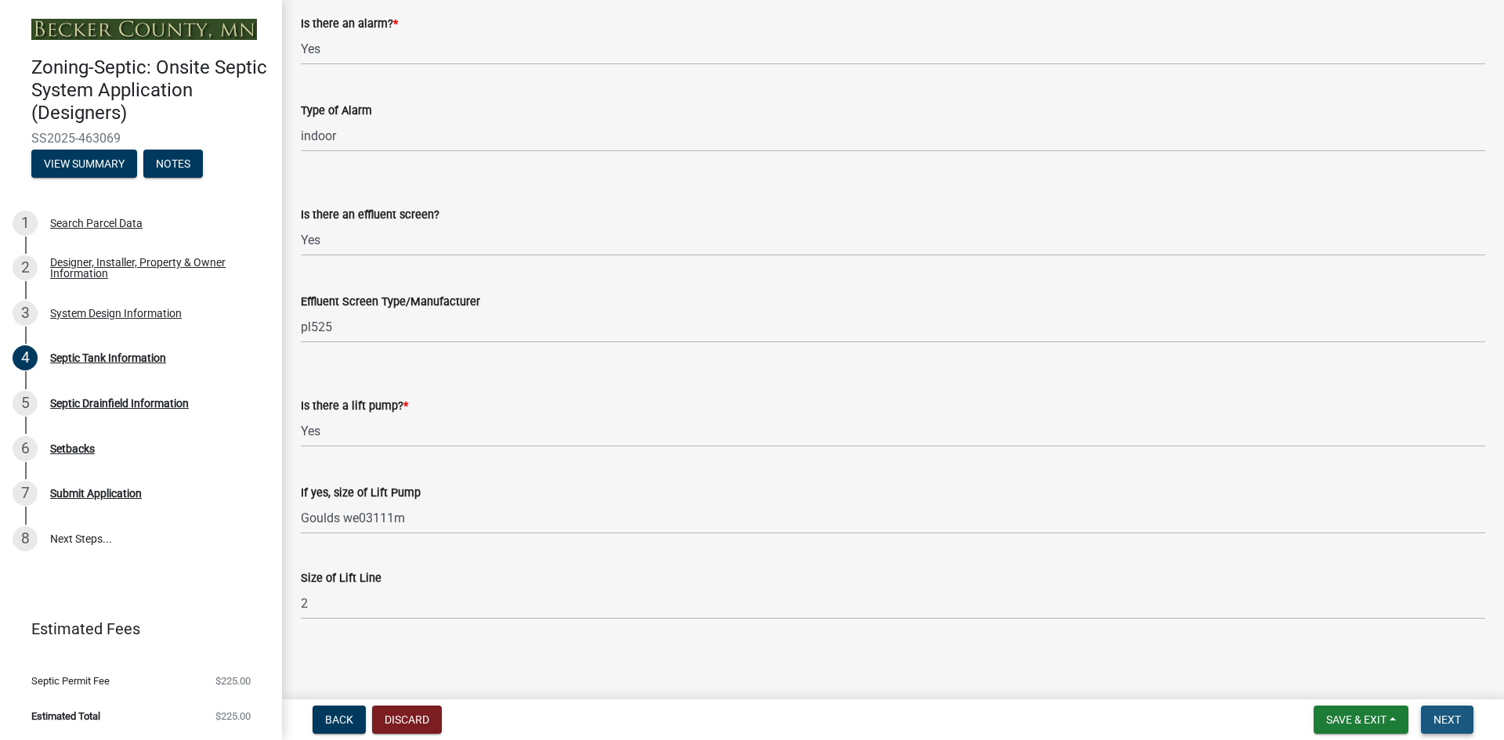
click at [1453, 717] on span "Next" at bounding box center [1447, 720] width 27 height 13
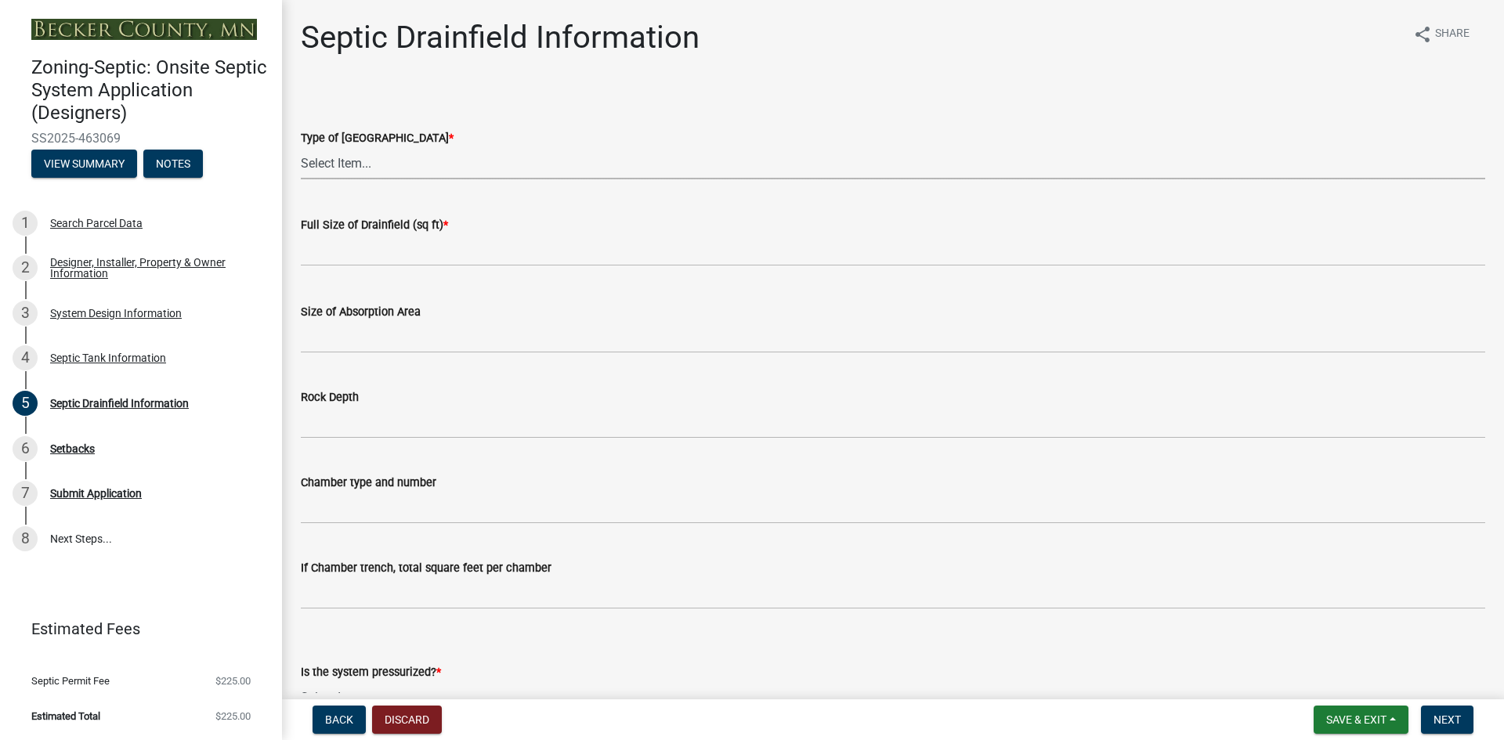
click at [331, 163] on select "Select Item... Chamber Trench Rock Trench Gravelless Mound Pressure Bed Seepage…" at bounding box center [893, 163] width 1185 height 32
click at [301, 147] on select "Select Item... Chamber Trench Rock Trench Gravelless Mound Pressure Bed Seepage…" at bounding box center [893, 163] width 1185 height 32
select select "757b77d3-357c-421c-8450-4fc78db4eecb"
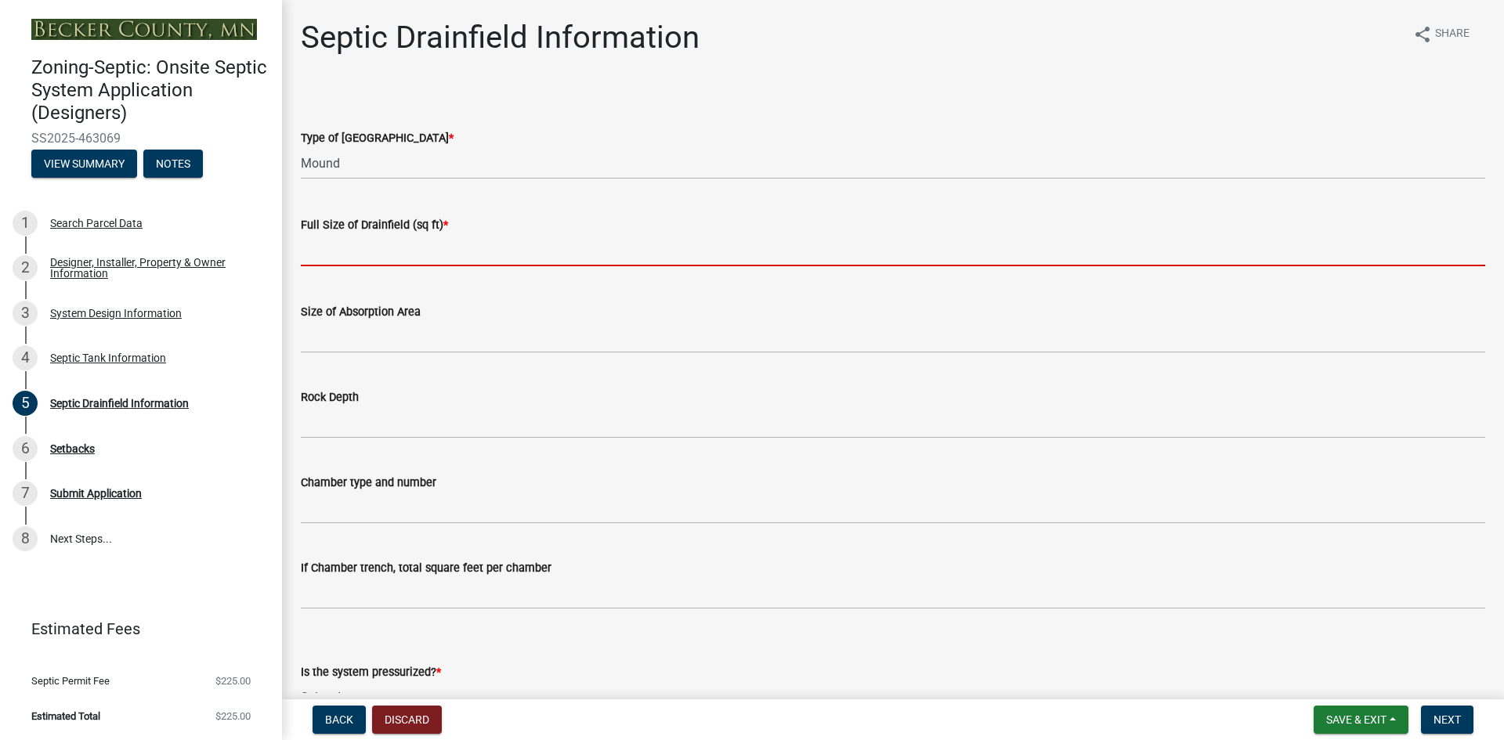
click at [385, 253] on input "text" at bounding box center [893, 250] width 1185 height 32
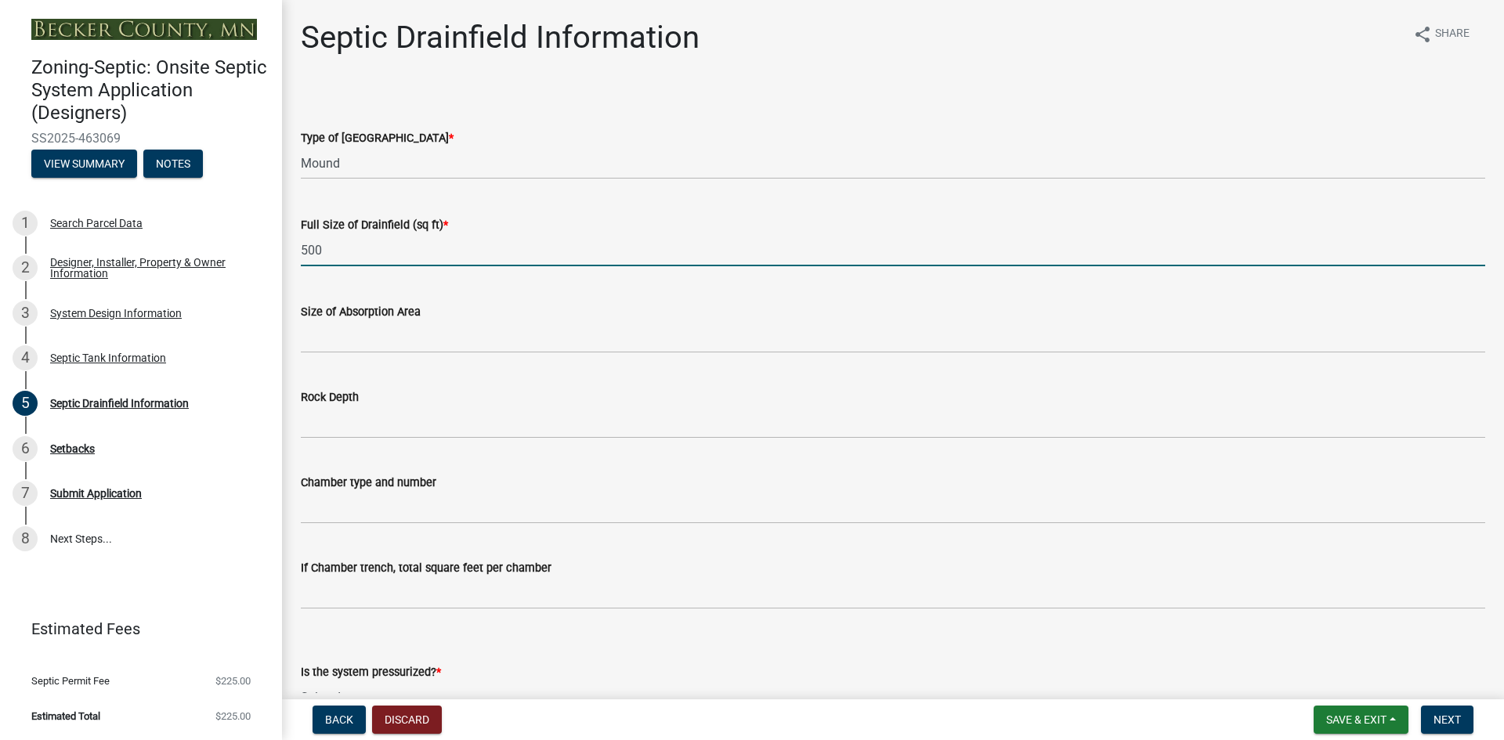
type input "500"
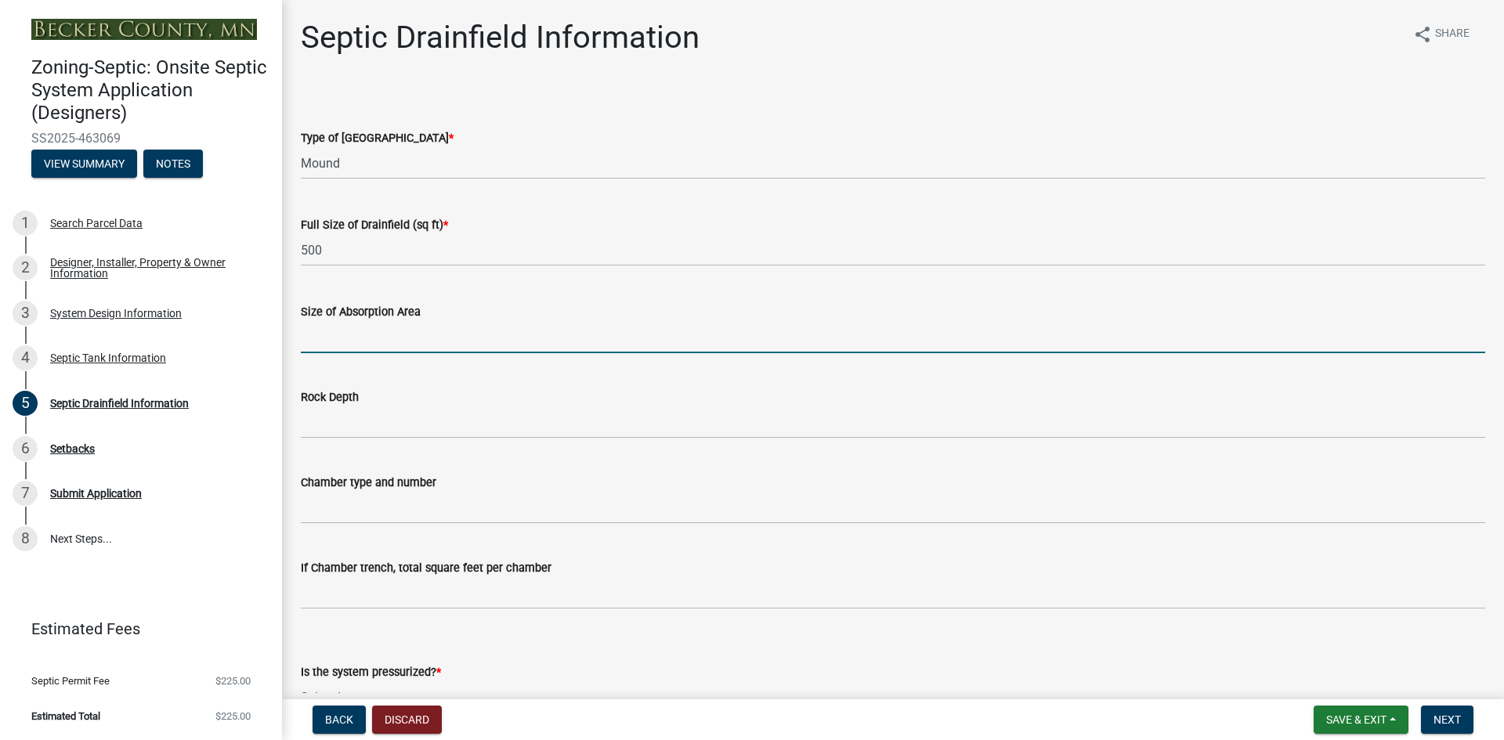
click at [334, 342] on input "Size of Absorption Area" at bounding box center [893, 337] width 1185 height 32
type input "15"
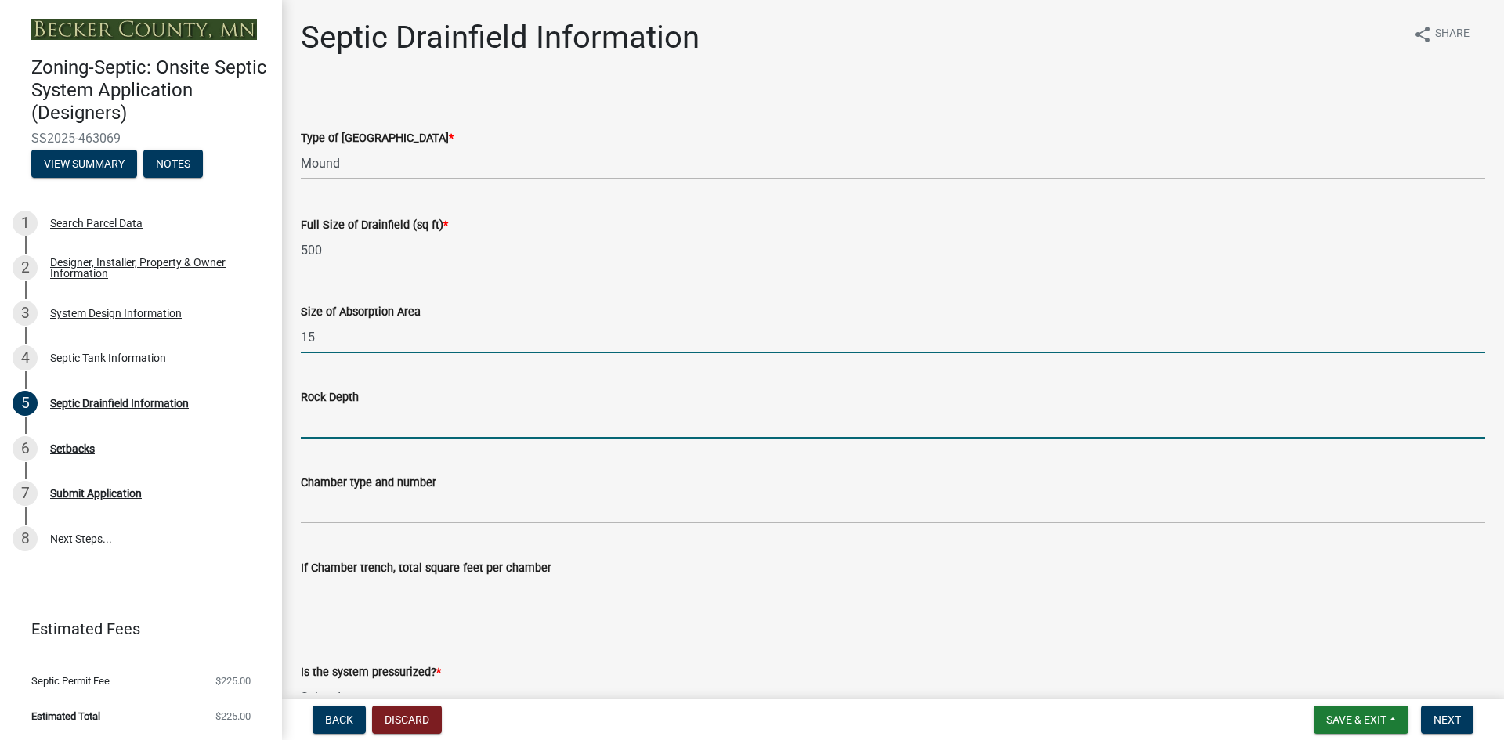
click at [368, 414] on input "Rock Depth" at bounding box center [893, 423] width 1185 height 32
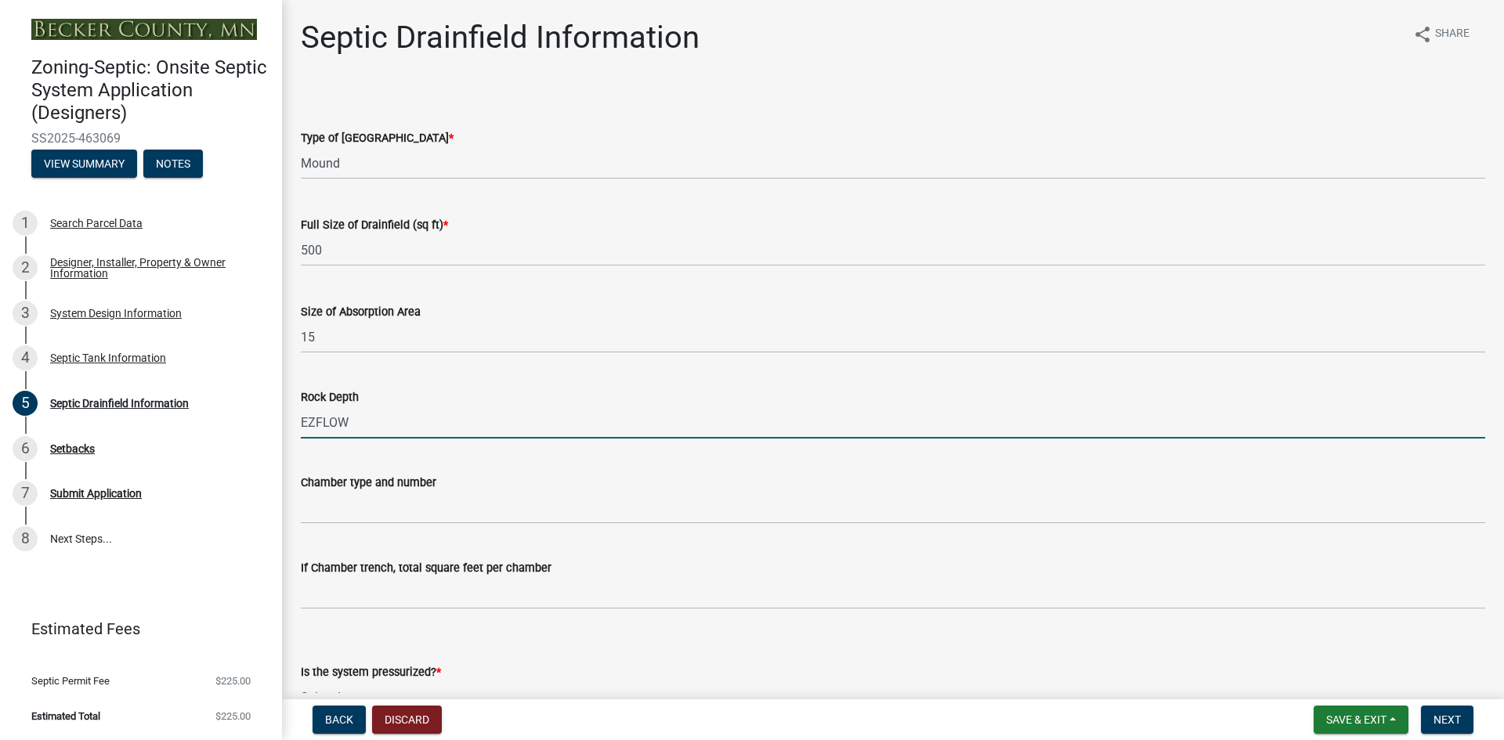
type input "EZFLOW"
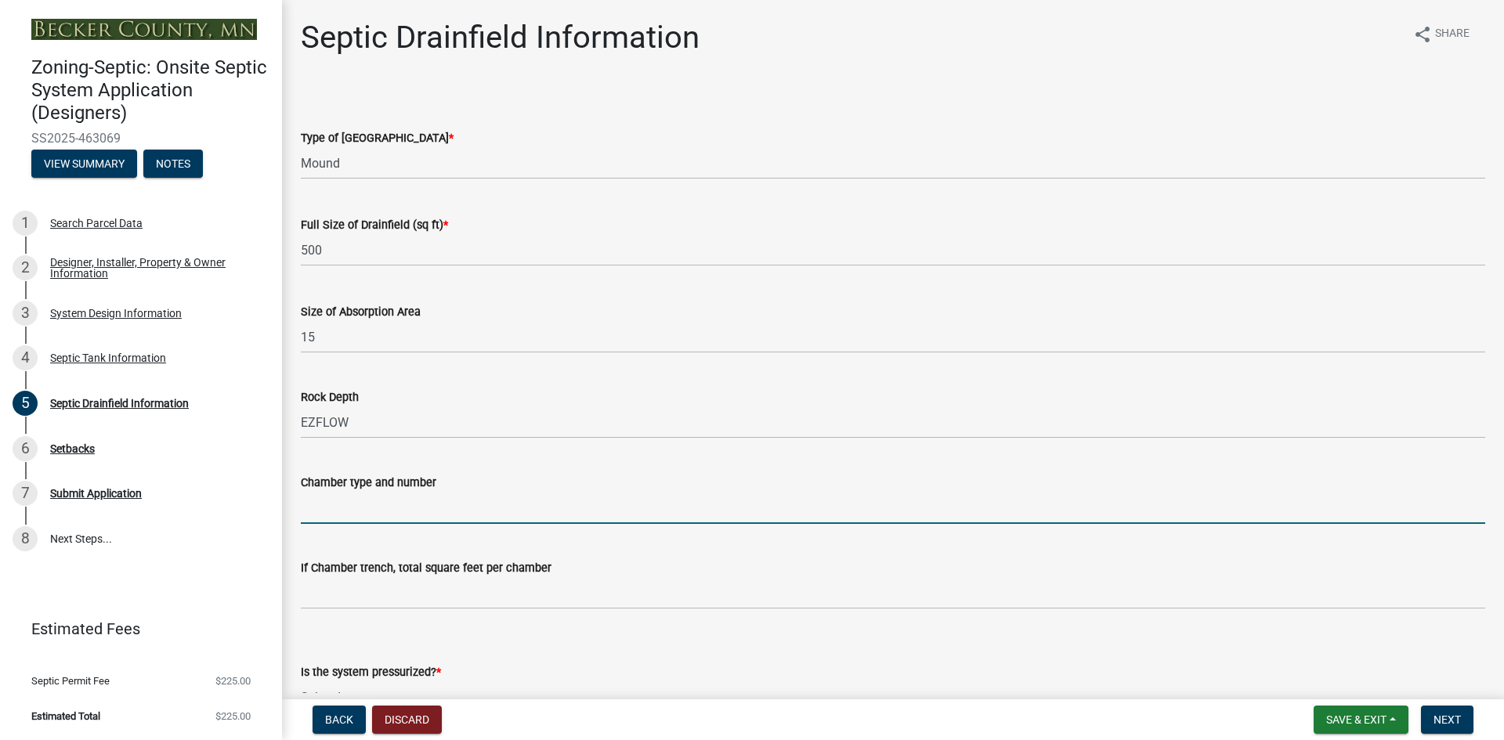
click at [344, 495] on input "Chamber type and number" at bounding box center [893, 508] width 1185 height 32
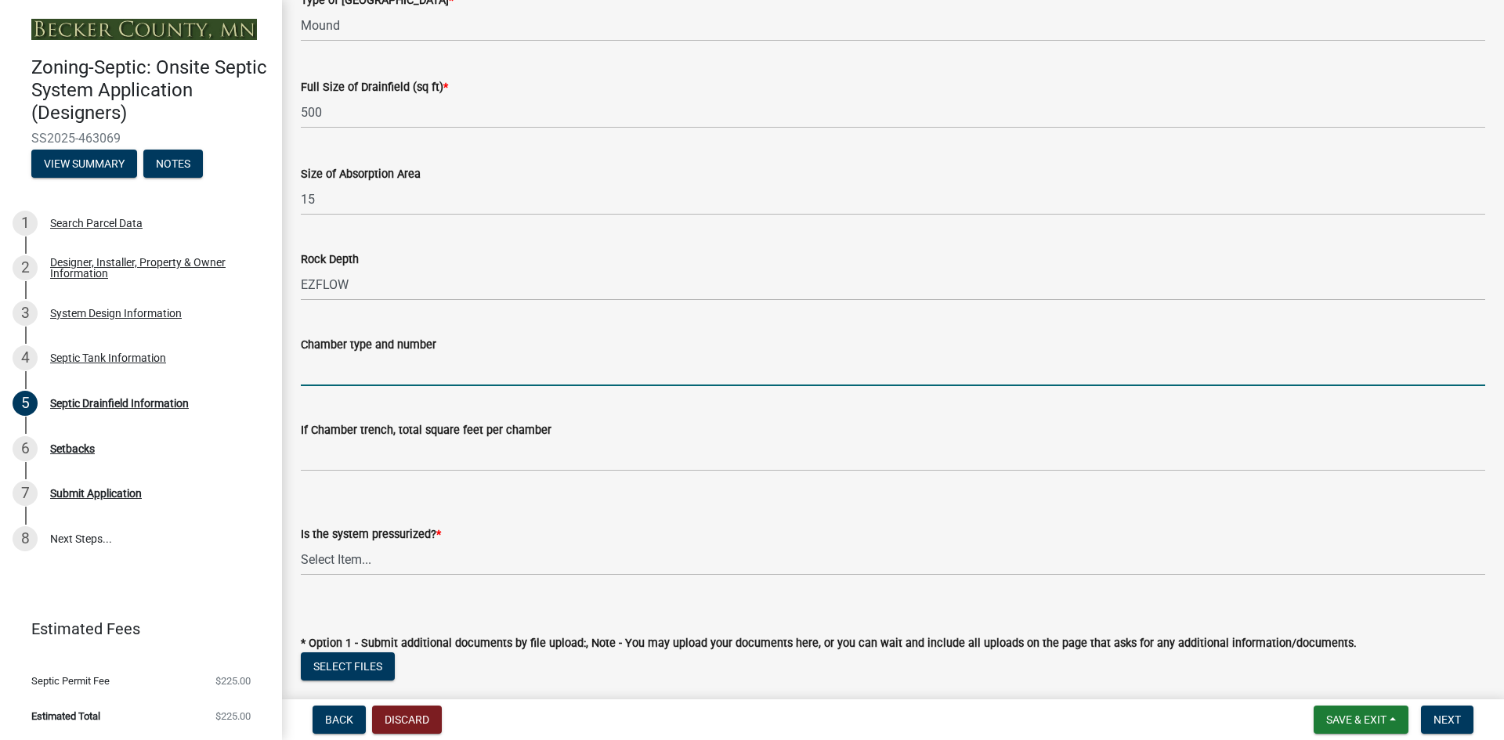
scroll to position [157, 0]
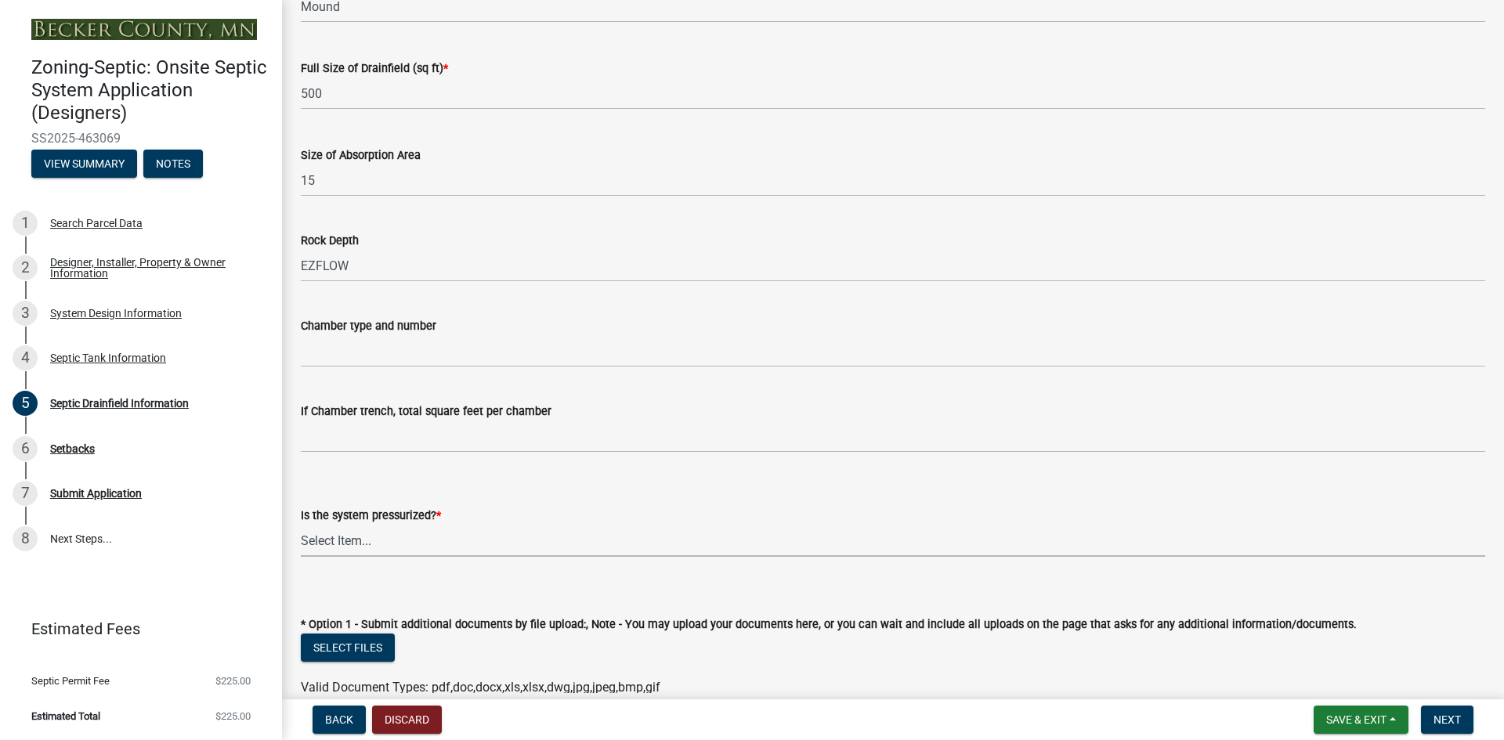
click at [359, 547] on select "Select Item... Yes No" at bounding box center [893, 541] width 1185 height 32
click at [301, 525] on select "Select Item... Yes No" at bounding box center [893, 541] width 1185 height 32
select select "366d546d-8bc3-42fb-bca7-8a9455861f61"
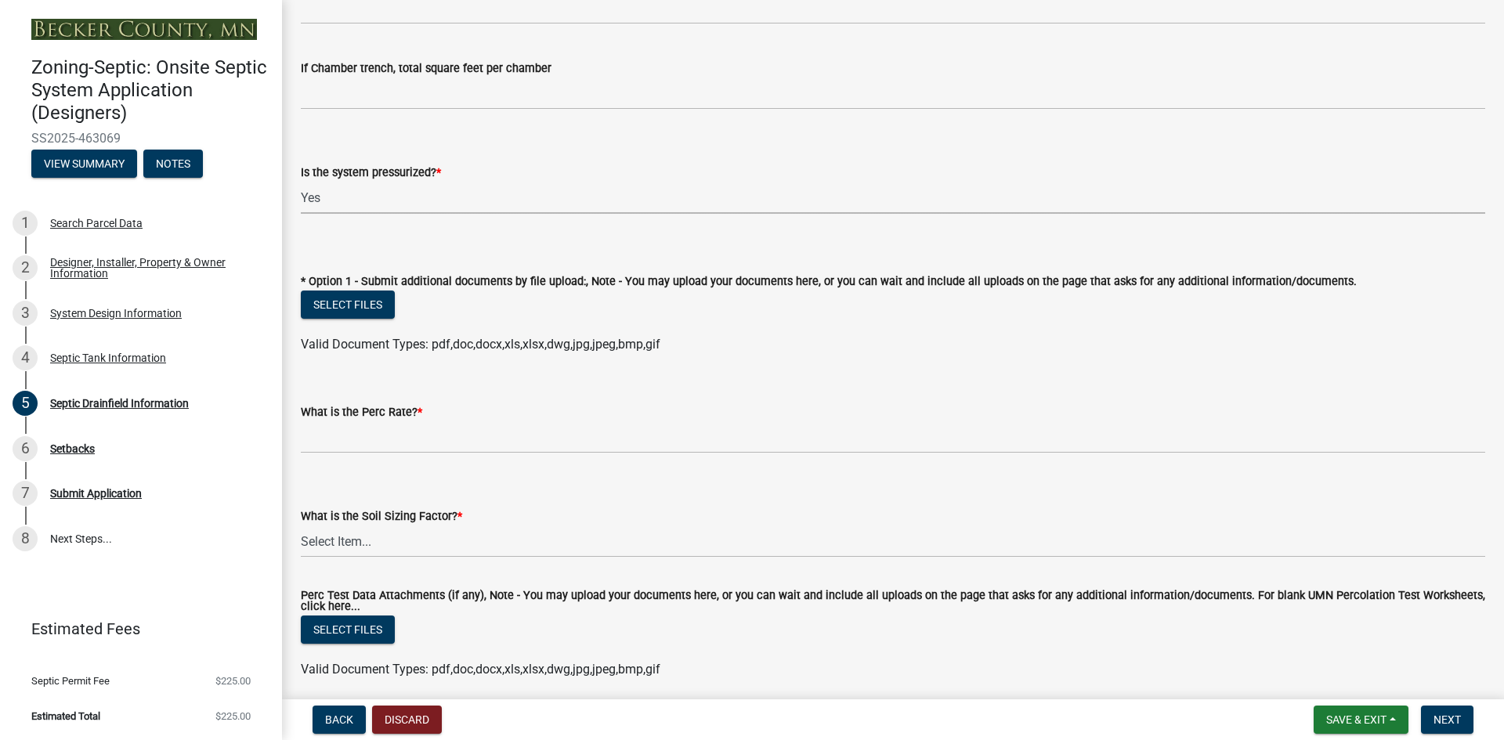
scroll to position [548, 0]
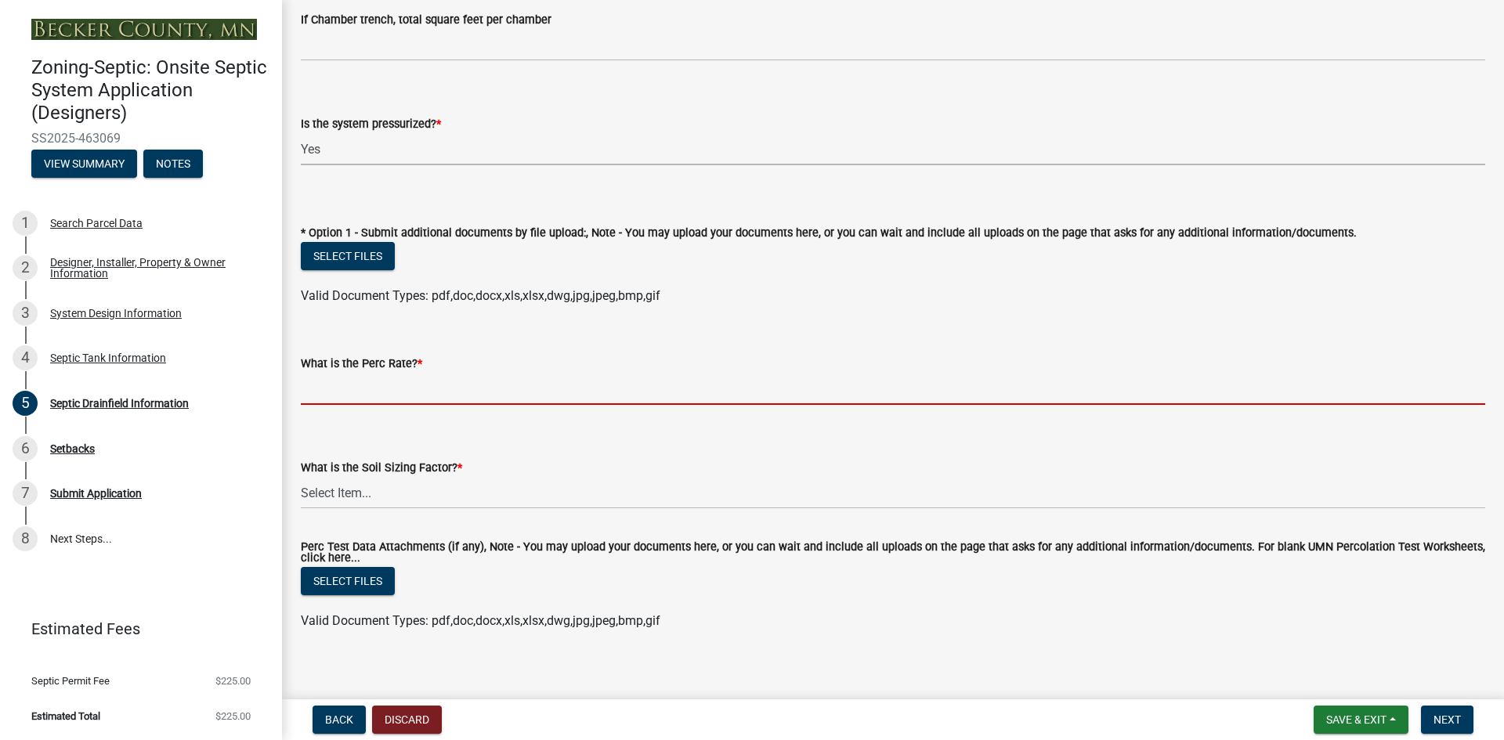
click at [387, 389] on input "What is the Perc Rate? *" at bounding box center [893, 389] width 1185 height 32
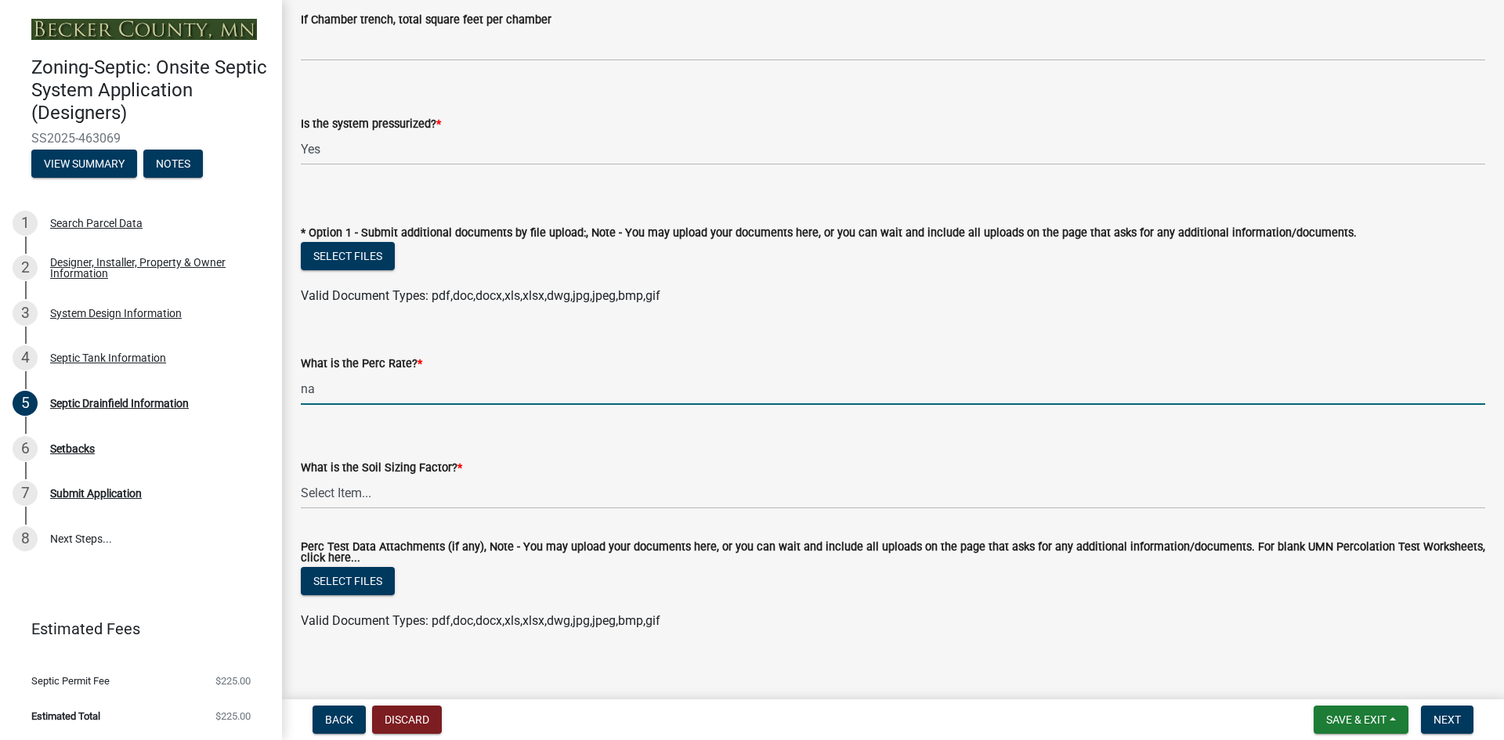
type input "na"
click at [349, 490] on select "Select Item... 0.00 0.24 0.45 0.50 0.60 0.78 .83 1.27 1.67" at bounding box center [893, 493] width 1185 height 32
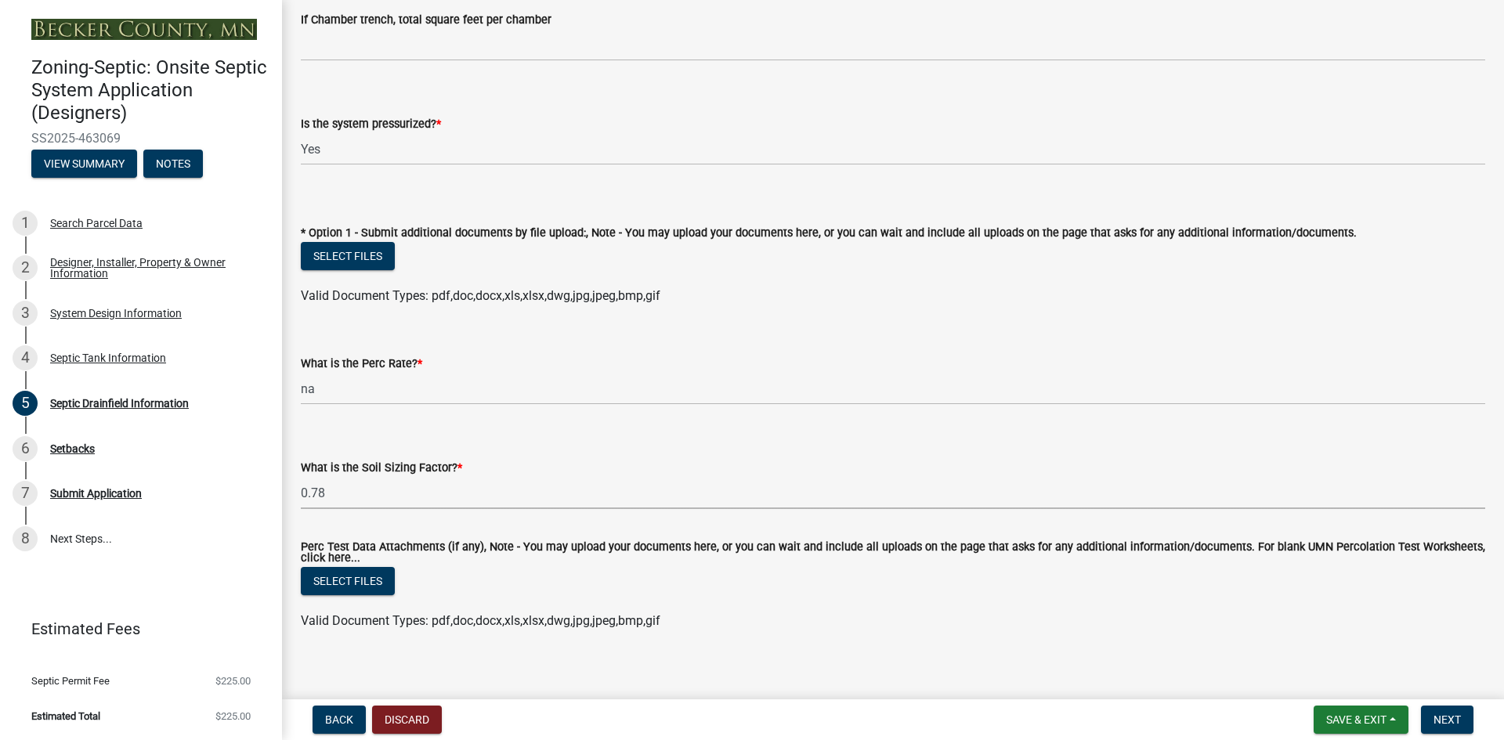
click at [301, 477] on select "Select Item... 0.00 0.24 0.45 0.50 0.60 0.78 .83 1.27 1.67" at bounding box center [893, 493] width 1185 height 32
select select "245bd747-17a2-4397-b461-91fbb509aaa8"
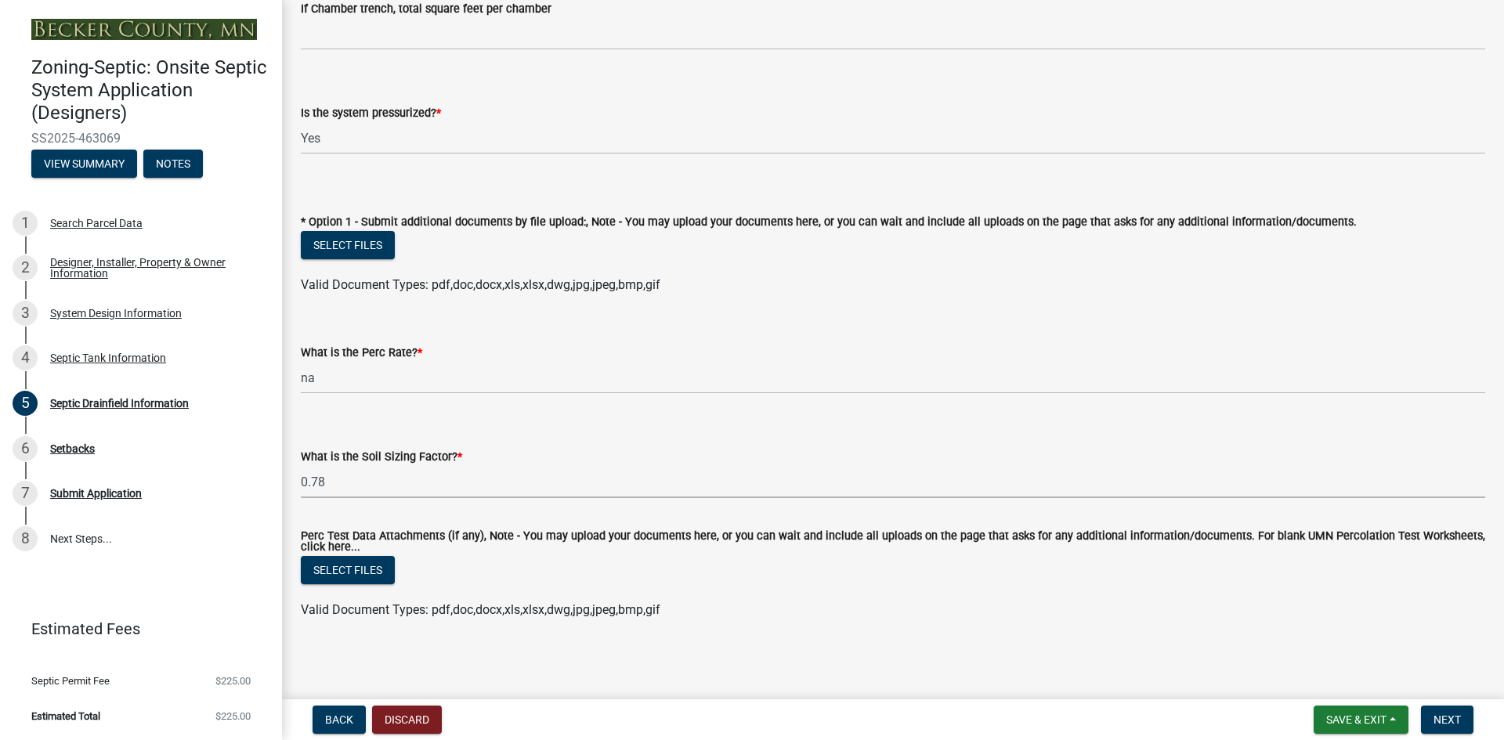
scroll to position [562, 0]
click at [63, 446] on div "Setbacks" at bounding box center [72, 448] width 45 height 11
click at [1454, 718] on span "Next" at bounding box center [1447, 720] width 27 height 13
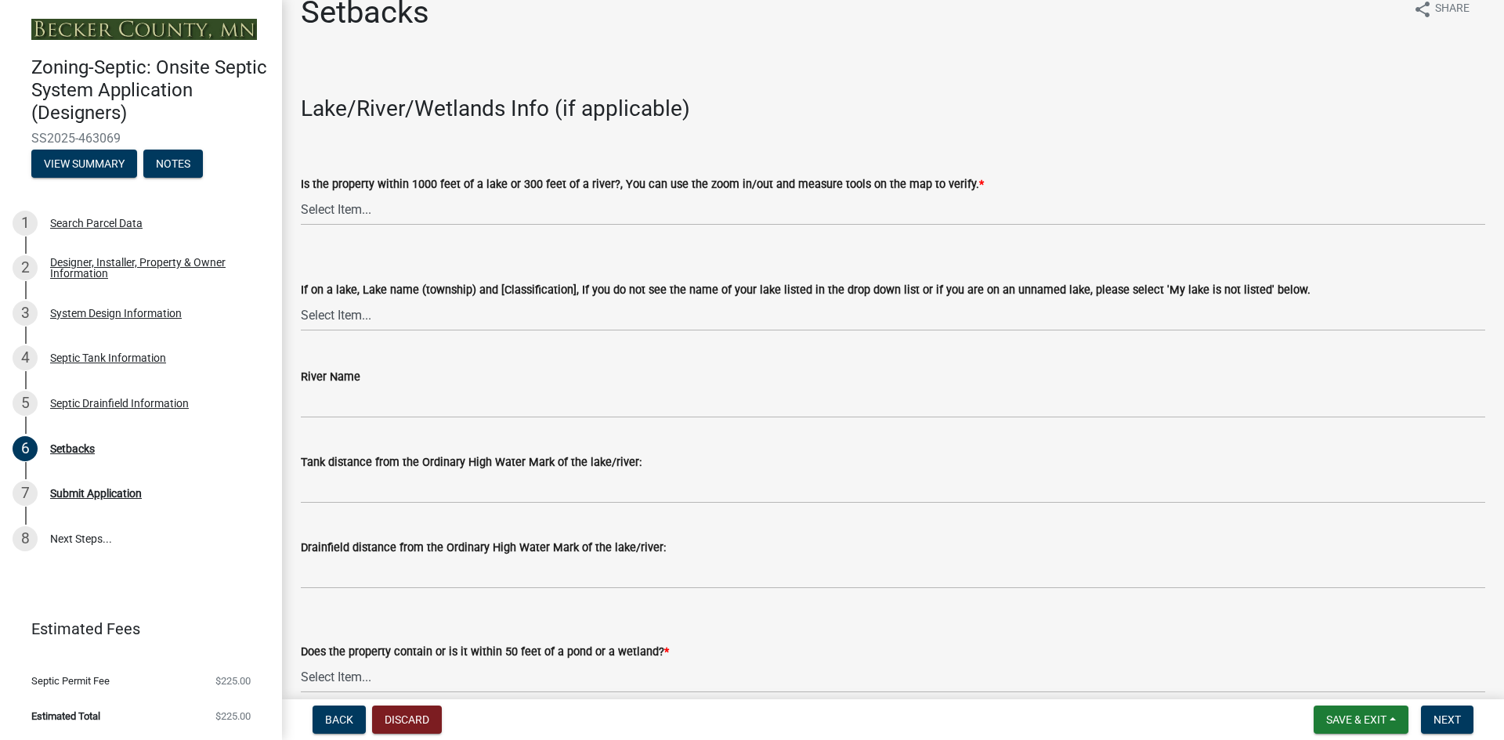
scroll to position [0, 0]
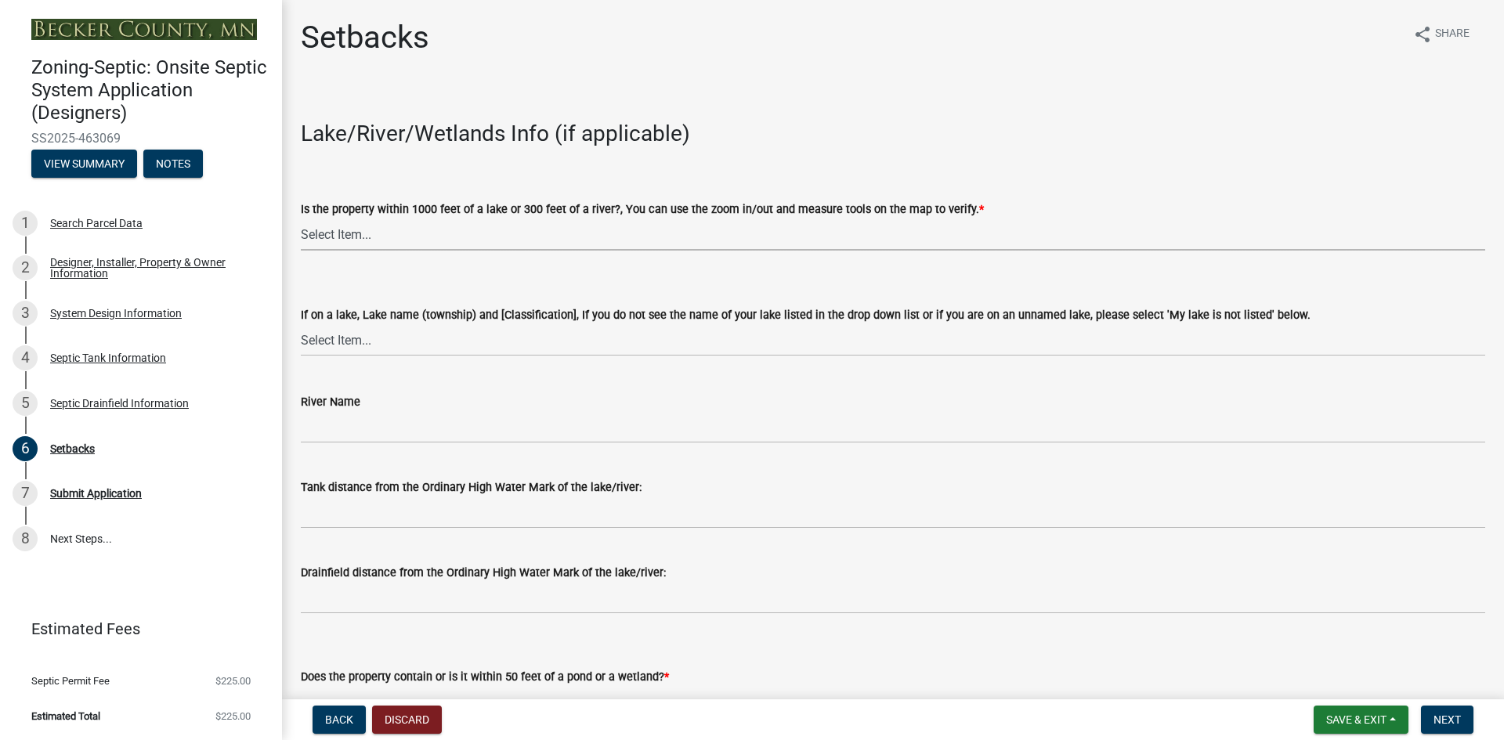
click at [375, 237] on select "Select Item... Yes No" at bounding box center [893, 235] width 1185 height 32
click at [301, 219] on select "Select Item... Yes No" at bounding box center [893, 235] width 1185 height 32
select select "c245ec0d-8d6f-4710-ab2b-b3aa70611708"
click at [350, 336] on select "Select Item... [GEOGRAPHIC_DATA] is not listed below [GEOGRAPHIC_DATA] ([GEOGRA…" at bounding box center [893, 340] width 1185 height 32
click at [301, 324] on select "Select Item... [GEOGRAPHIC_DATA] is not listed below [GEOGRAPHIC_DATA] ([GEOGRA…" at bounding box center [893, 340] width 1185 height 32
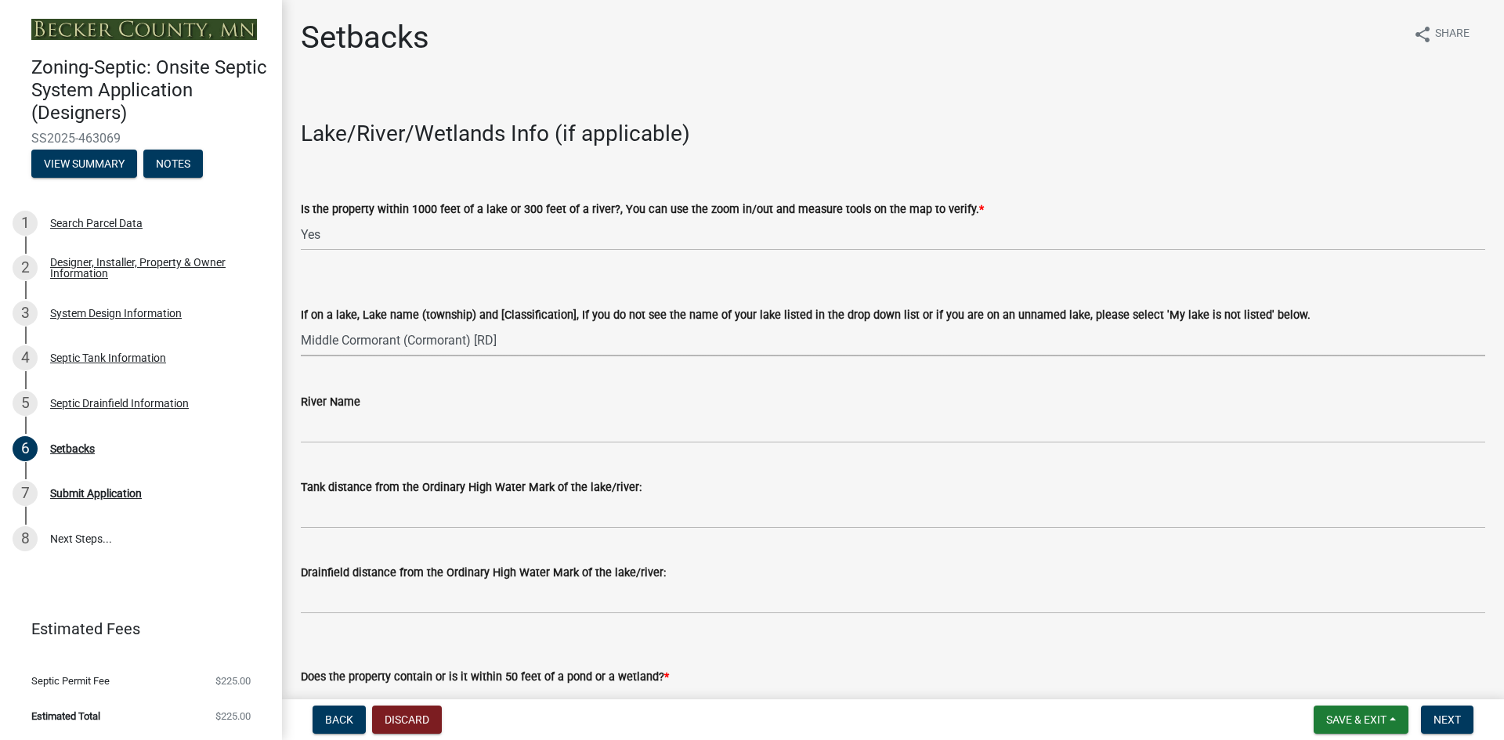
select select "a9fc5811-0769-4c6a-a90e-ec83158e7913"
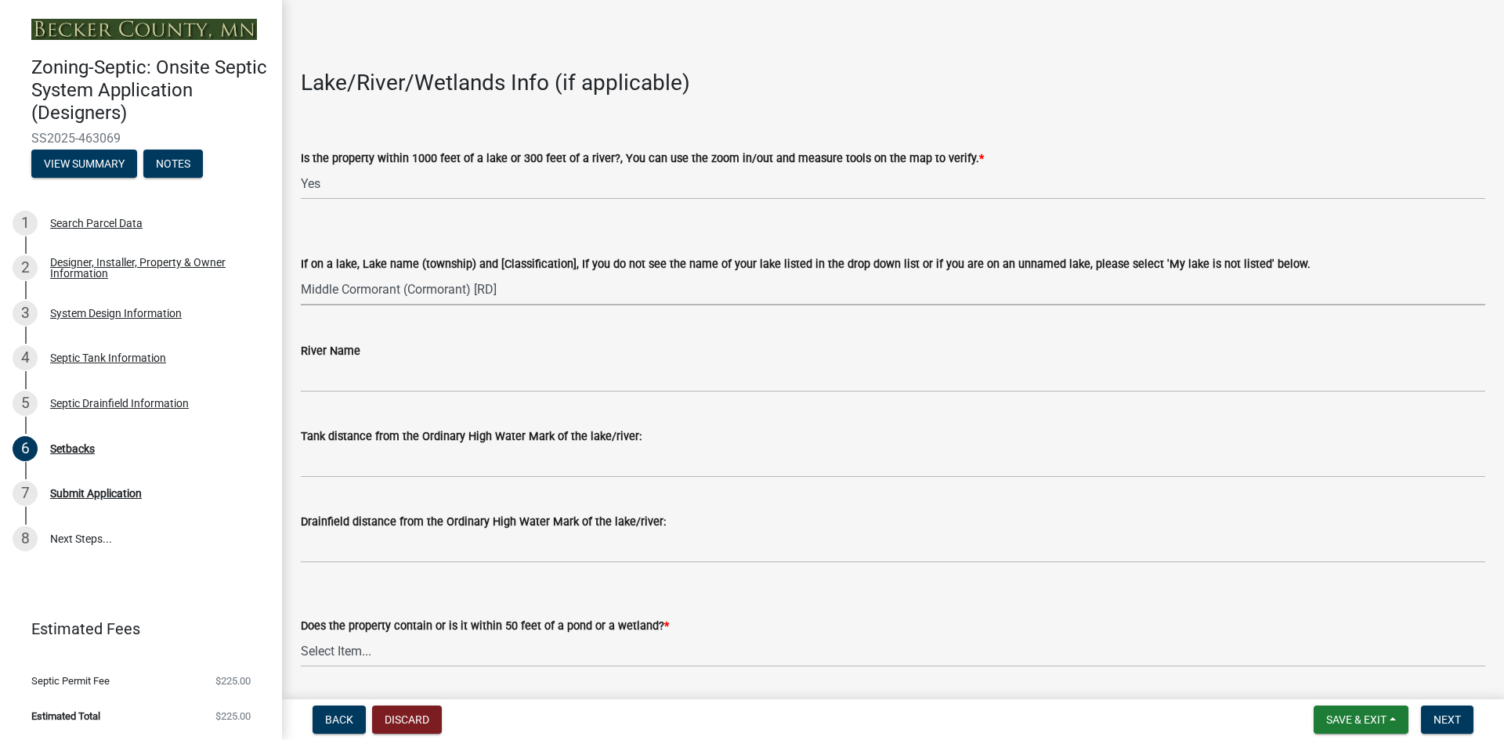
scroll to position [78, 0]
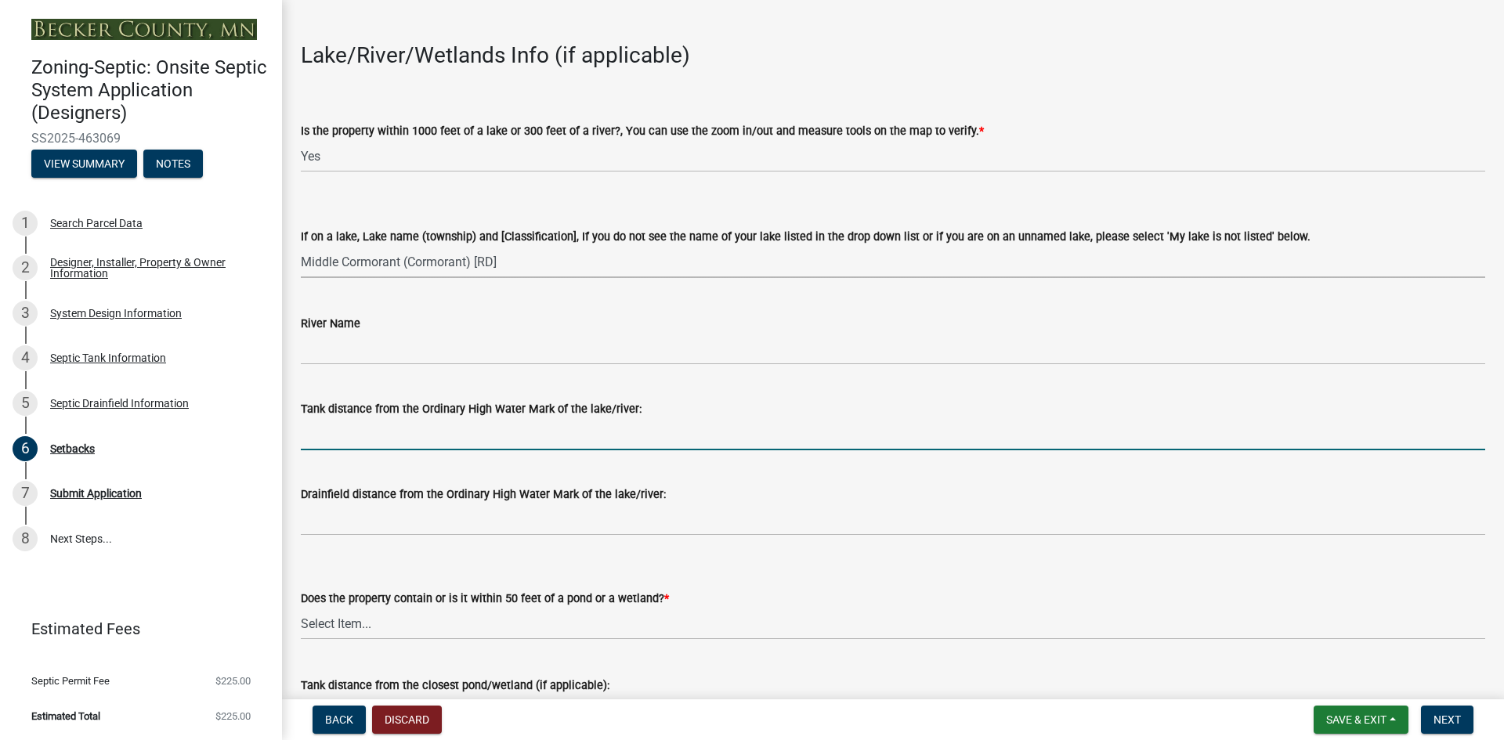
click at [331, 440] on input "Tank distance from the Ordinary High Water Mark of the lake/river:" at bounding box center [893, 434] width 1185 height 32
type input "300+"
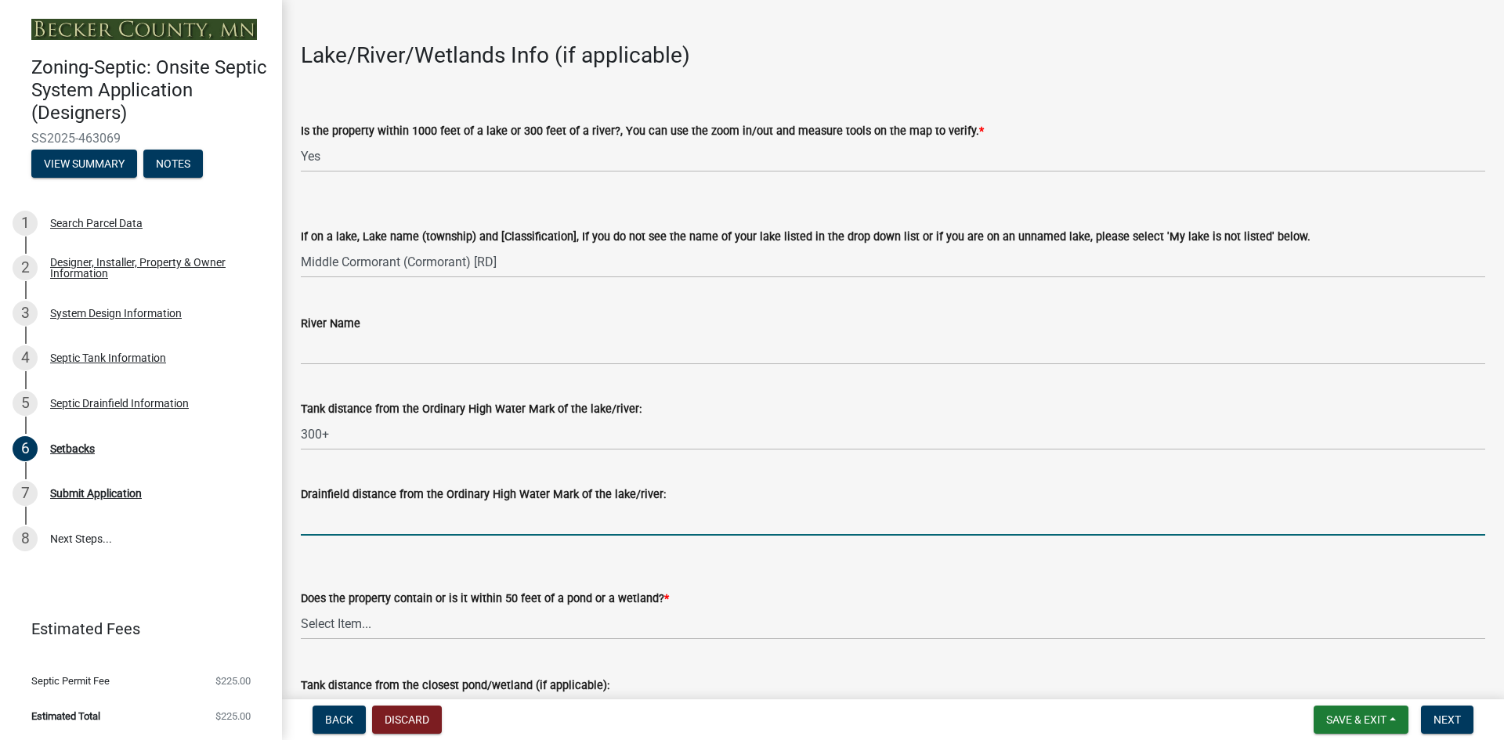
click at [331, 519] on input "Drainfield distance from the Ordinary High Water Mark of the lake/river:" at bounding box center [893, 520] width 1185 height 32
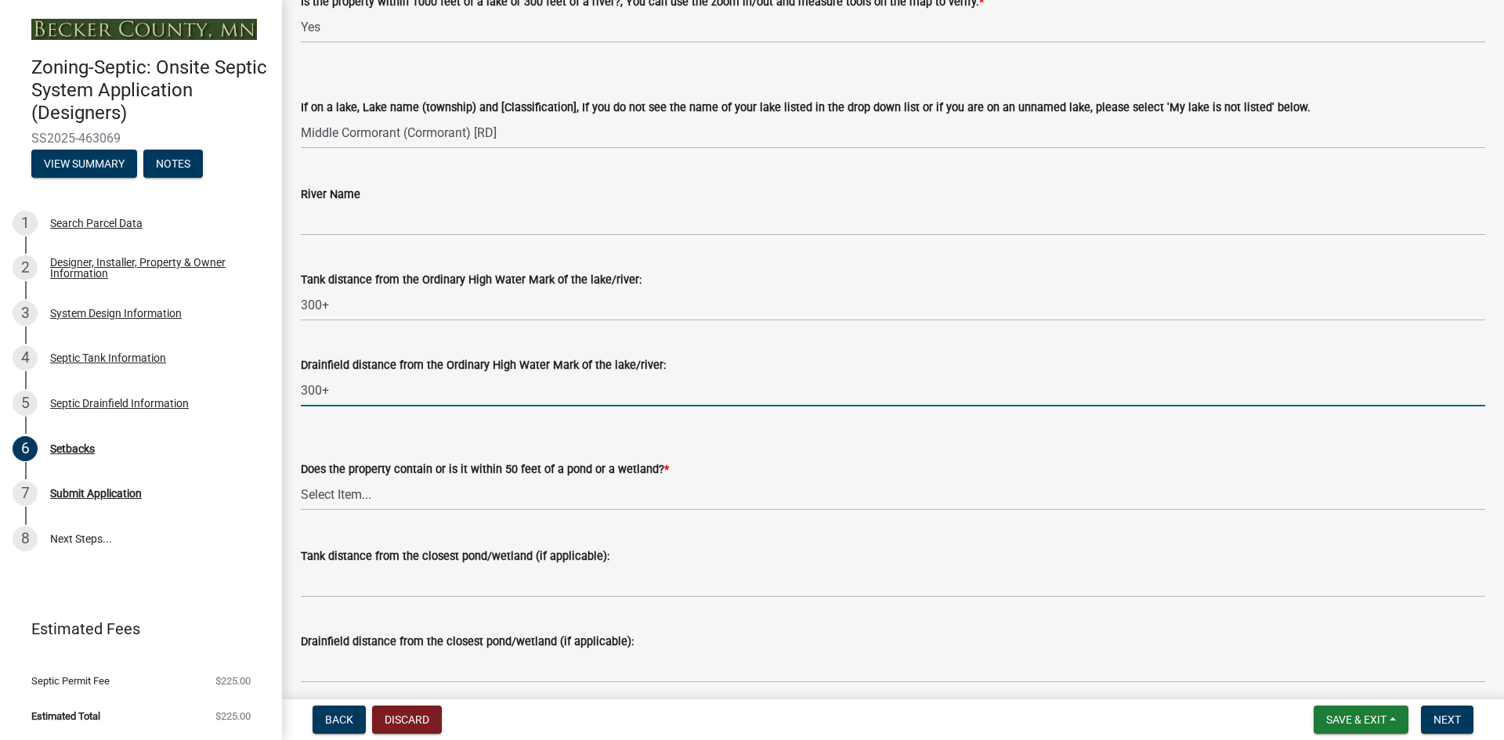
scroll to position [235, 0]
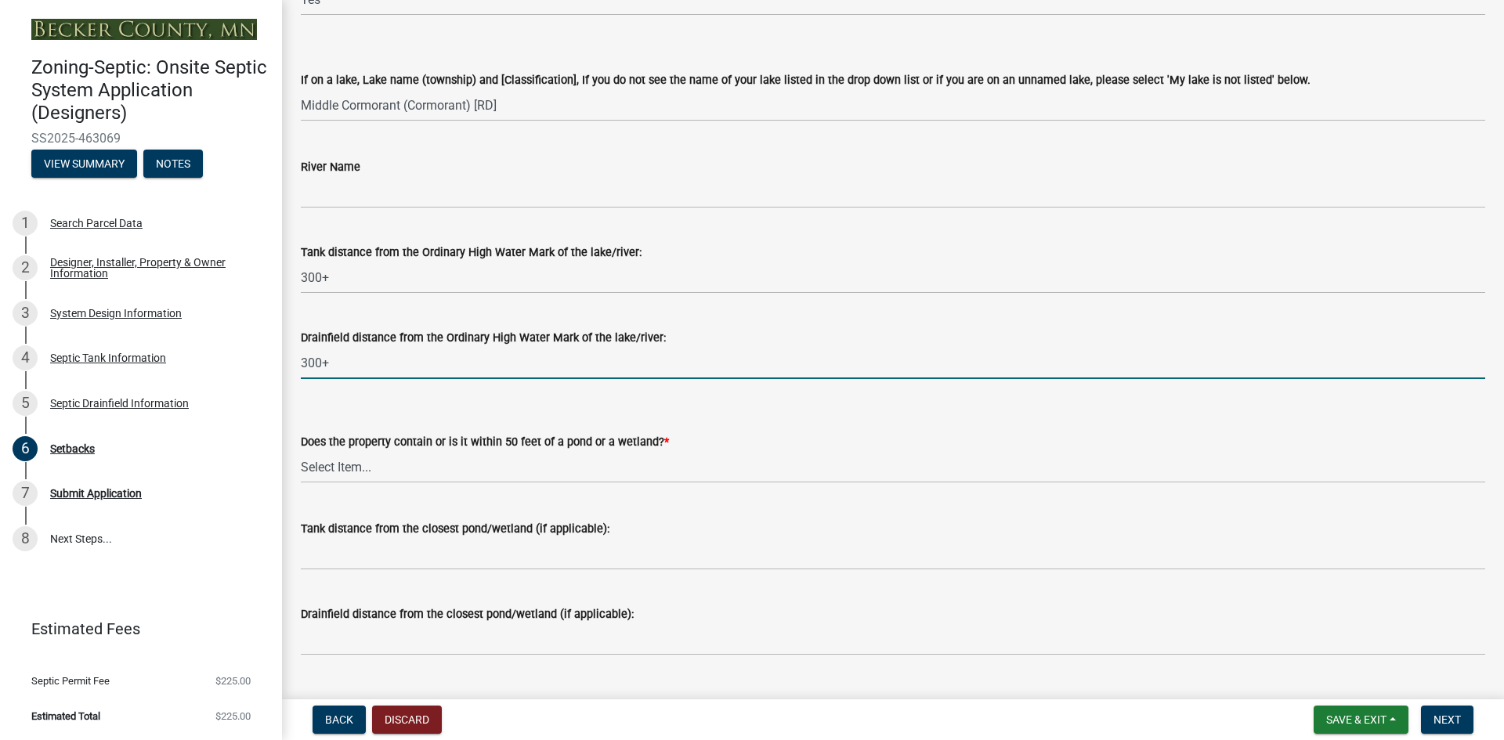
type input "300+"
click at [351, 465] on select "Select Item... Yes No" at bounding box center [893, 467] width 1185 height 32
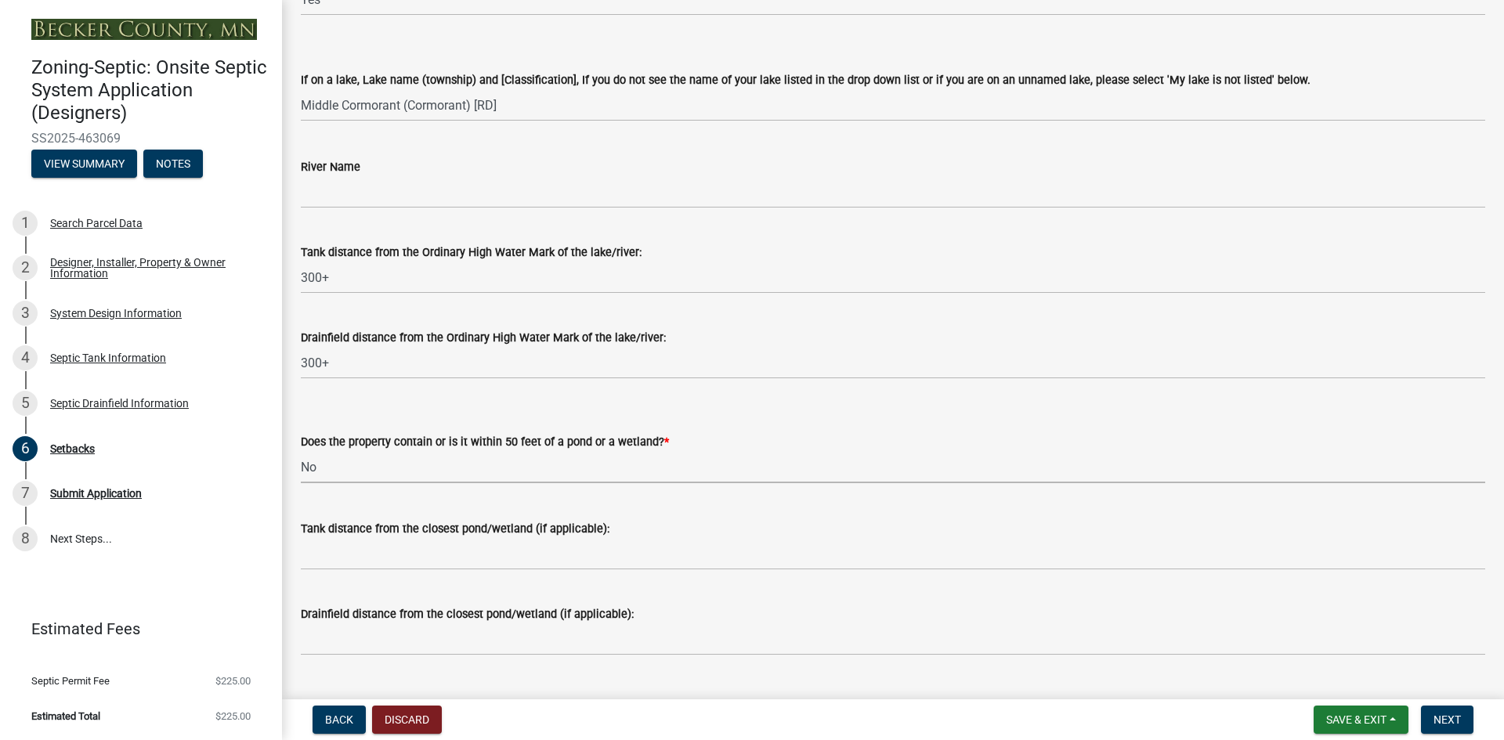
click at [301, 451] on select "Select Item... Yes No" at bounding box center [893, 467] width 1185 height 32
select select "23044af5-43bb-4cf5-8aef-2716db2ce5fc"
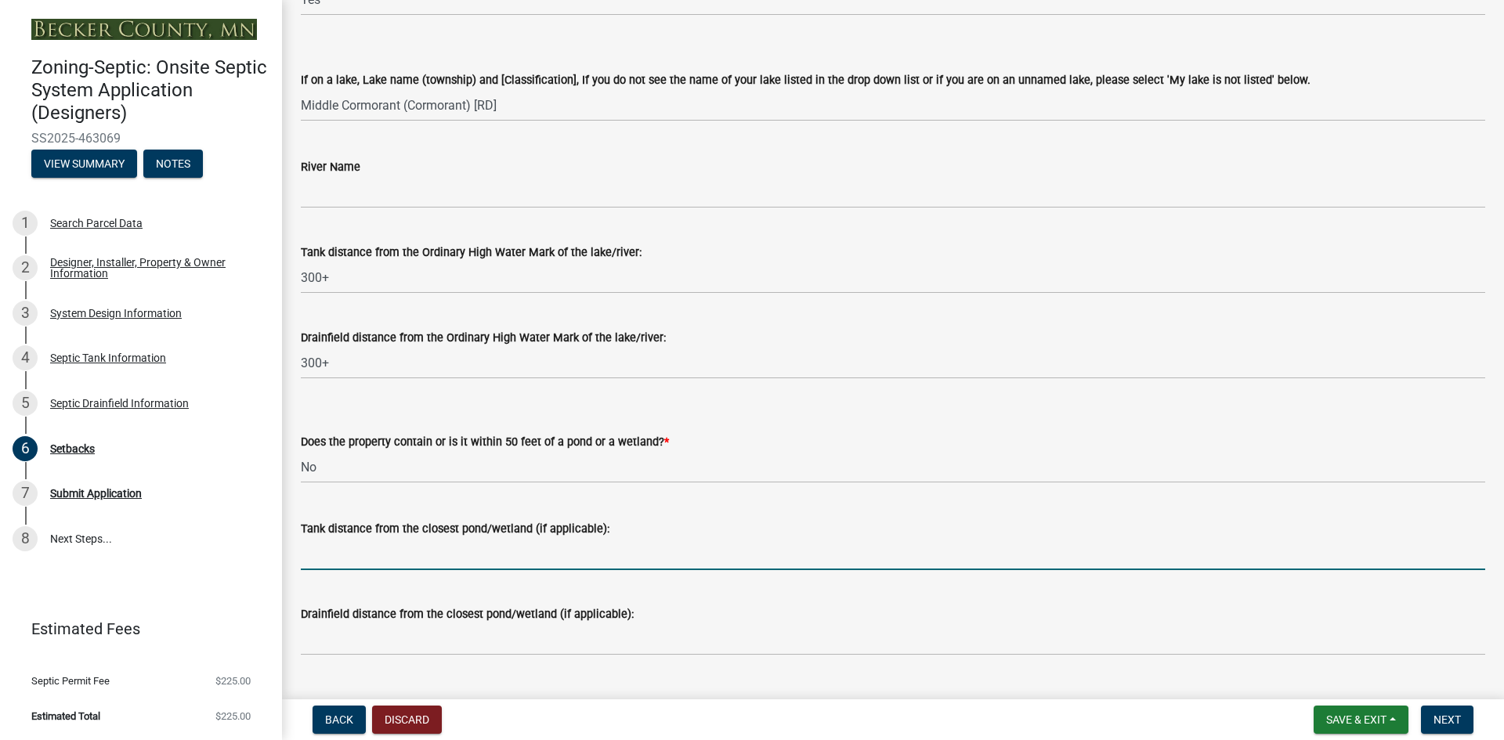
click at [337, 552] on input "Tank distance from the closest pond/wetland (if applicable):" at bounding box center [893, 554] width 1185 height 32
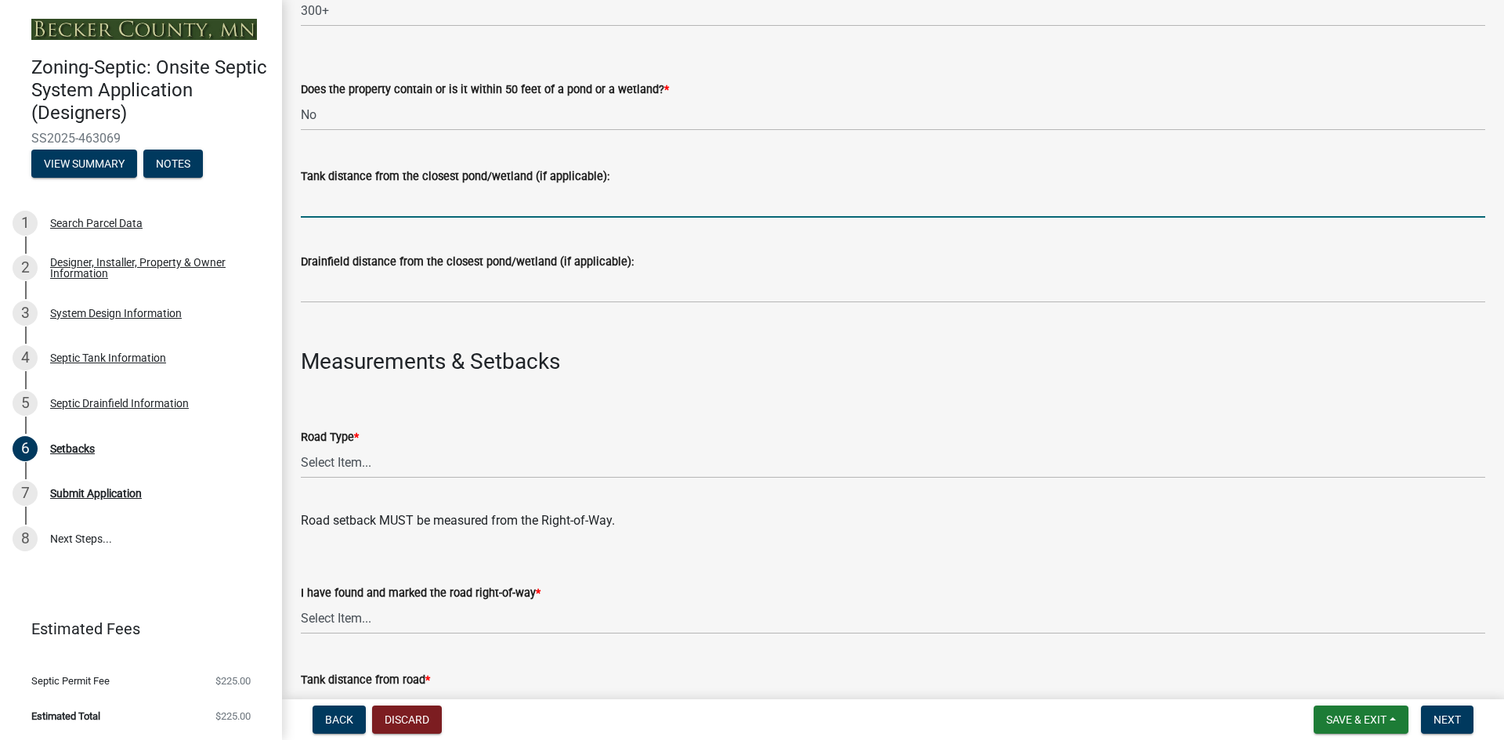
scroll to position [627, 0]
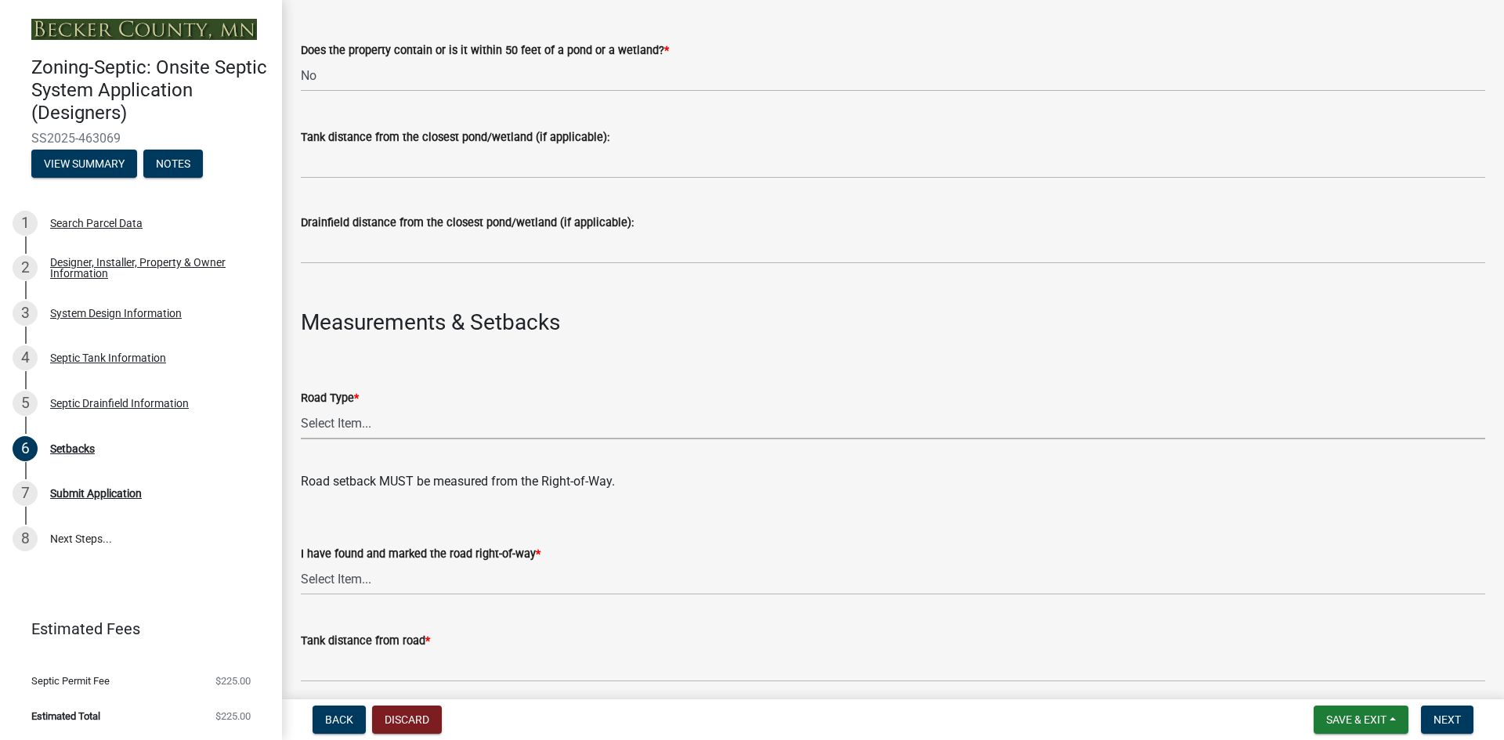
click at [316, 422] on select "Select Item... State County Public / Township Private Easement [GEOGRAPHIC_DATA]" at bounding box center [893, 423] width 1185 height 32
click at [301, 407] on select "Select Item... State County Public / Township Private Easement [GEOGRAPHIC_DATA]" at bounding box center [893, 423] width 1185 height 32
select select "21af9b93-f494-48c6-91ae-235d36c6c939"
click at [372, 573] on select "Select Item... Yes No" at bounding box center [893, 579] width 1185 height 32
click at [301, 563] on select "Select Item... Yes No" at bounding box center [893, 579] width 1185 height 32
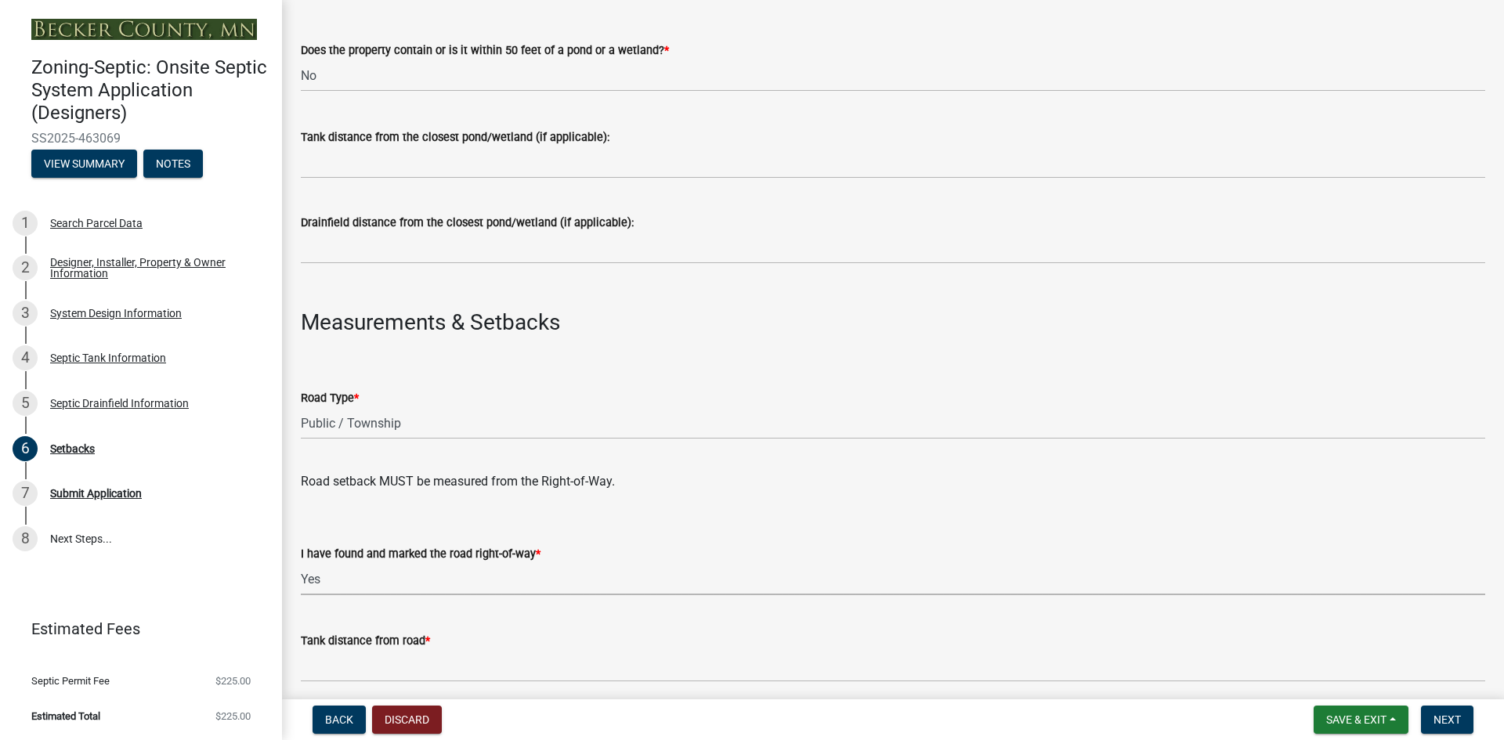
select select "a3ce498e-f8b1-44e2-889e-c4968ac74b5a"
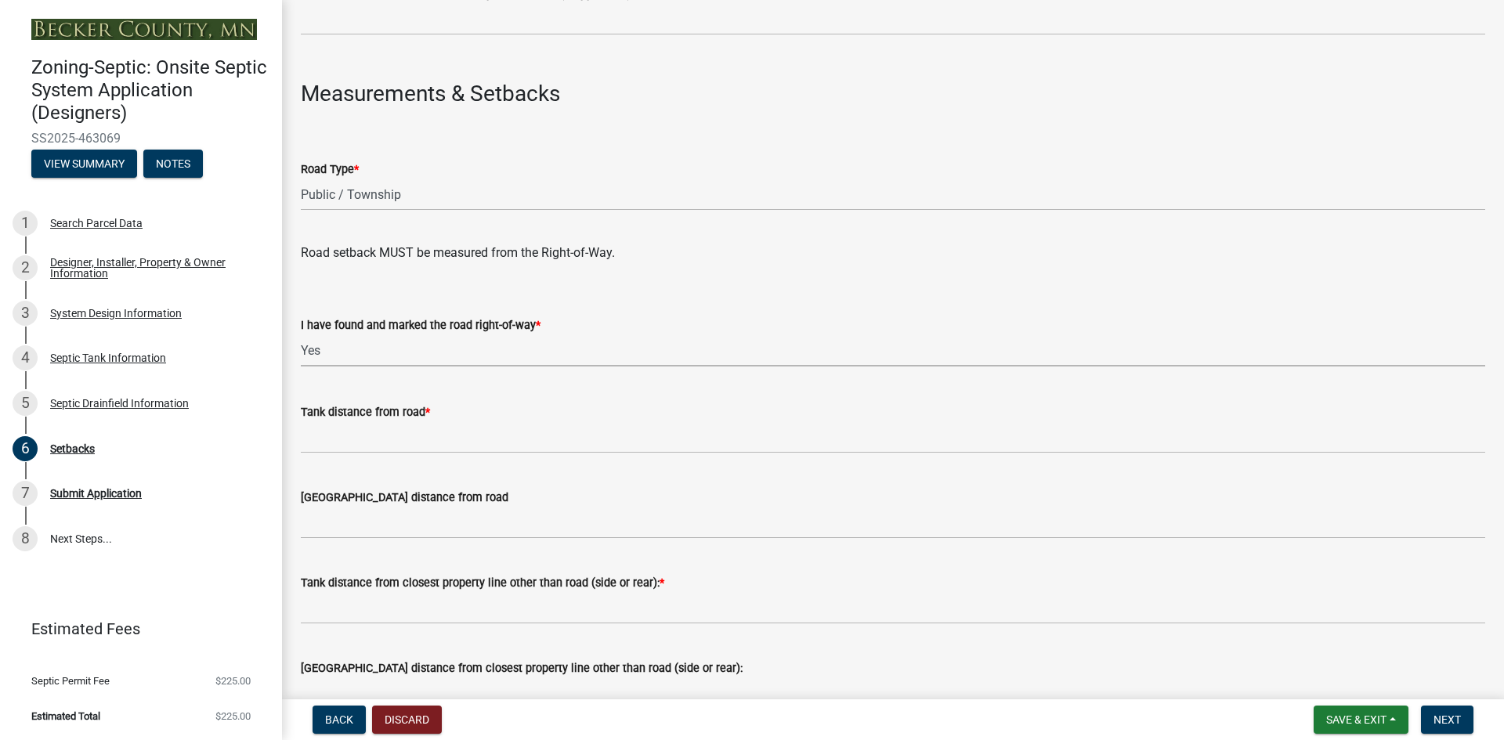
scroll to position [862, 0]
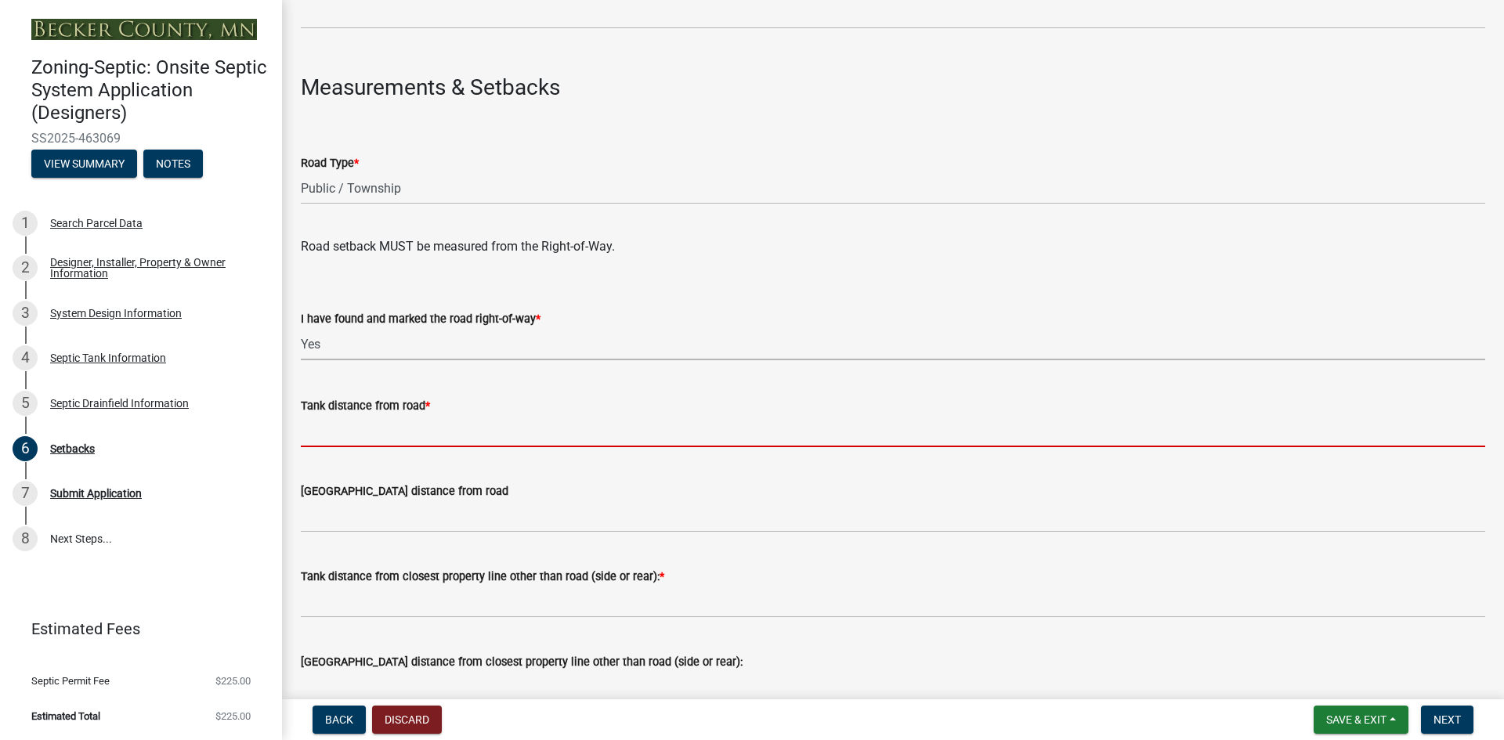
click at [339, 433] on input "Tank distance from road *" at bounding box center [893, 431] width 1185 height 32
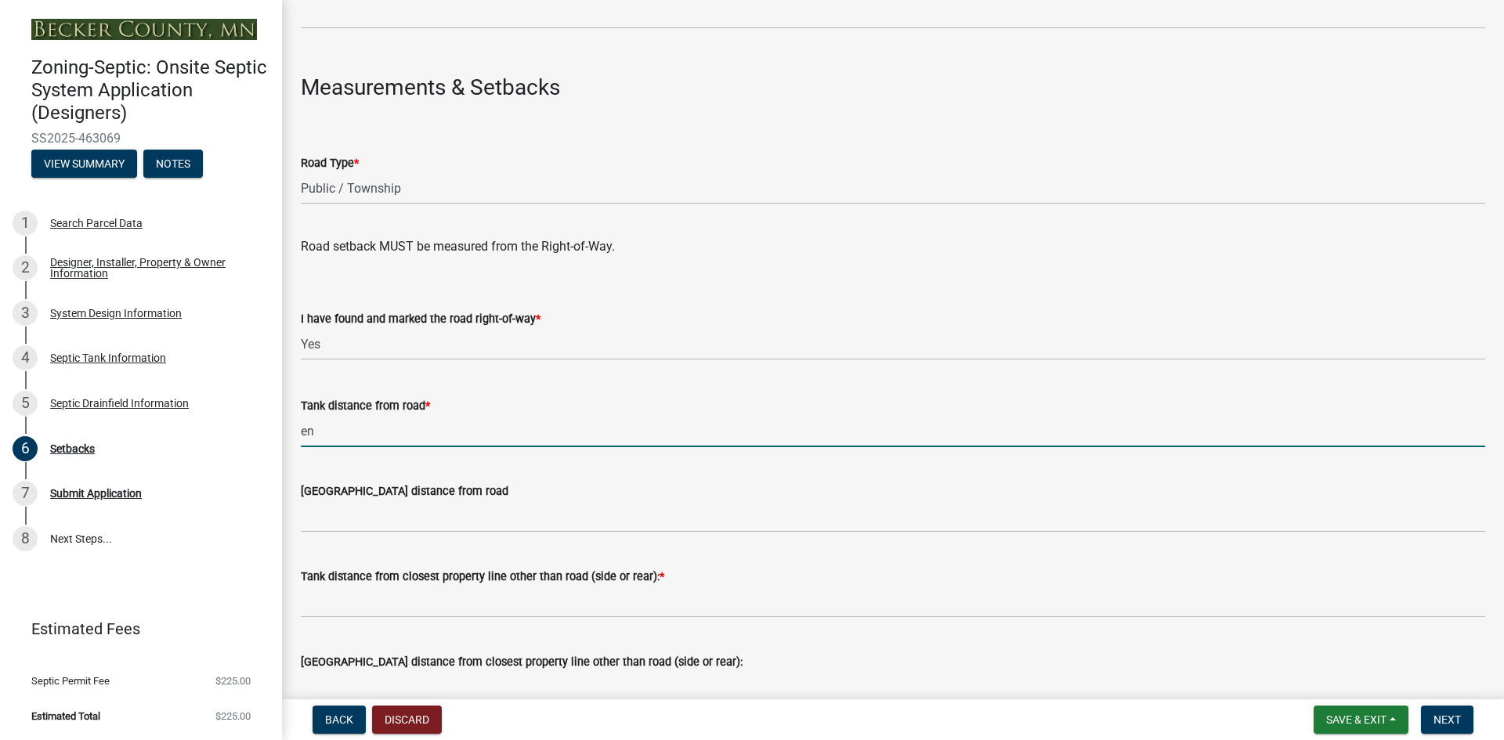
type input "e"
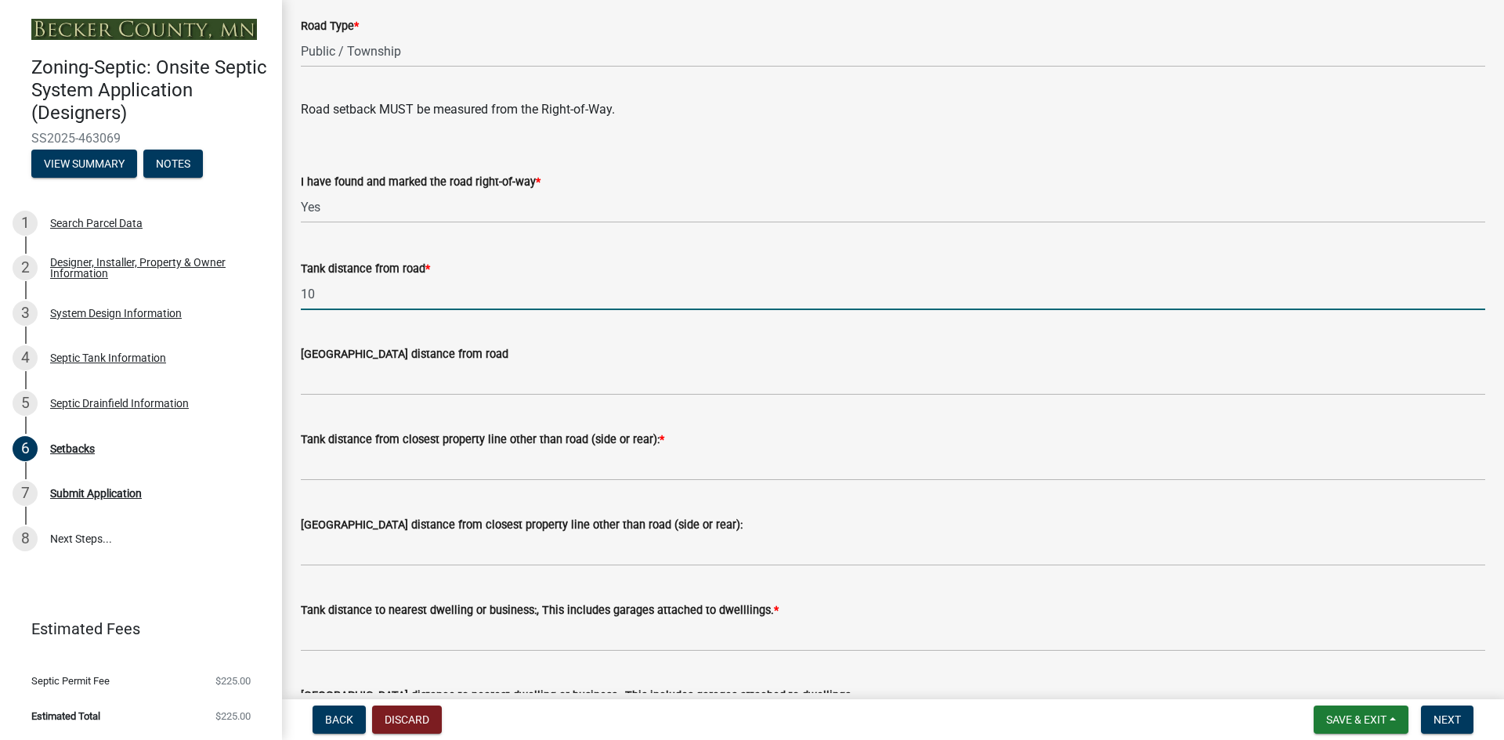
scroll to position [1019, 0]
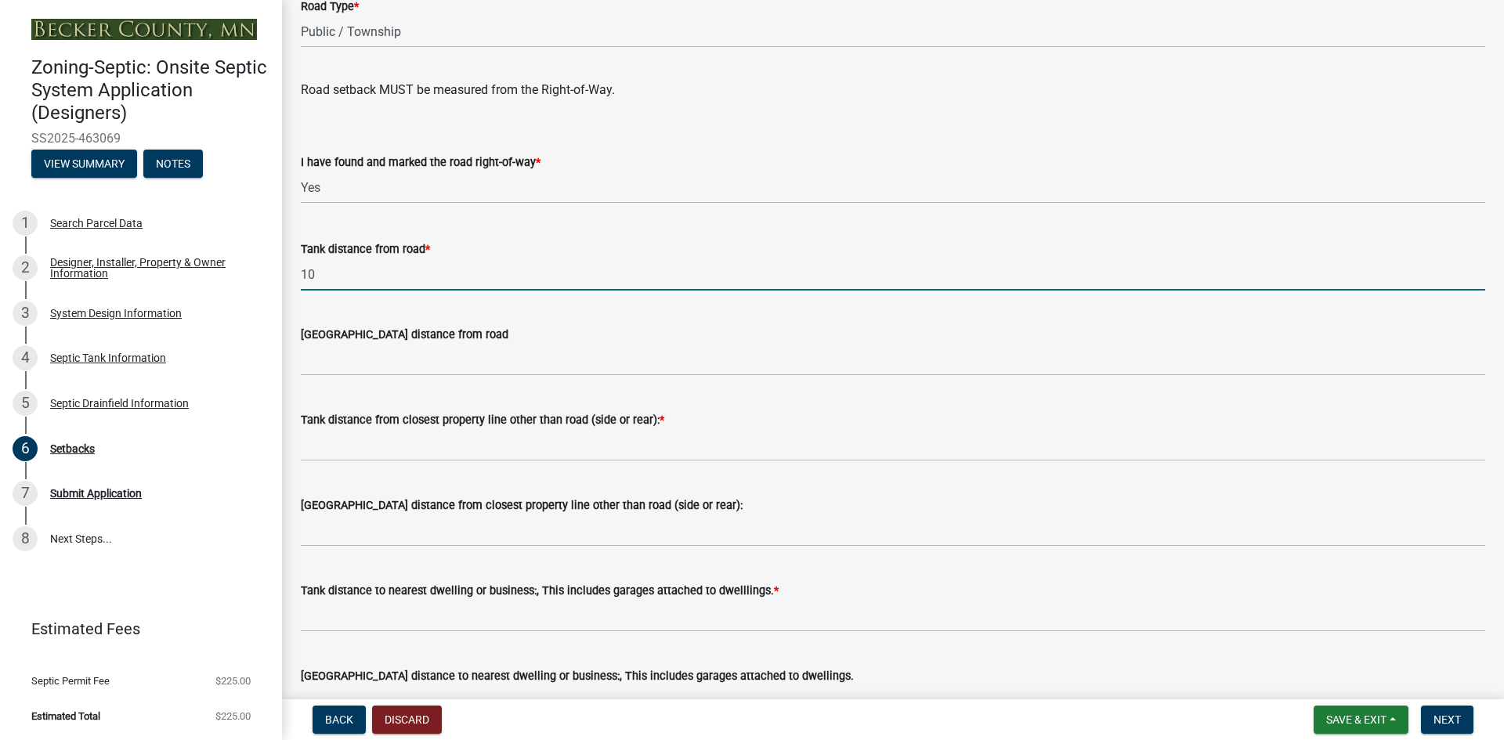
type input "10"
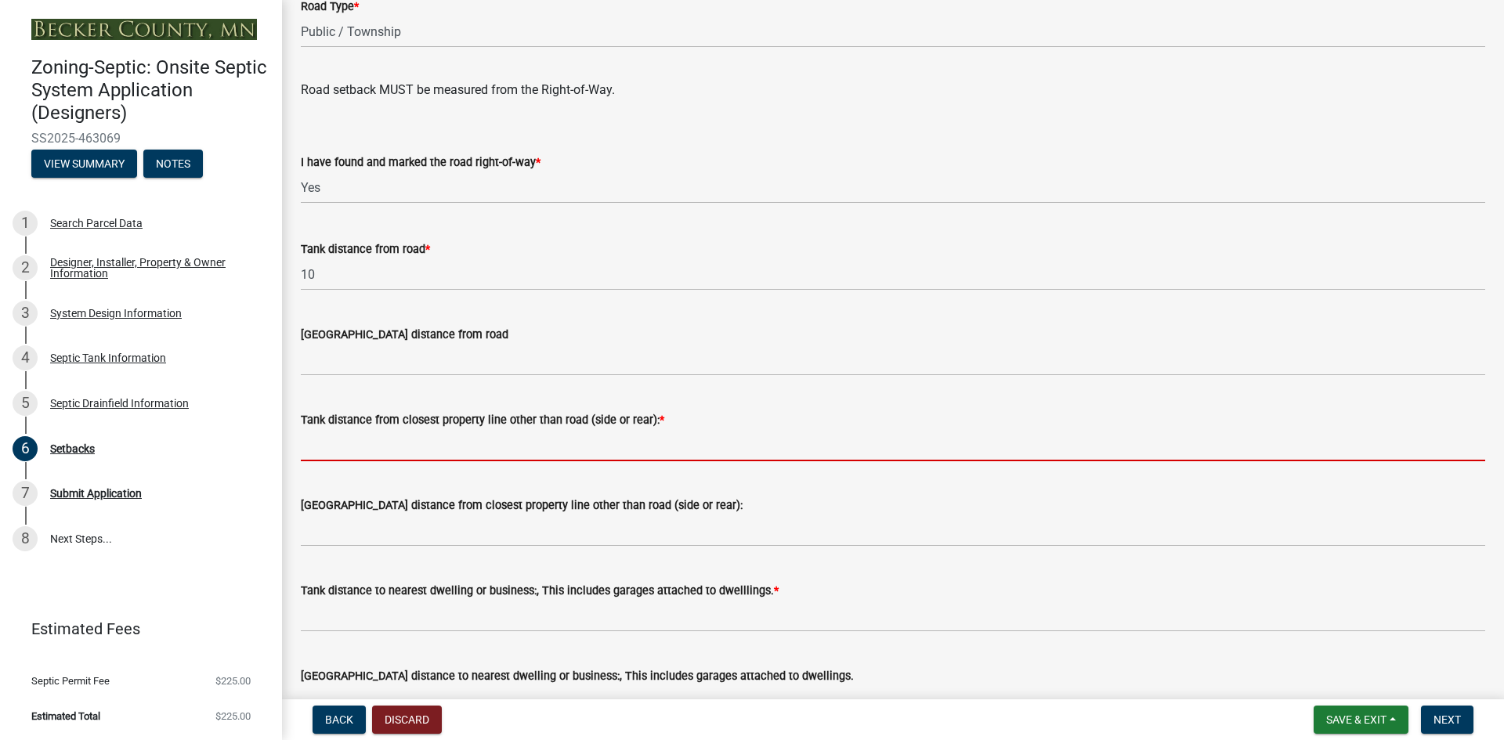
click at [333, 442] on input "Tank distance from closest property line other than road (side or rear): *" at bounding box center [893, 445] width 1185 height 32
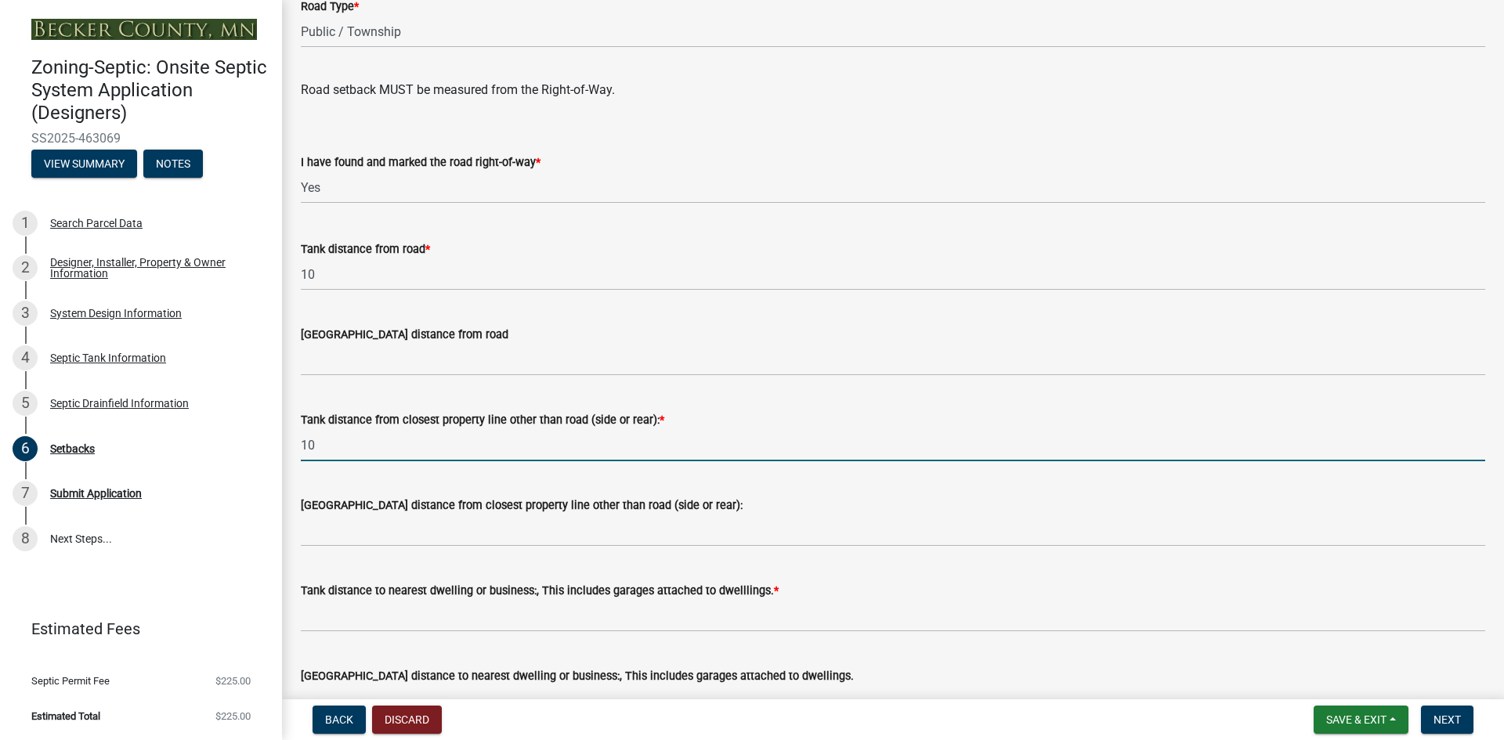
type input "10"
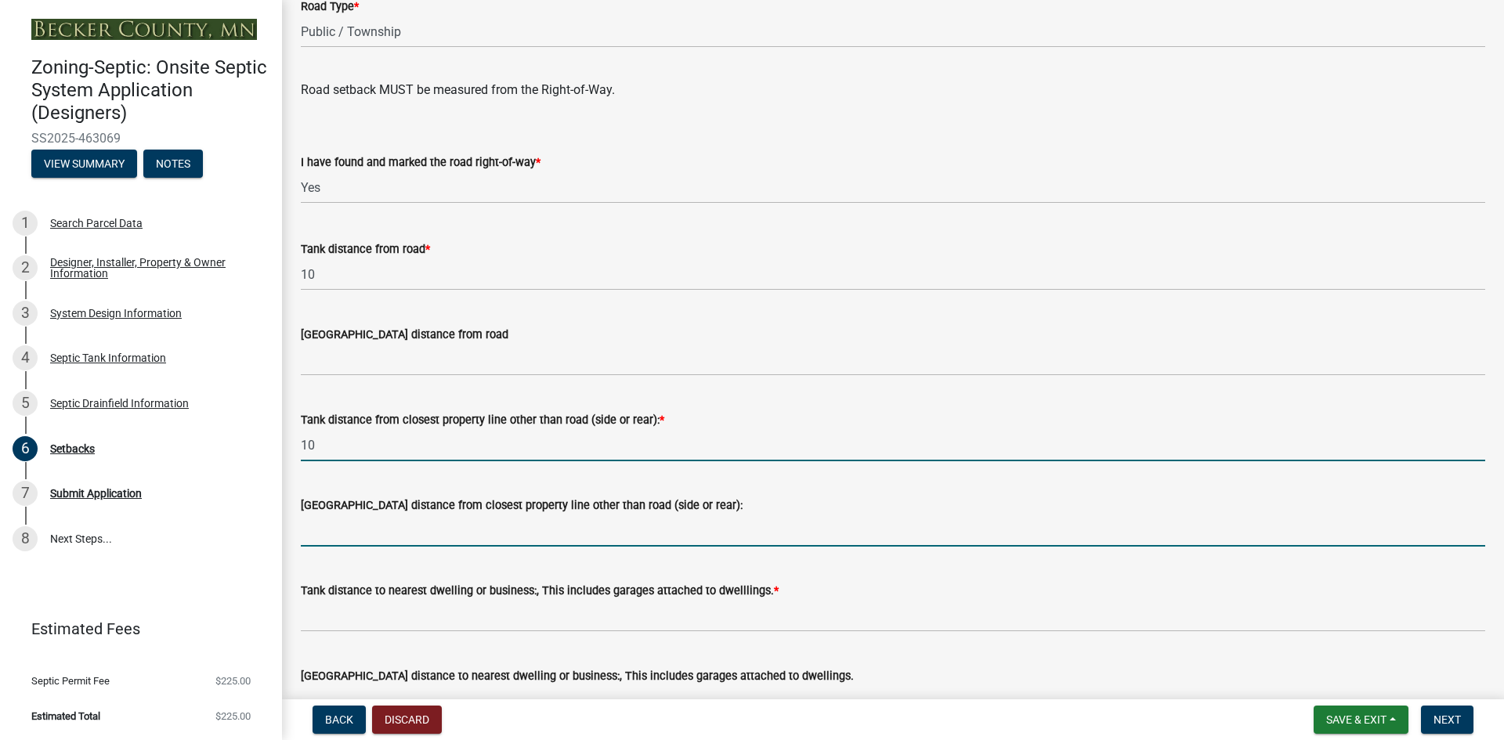
click at [343, 530] on input "[GEOGRAPHIC_DATA] distance from closest property line other than road (side or …" at bounding box center [893, 531] width 1185 height 32
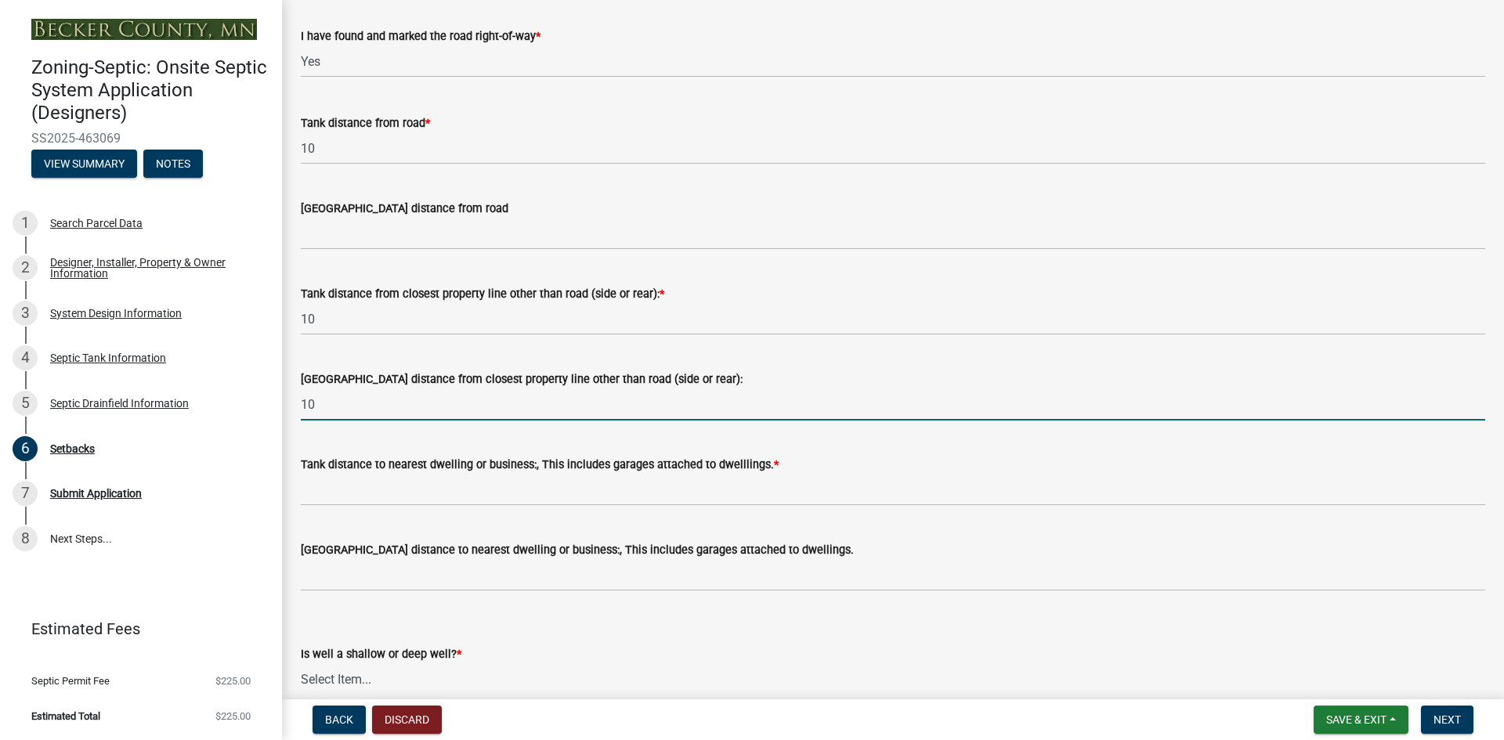
scroll to position [1175, 0]
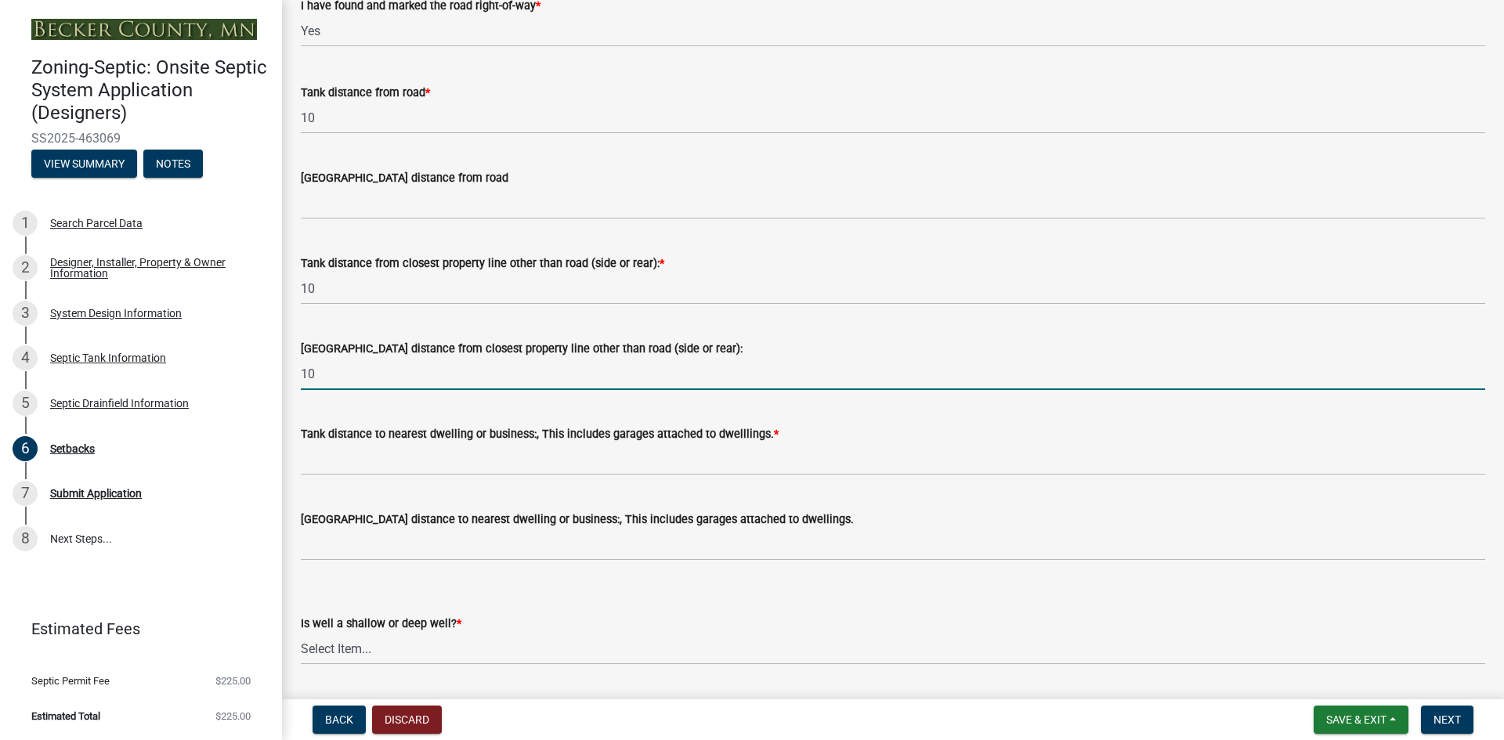
type input "10"
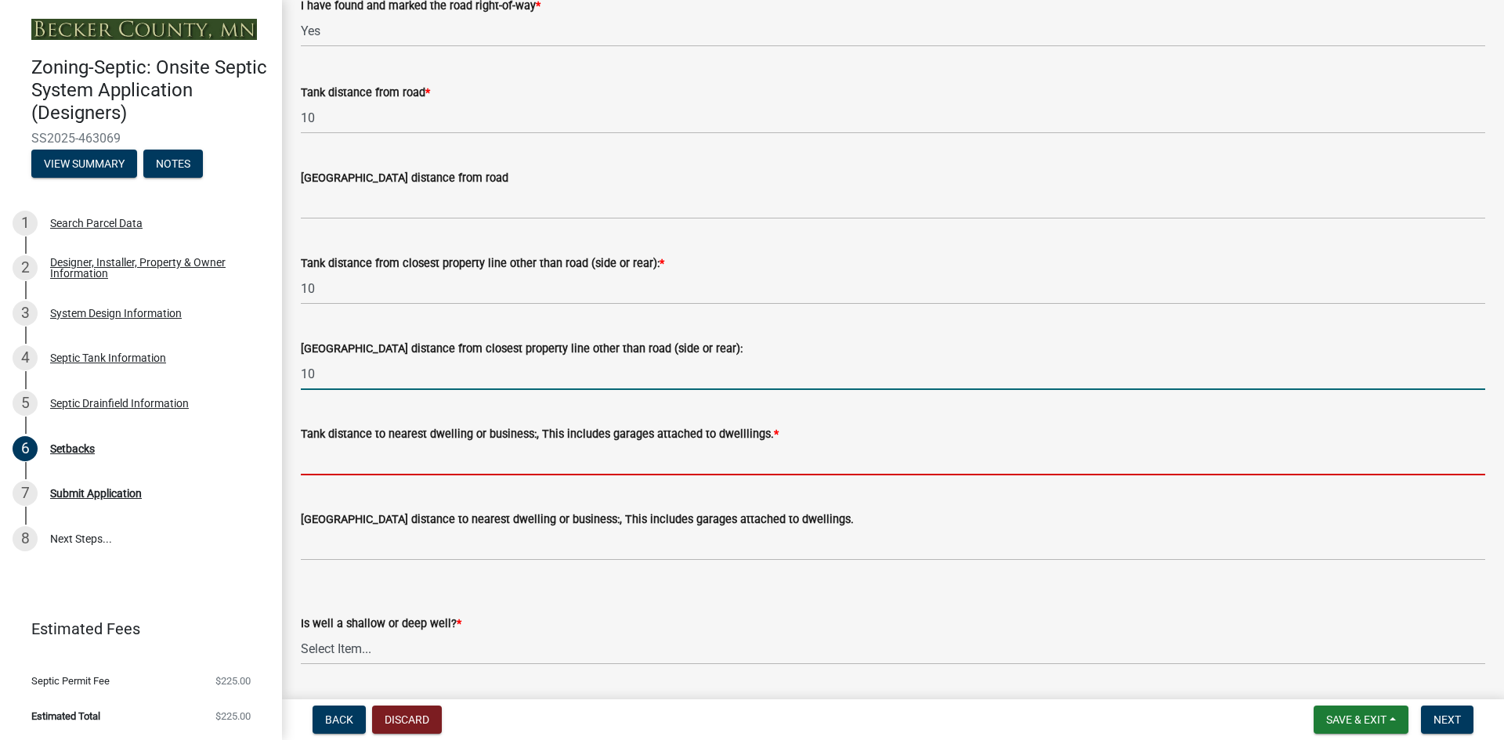
click at [319, 459] on input "Tank distance to nearest dwelling or business:, This includes garages attached …" at bounding box center [893, 459] width 1185 height 32
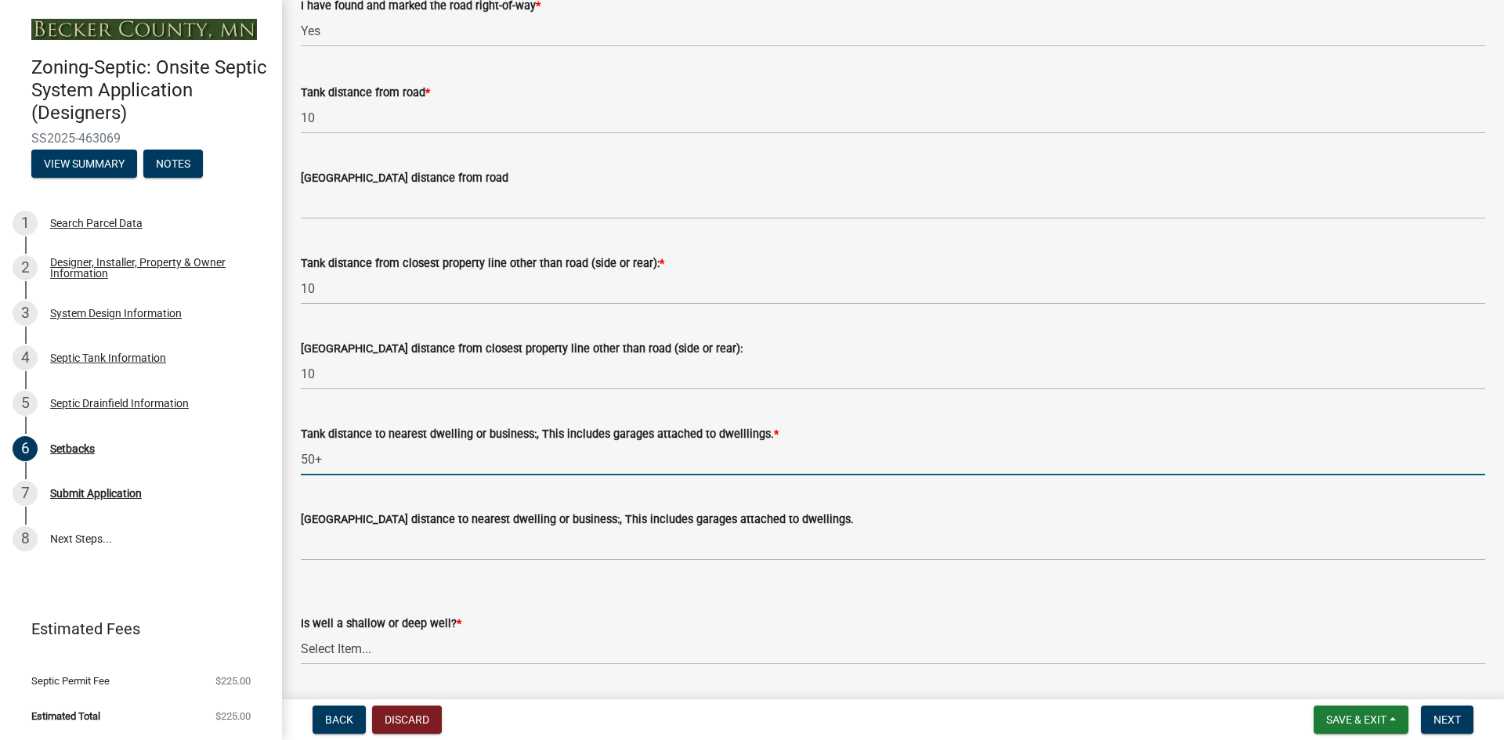
type input "50+"
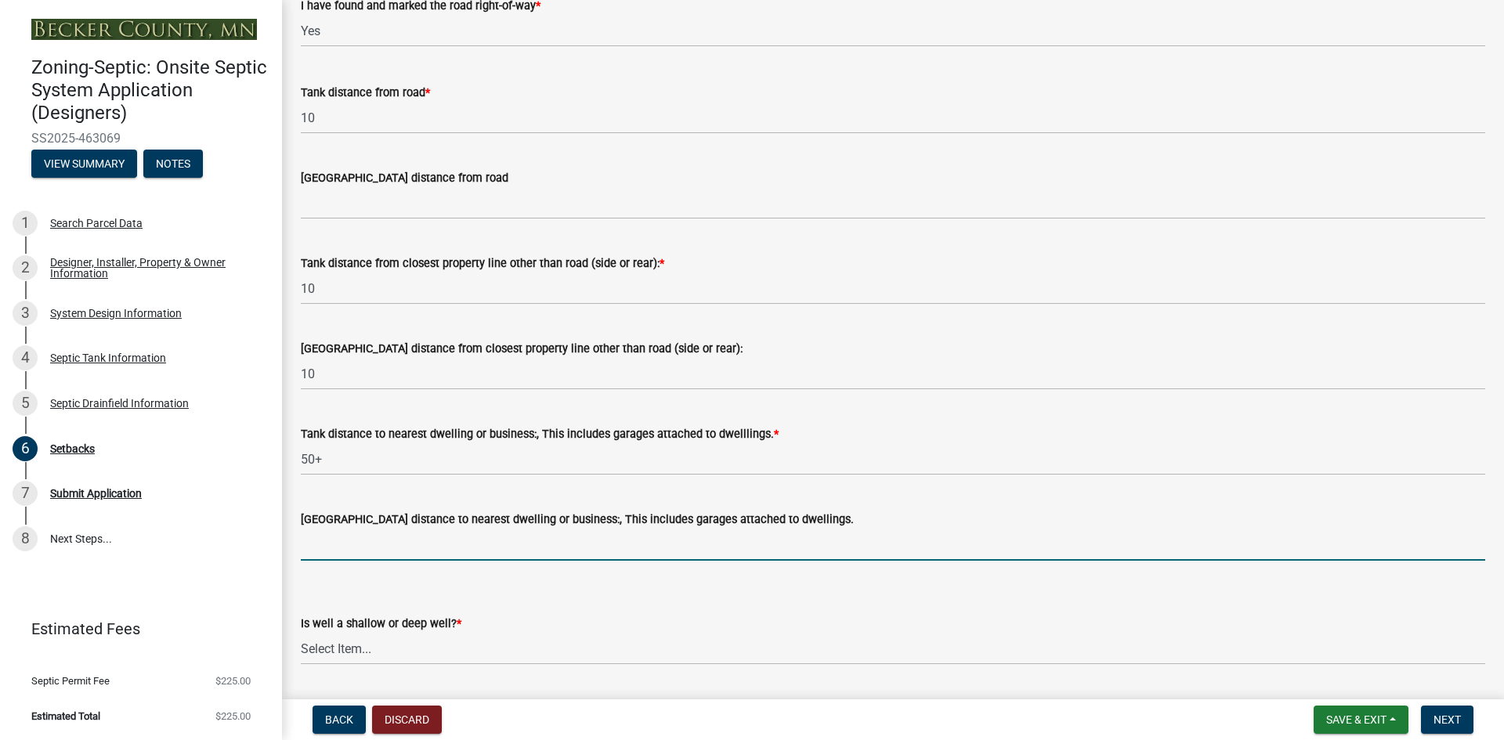
click at [363, 556] on input "[GEOGRAPHIC_DATA] distance to nearest dwelling or business:, This includes gara…" at bounding box center [893, 545] width 1185 height 32
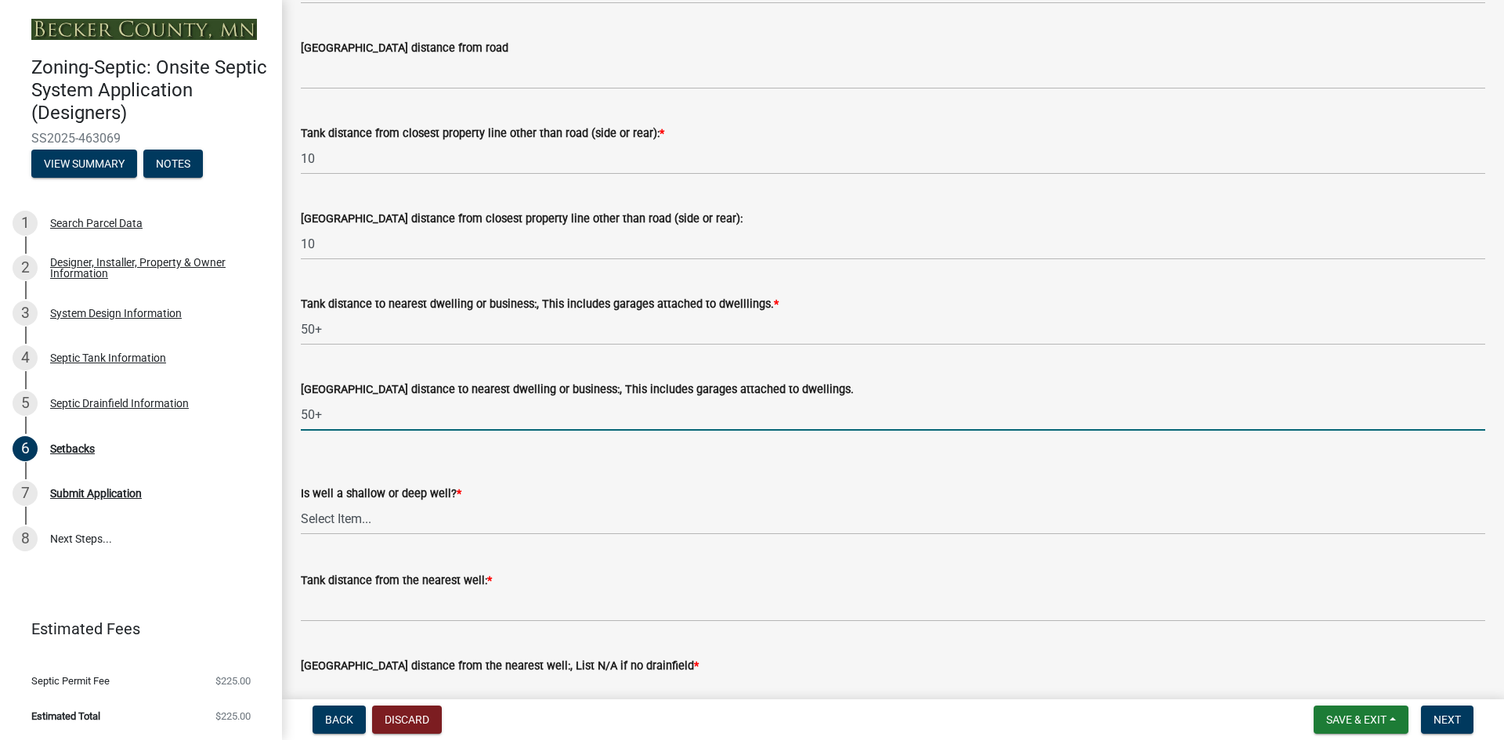
scroll to position [1332, 0]
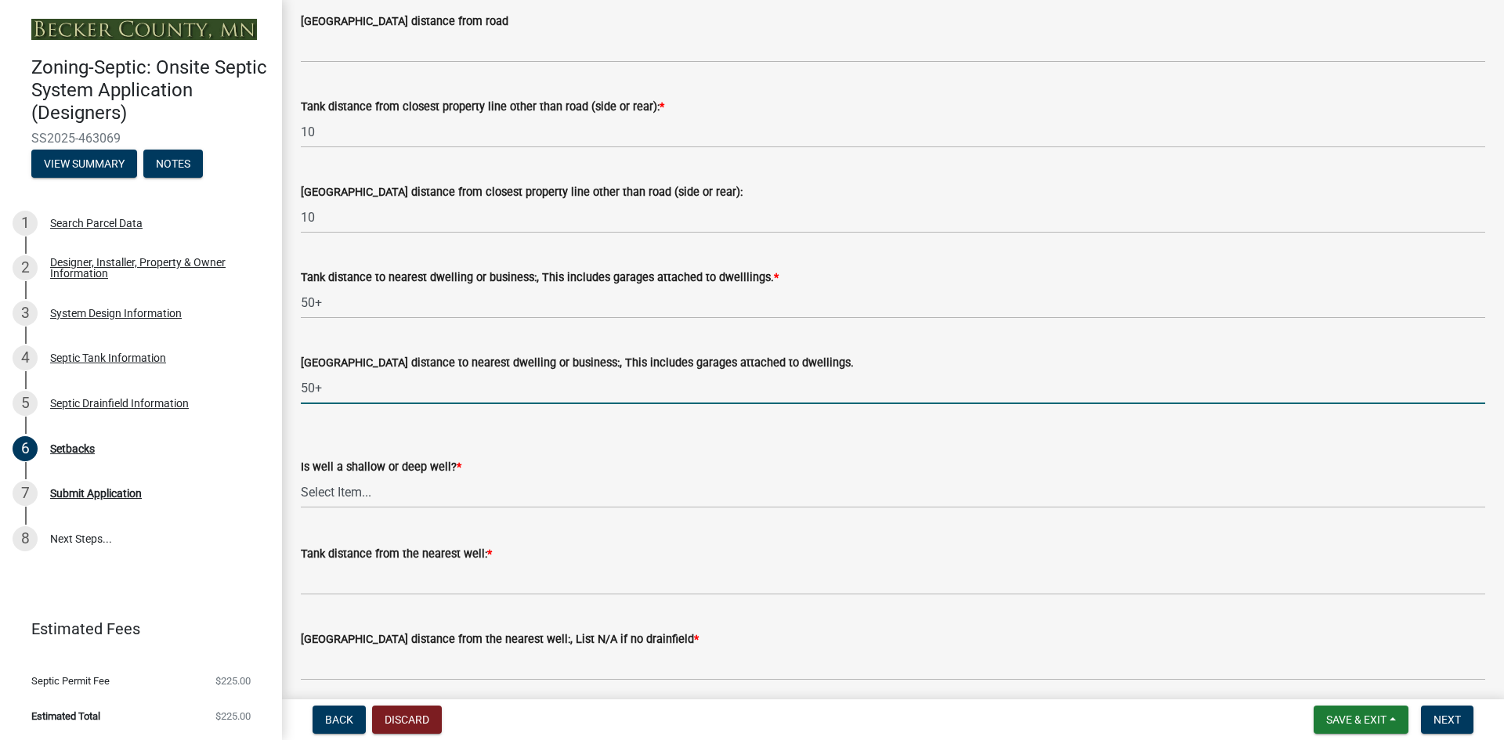
type input "50+"
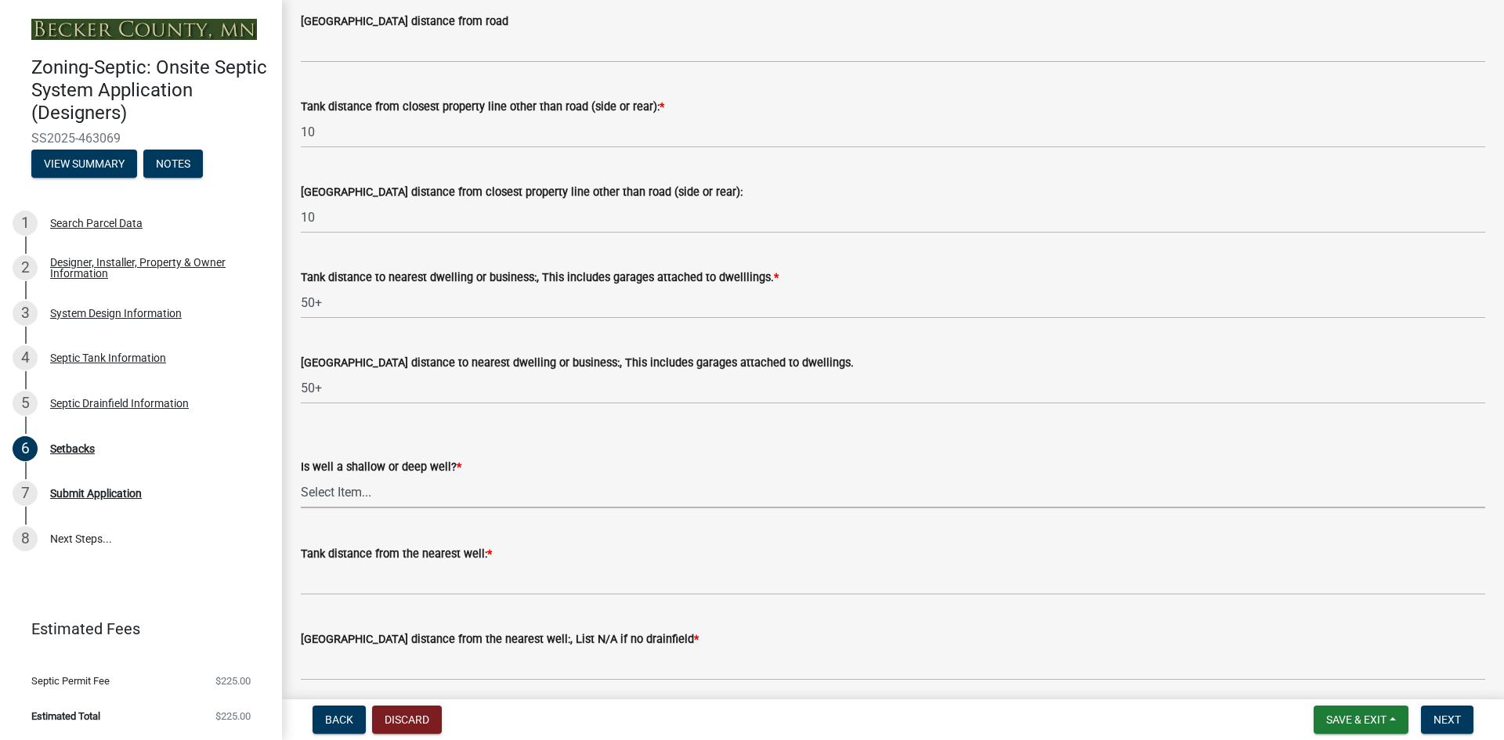
click at [338, 496] on select "Select Item... Deep Well Shallow Well No Well - Connected or to be connected to…" at bounding box center [893, 492] width 1185 height 32
click at [301, 476] on select "Select Item... Deep Well Shallow Well No Well - Connected or to be connected to…" at bounding box center [893, 492] width 1185 height 32
select select "cf78f1da-f066-4305-88a2-864abad1fa52"
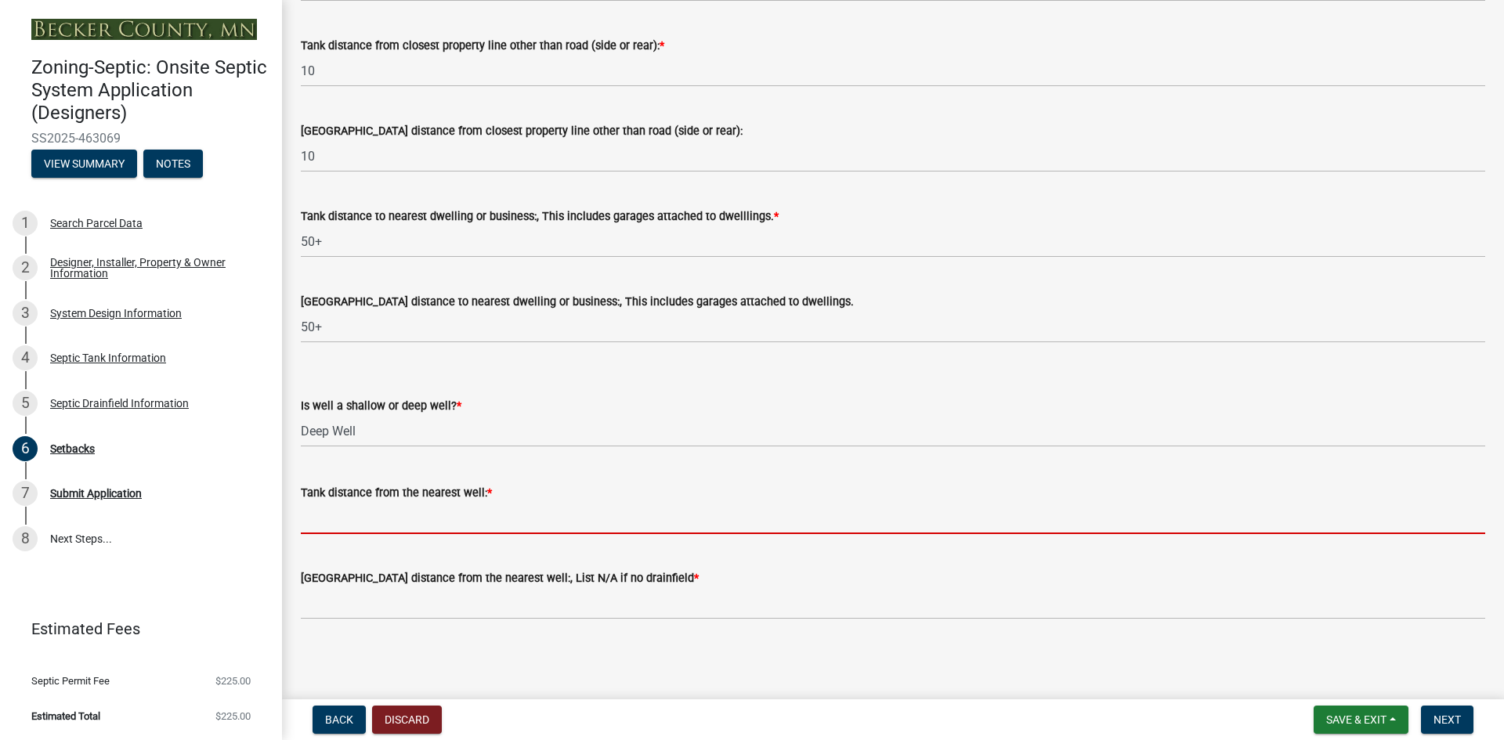
click at [343, 526] on input "Tank distance from the nearest well: *" at bounding box center [893, 518] width 1185 height 32
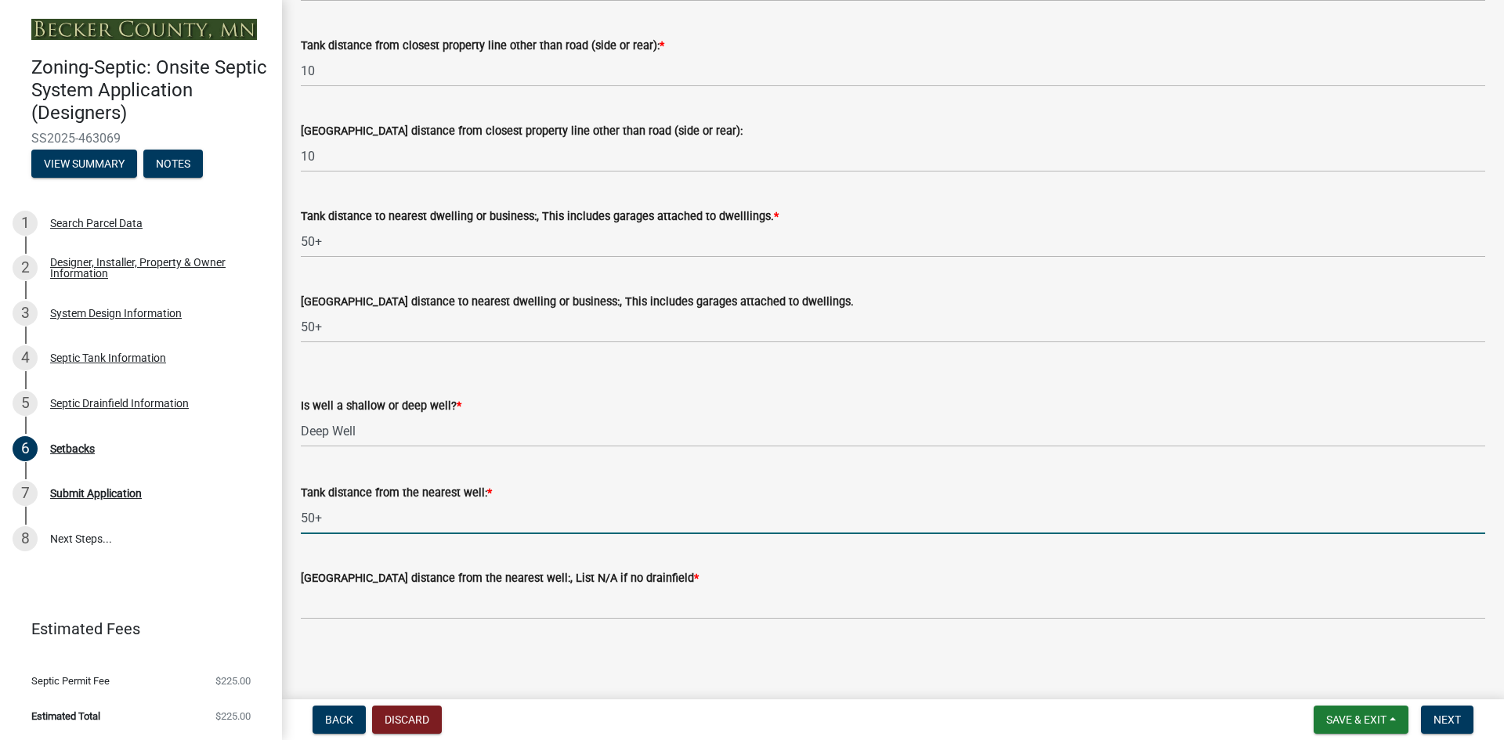
type input "50+"
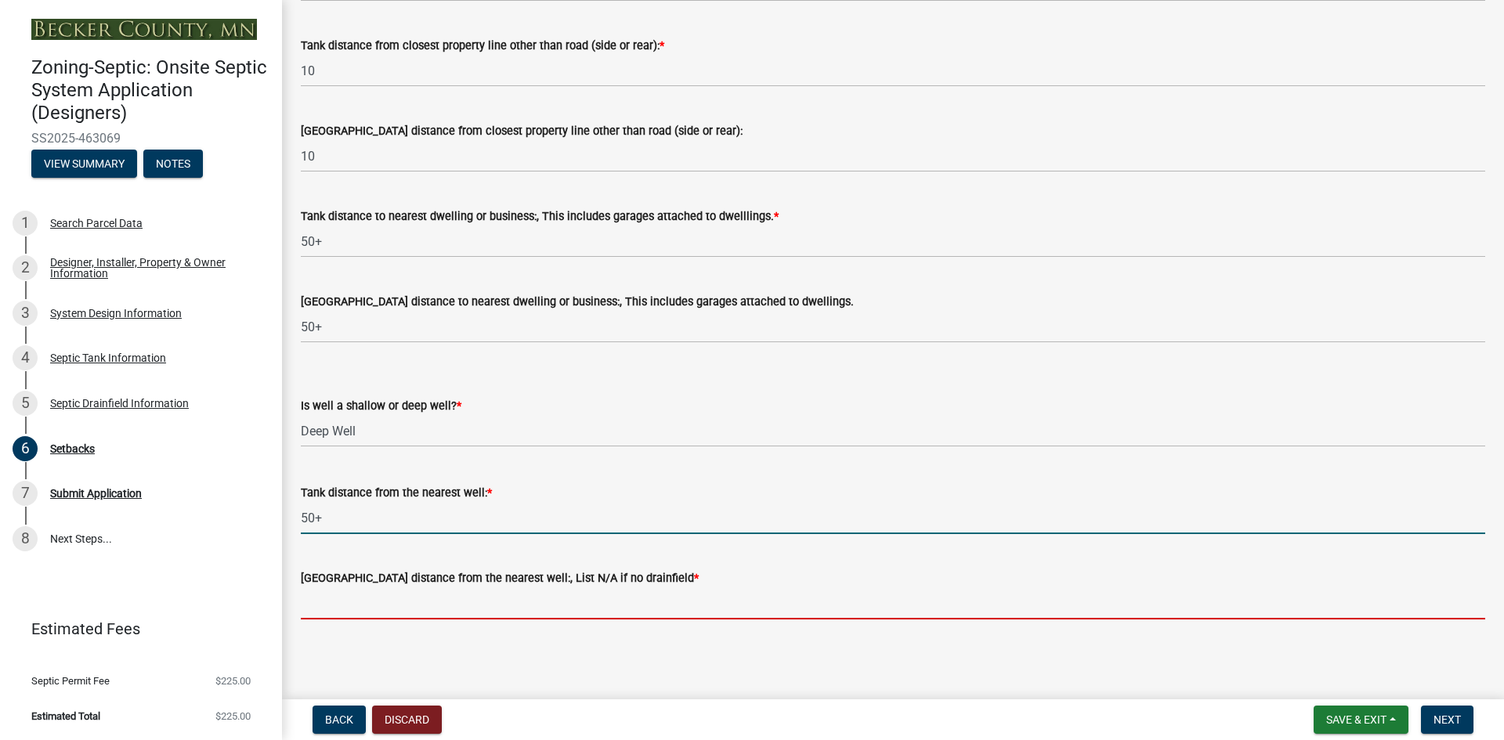
click at [421, 602] on input "[GEOGRAPHIC_DATA] distance from the nearest well:, List N/A if no drainfield *" at bounding box center [893, 604] width 1185 height 32
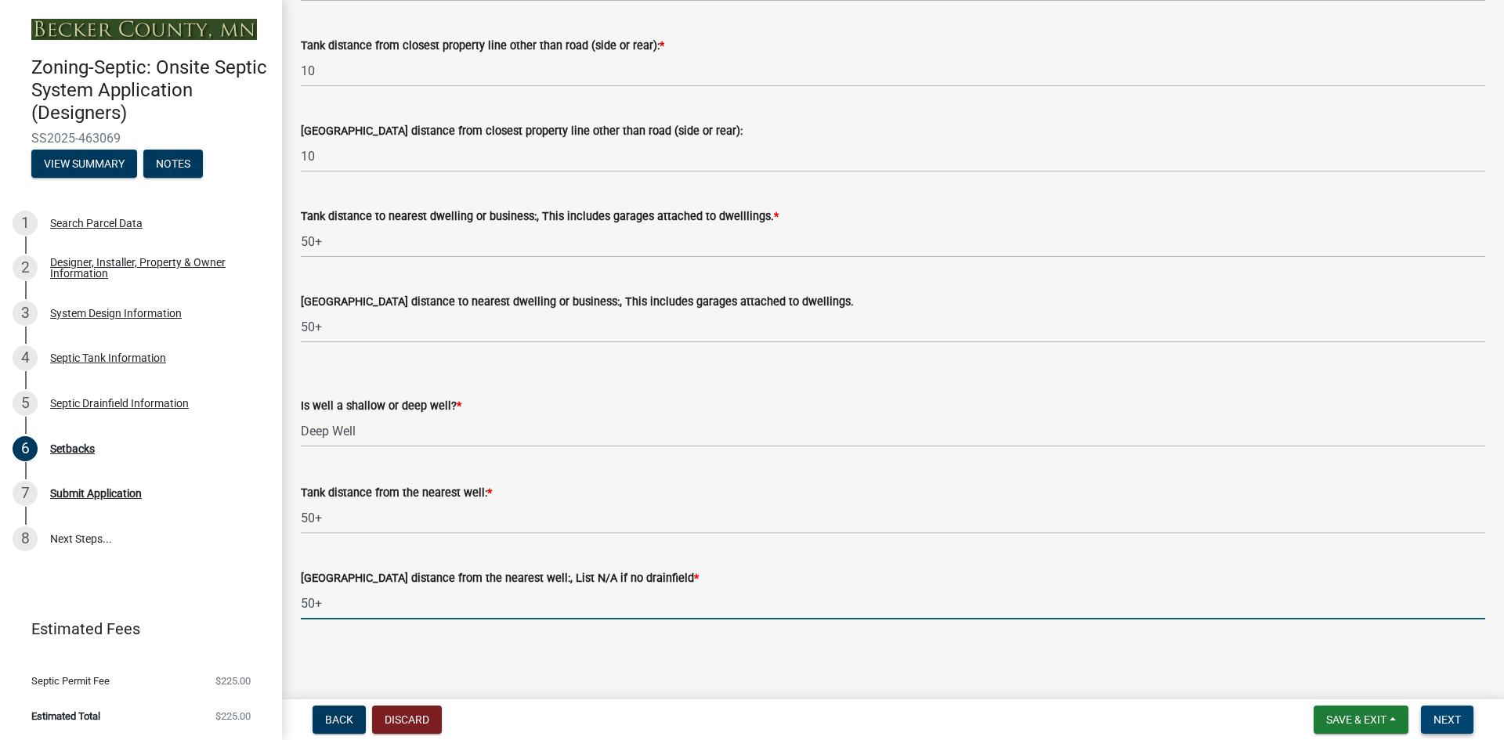
type input "50+"
click at [1453, 722] on span "Next" at bounding box center [1447, 720] width 27 height 13
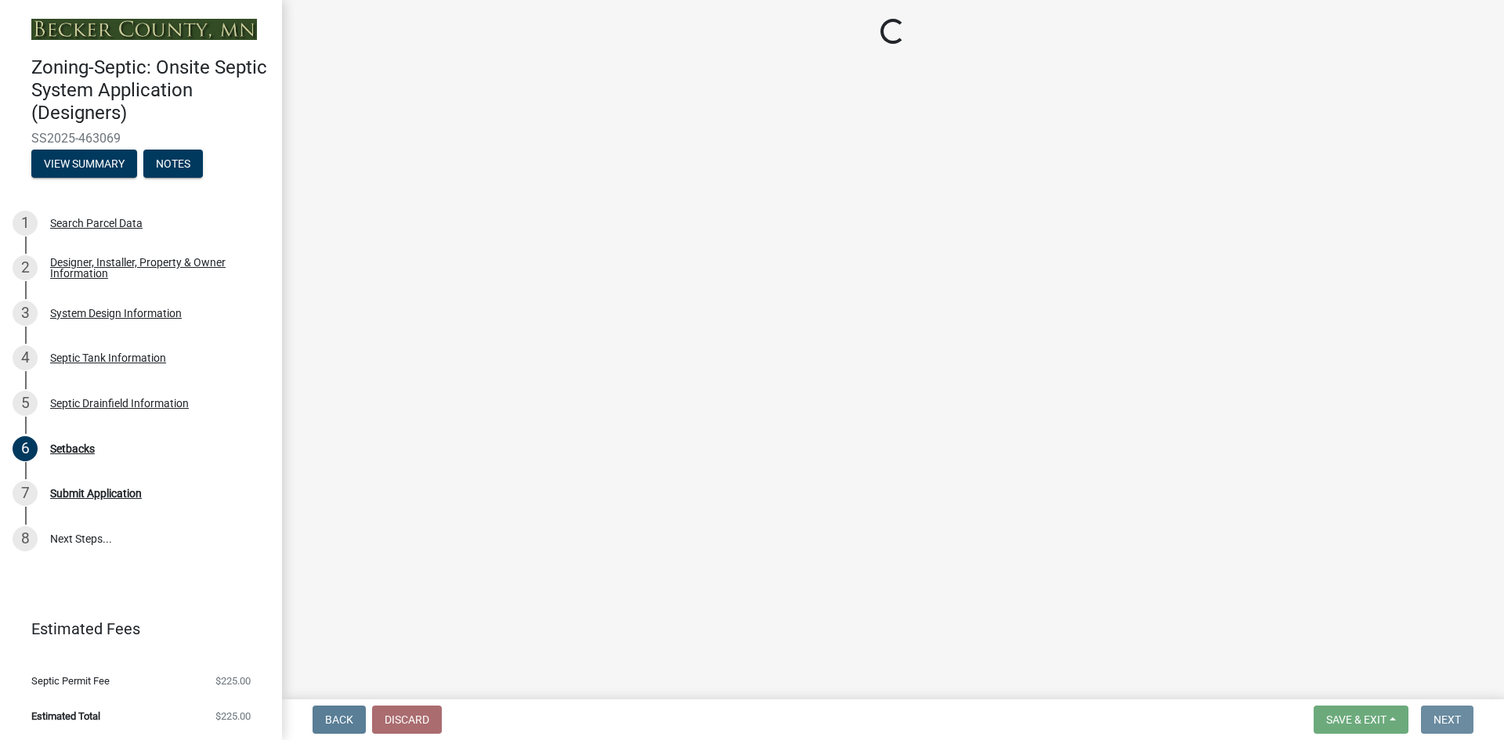
scroll to position [0, 0]
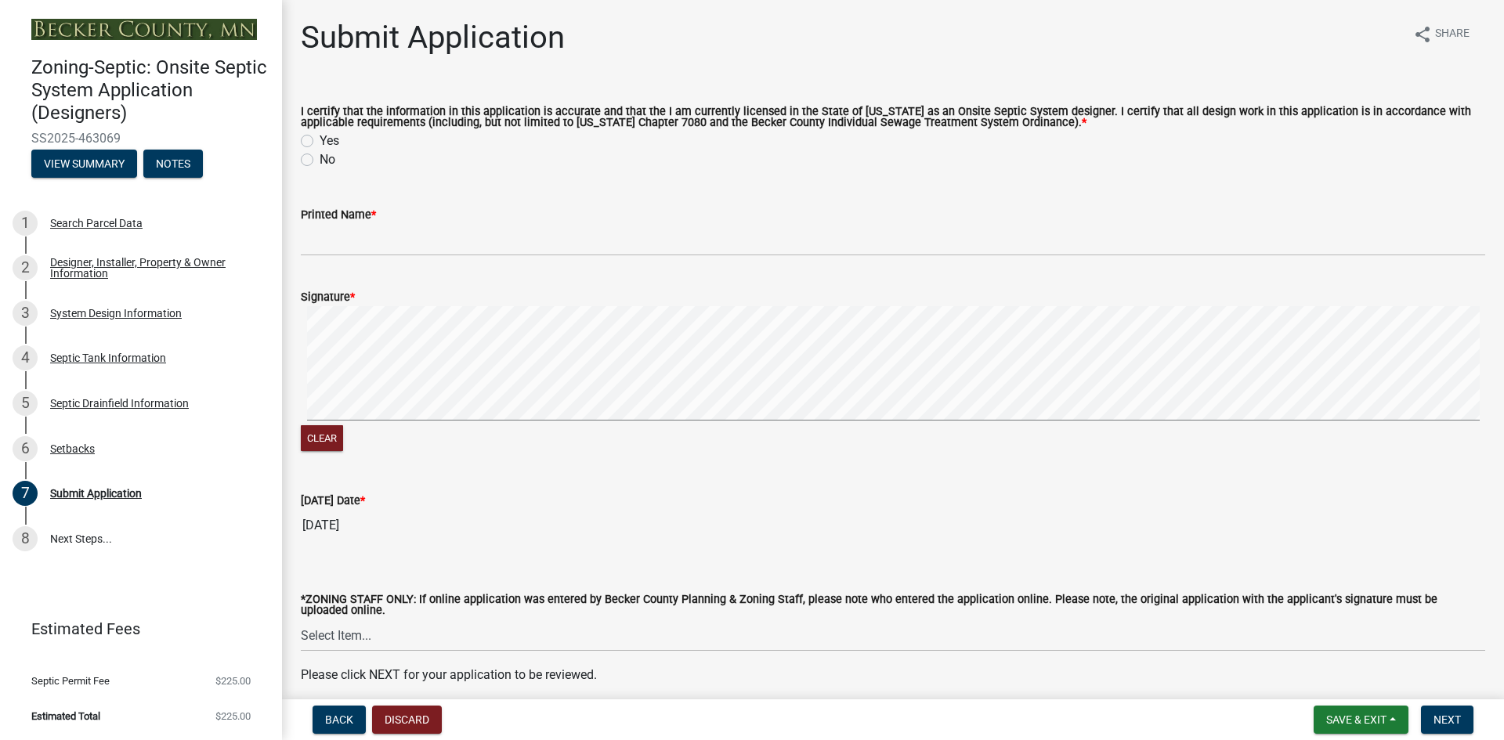
click at [320, 145] on label "Yes" at bounding box center [330, 141] width 20 height 19
click at [320, 142] on input "Yes" at bounding box center [325, 137] width 10 height 10
radio input "true"
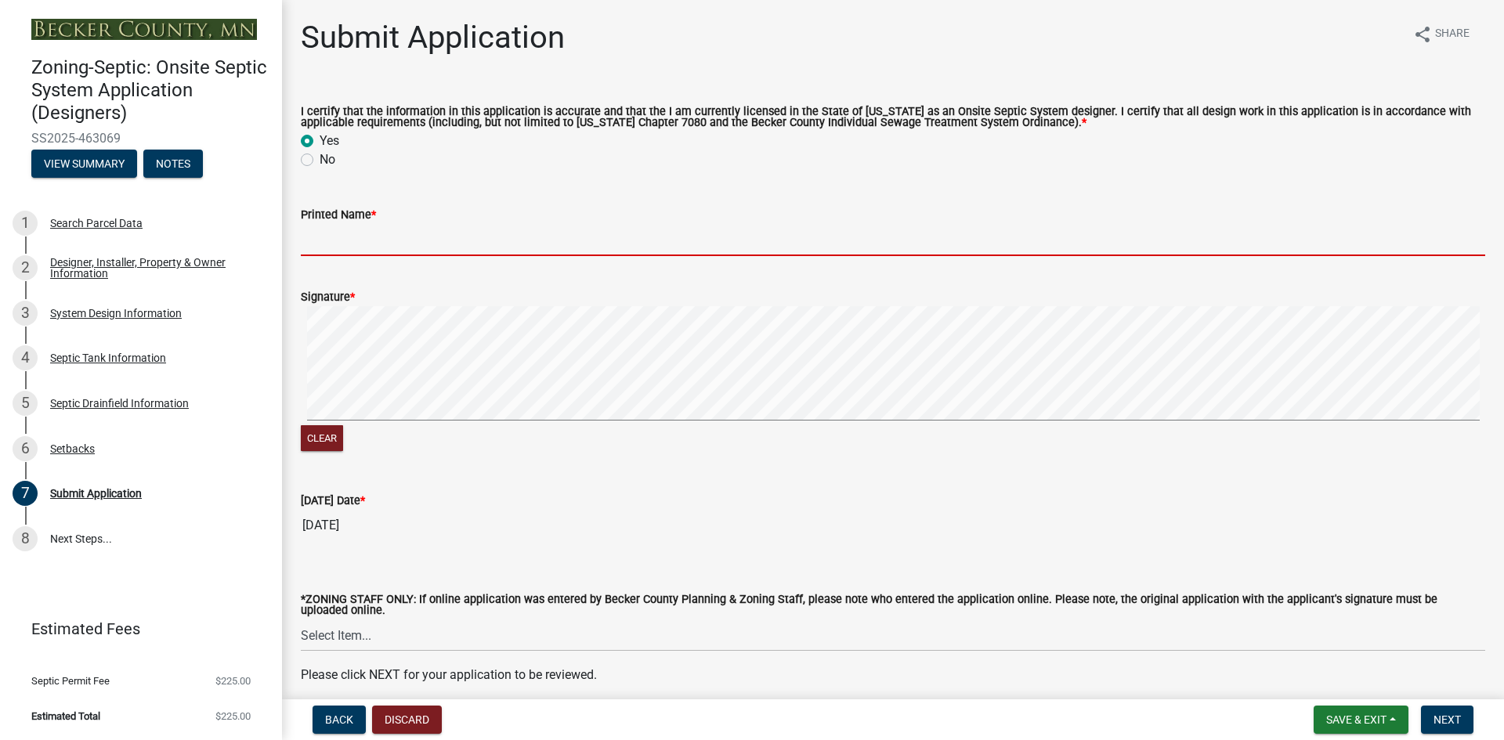
click at [360, 242] on input "Printed Name *" at bounding box center [893, 240] width 1185 height 32
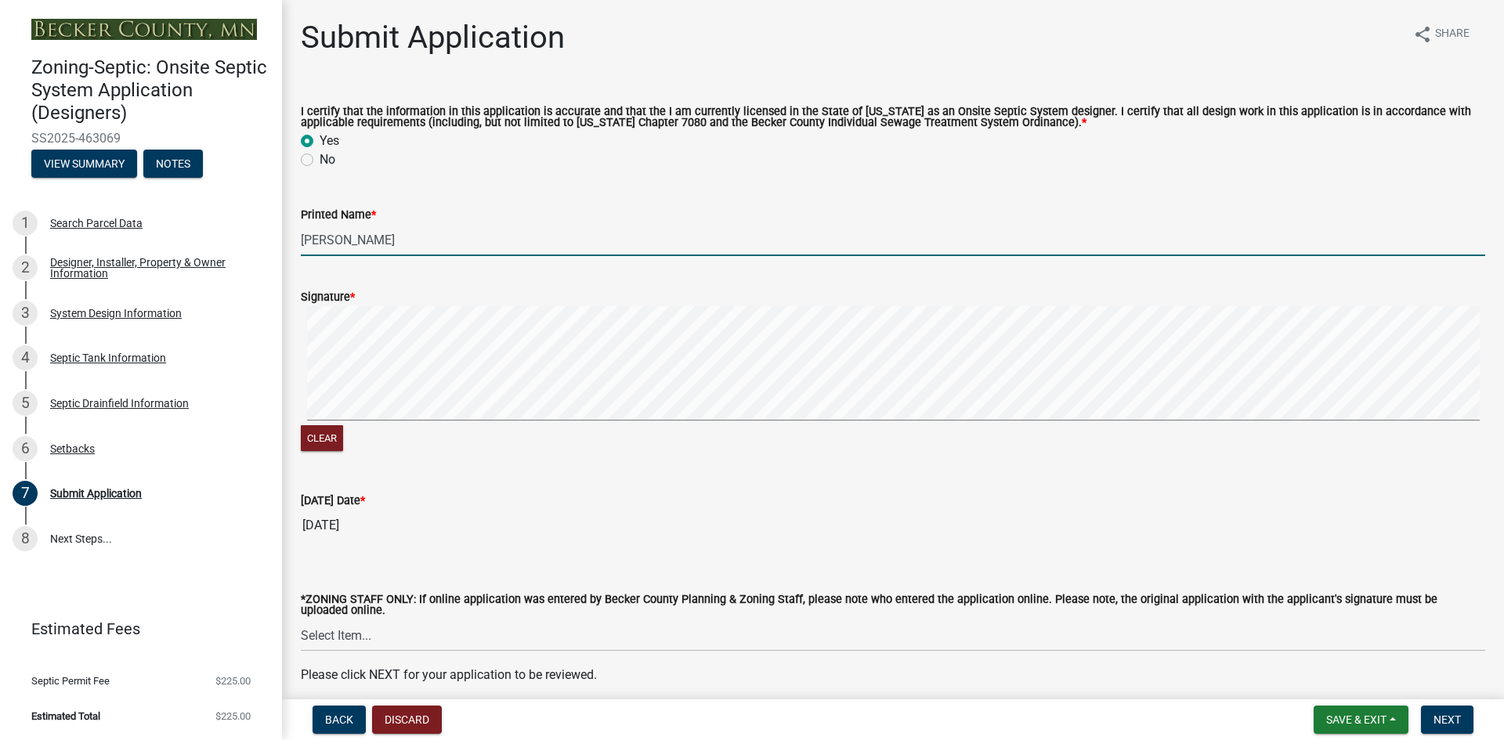
type input "[PERSON_NAME]"
